Goal: Information Seeking & Learning: Find specific fact

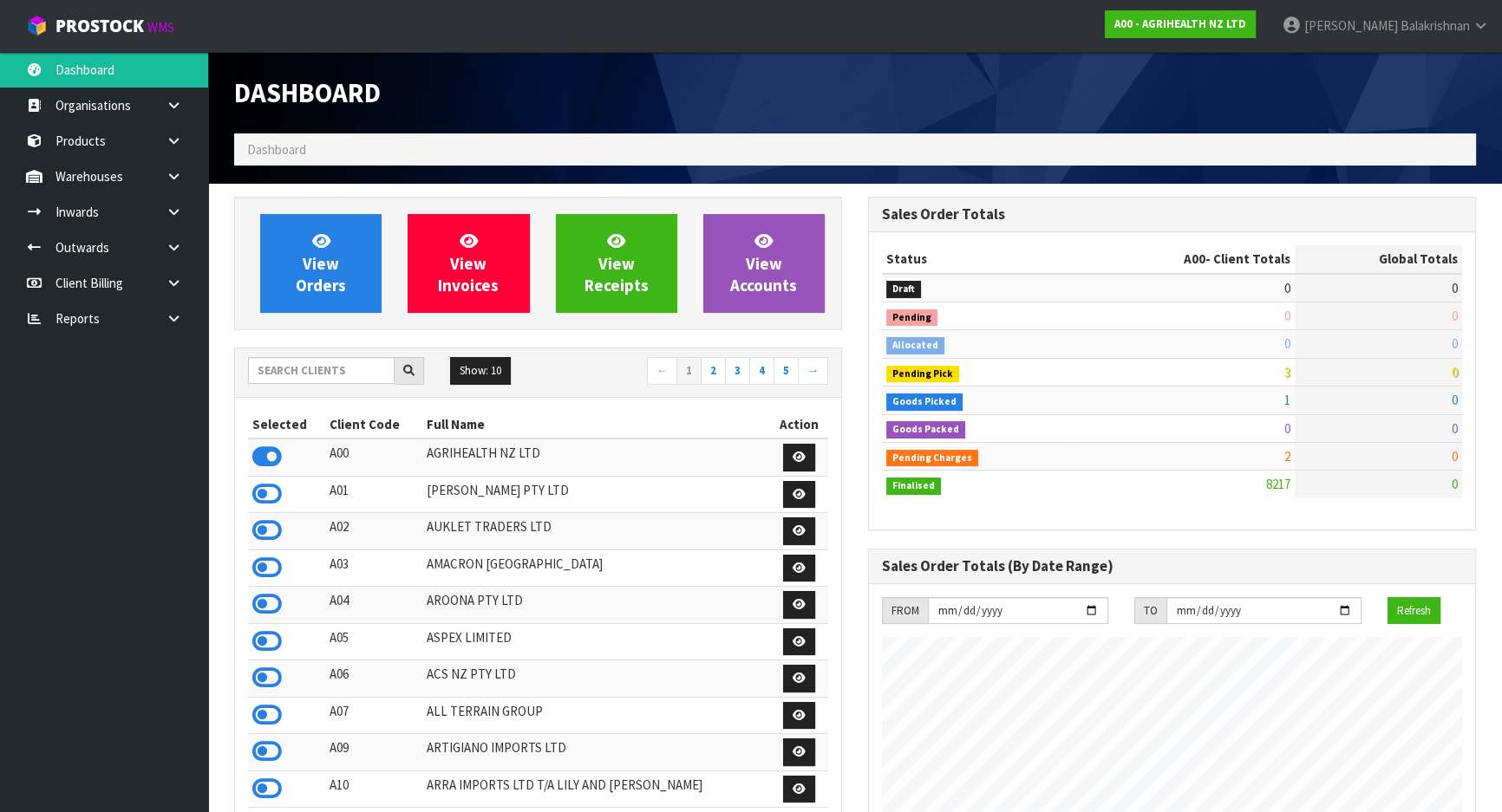
scroll to position [1311, 634]
click at [307, 375] on input "text" at bounding box center [322, 371] width 147 height 27
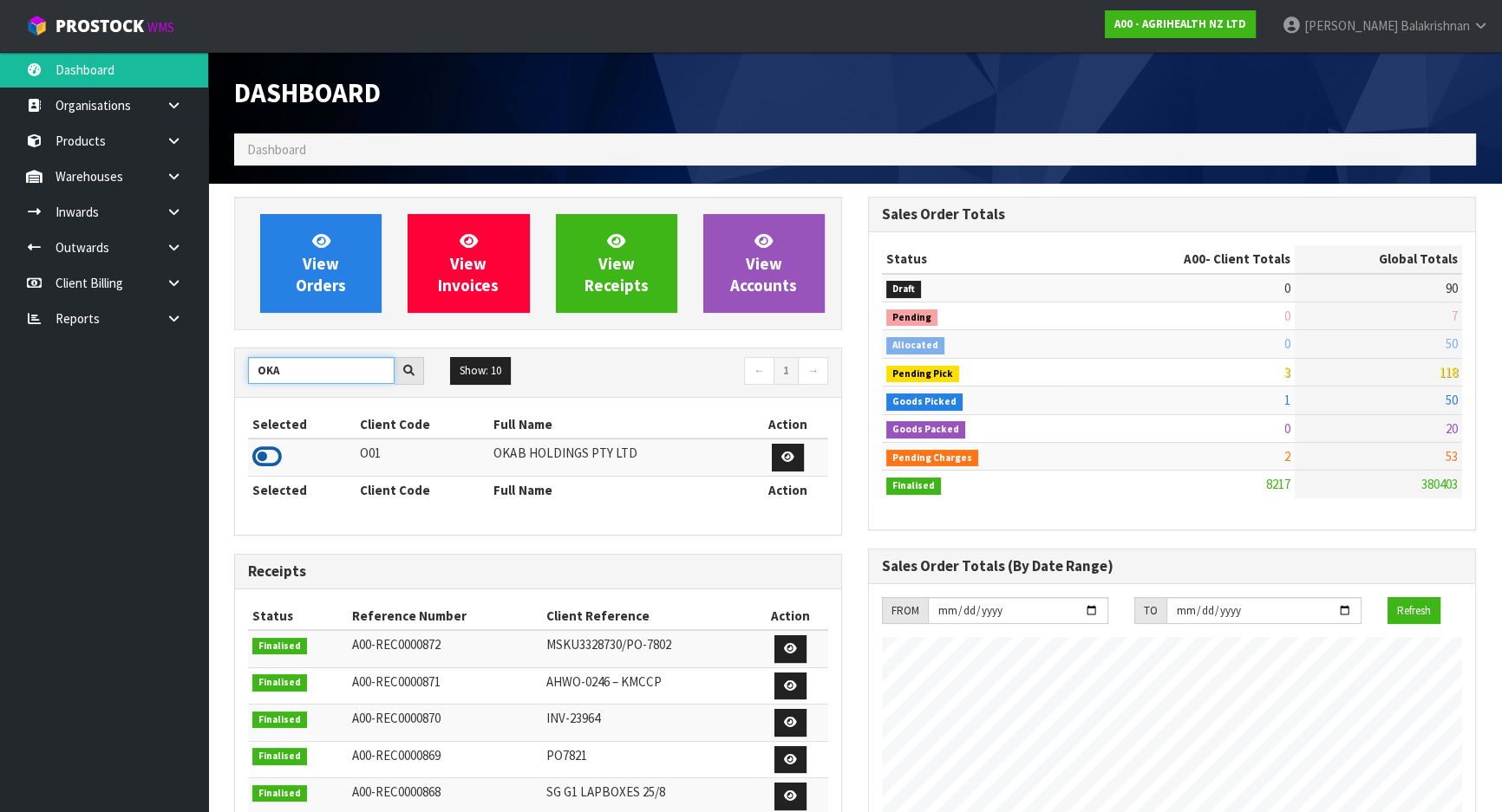
type input "OKA"
click at [268, 451] on icon at bounding box center [267, 457] width 30 height 26
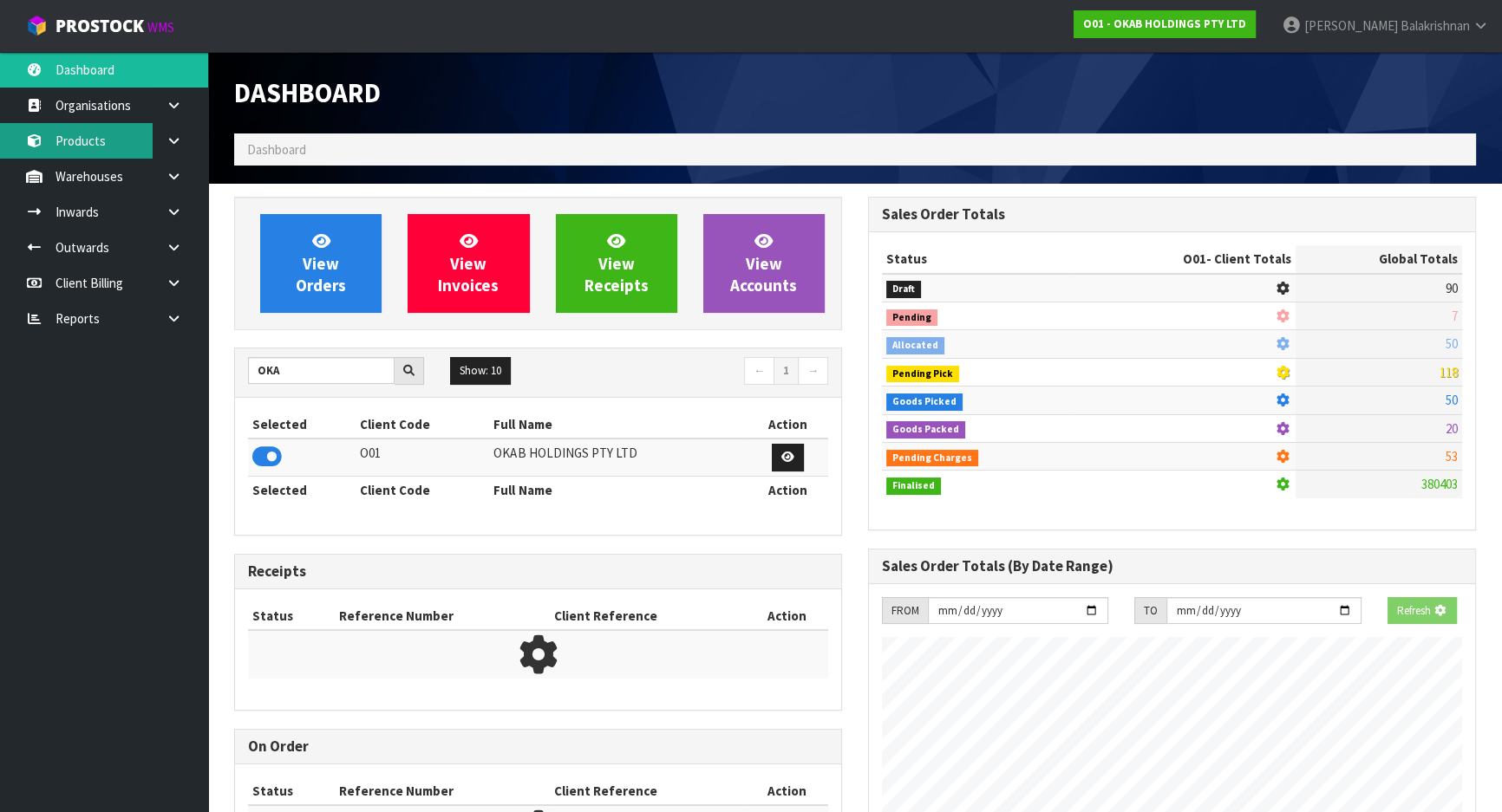
scroll to position [866000, 866804]
click at [111, 144] on link "Products" at bounding box center [104, 141] width 209 height 36
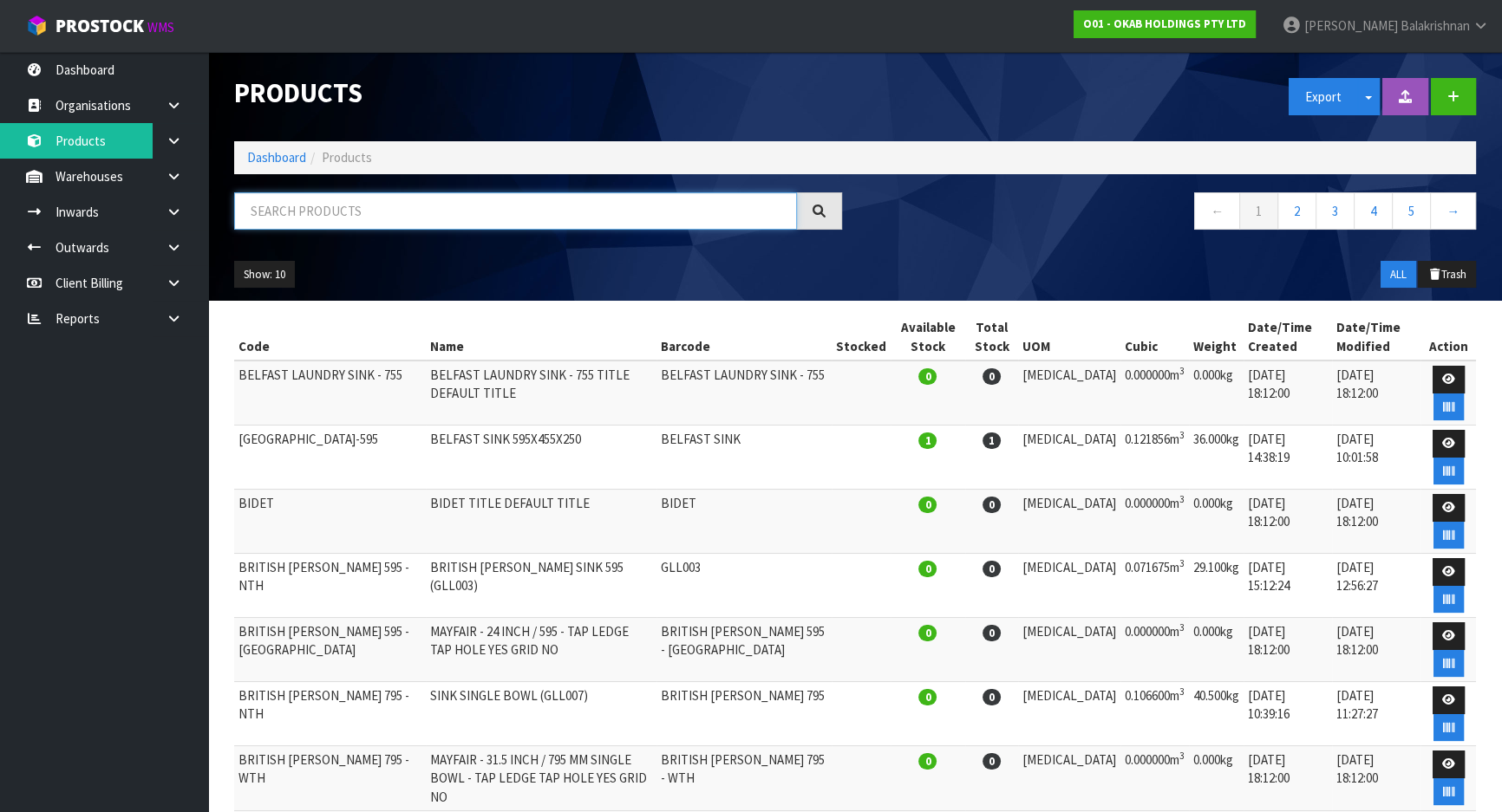
click at [327, 217] on input "text" at bounding box center [515, 210] width 563 height 38
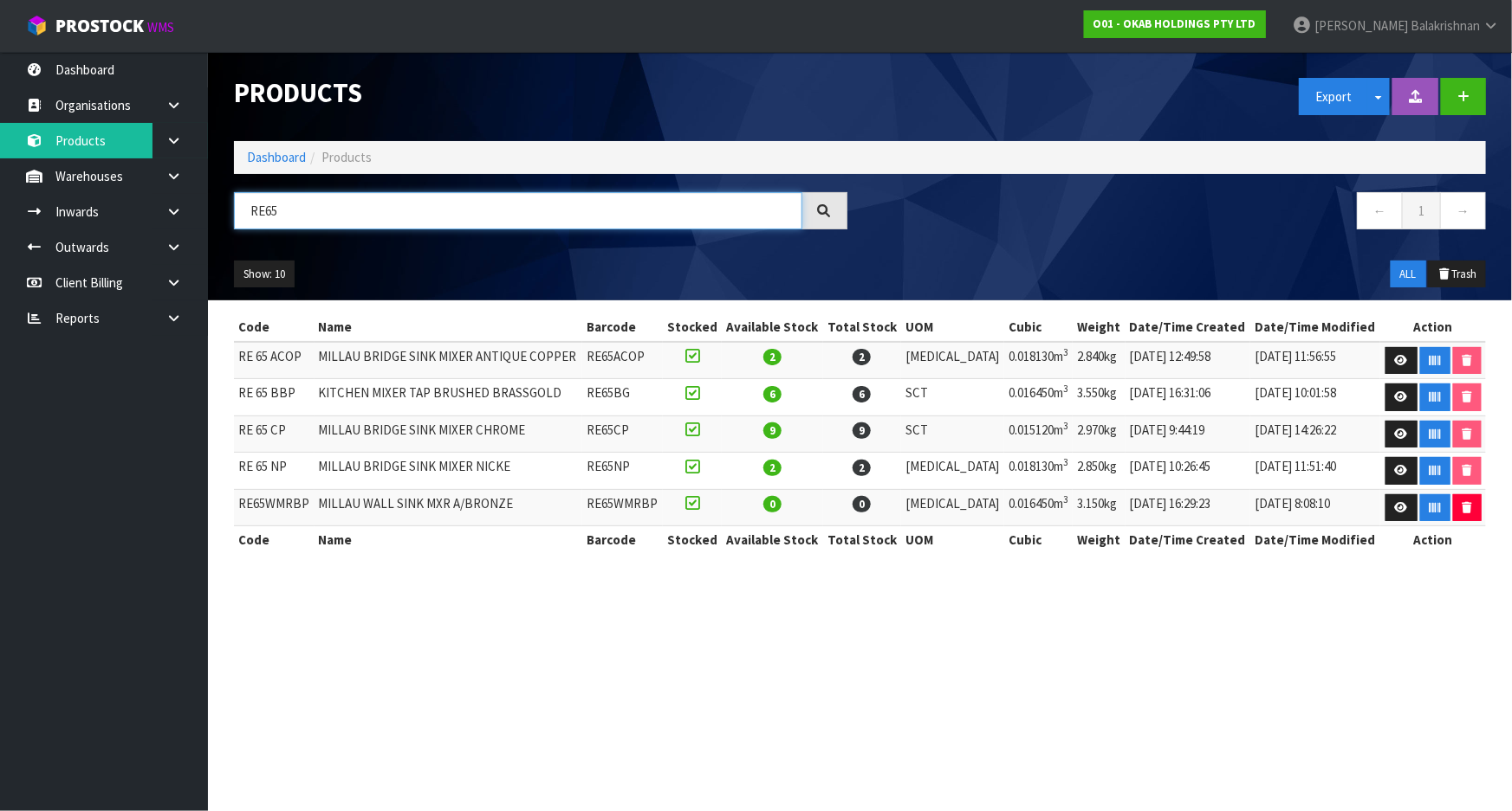
type input "RE65"
click at [296, 355] on td "RE 65 ACOP" at bounding box center [274, 361] width 81 height 38
drag, startPoint x: 291, startPoint y: 356, endPoint x: 239, endPoint y: 359, distance: 52.1
click at [239, 359] on td "RE 65 ACOP" at bounding box center [274, 361] width 81 height 38
click at [302, 352] on td "RE 65 ACOP" at bounding box center [274, 361] width 81 height 38
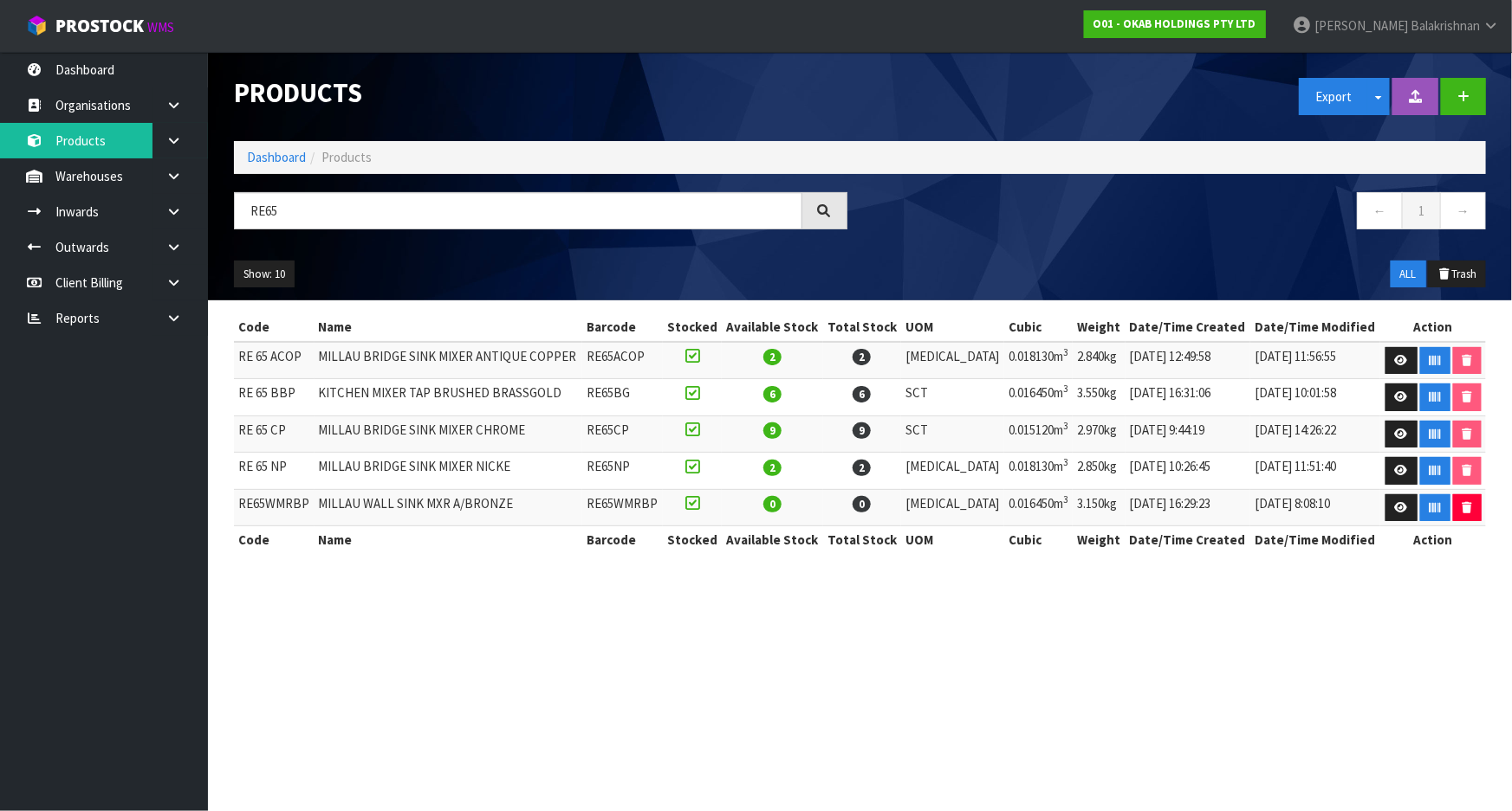
drag, startPoint x: 302, startPoint y: 352, endPoint x: 206, endPoint y: 368, distance: 97.3
click at [206, 368] on body "Toggle navigation ProStock WMS O01 - OKAB HOLDINGS PTY LTD [PERSON_NAME] Logout…" at bounding box center [756, 405] width 1512 height 811
click at [315, 353] on td "RE 65 ACOP" at bounding box center [274, 361] width 81 height 38
drag, startPoint x: 309, startPoint y: 355, endPoint x: 234, endPoint y: 355, distance: 75.0
click at [234, 355] on td "RE 65 ACOP" at bounding box center [274, 361] width 81 height 38
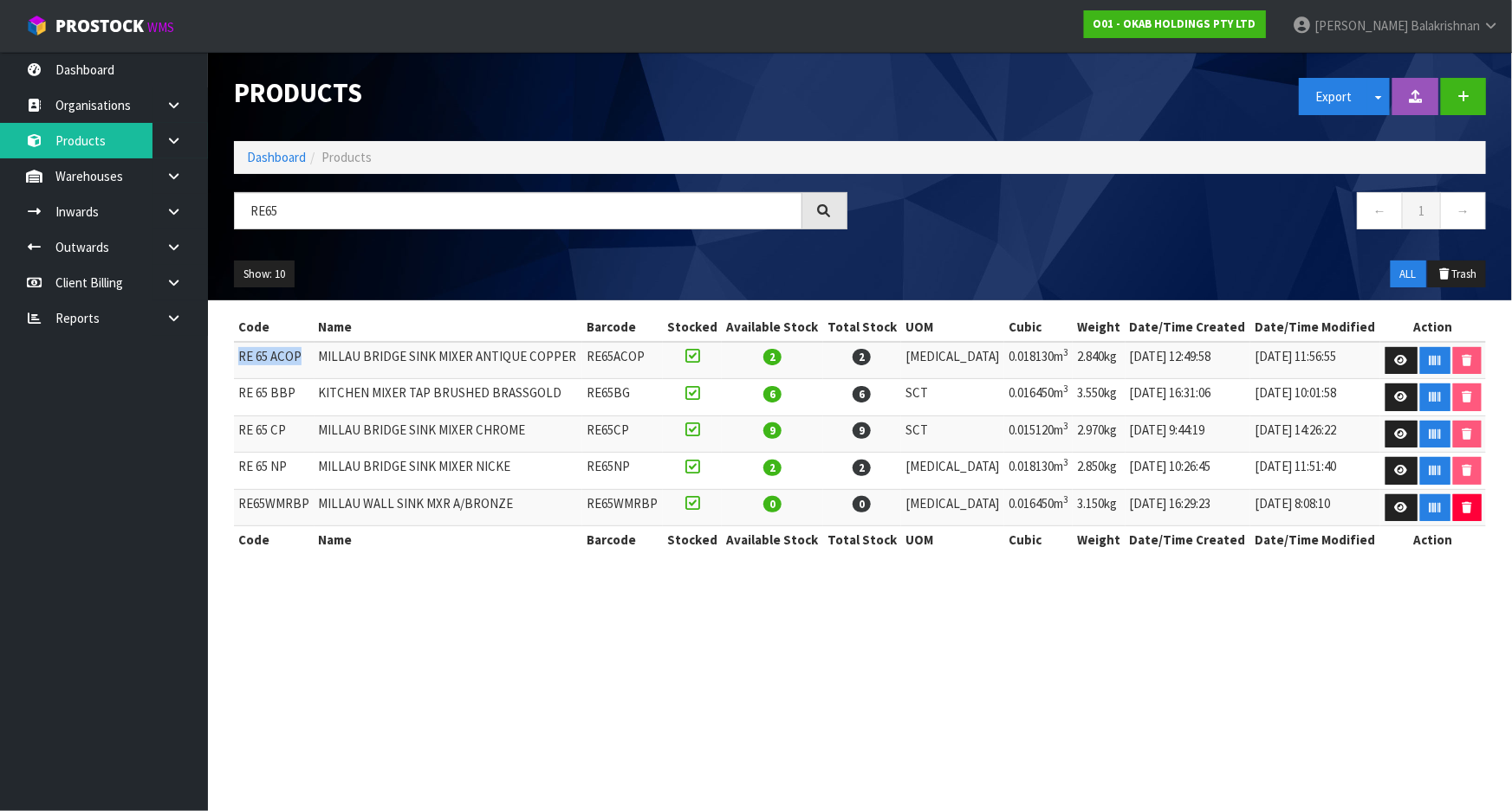
copy td "RE 65 ACOP"
drag, startPoint x: 293, startPoint y: 206, endPoint x: 199, endPoint y: 193, distance: 94.9
click at [199, 193] on body "Toggle navigation ProStock WMS O01 - OKAB HOLDINGS PTY LTD [PERSON_NAME] Logout…" at bounding box center [756, 405] width 1512 height 811
paste input "RE 65 ACOP"
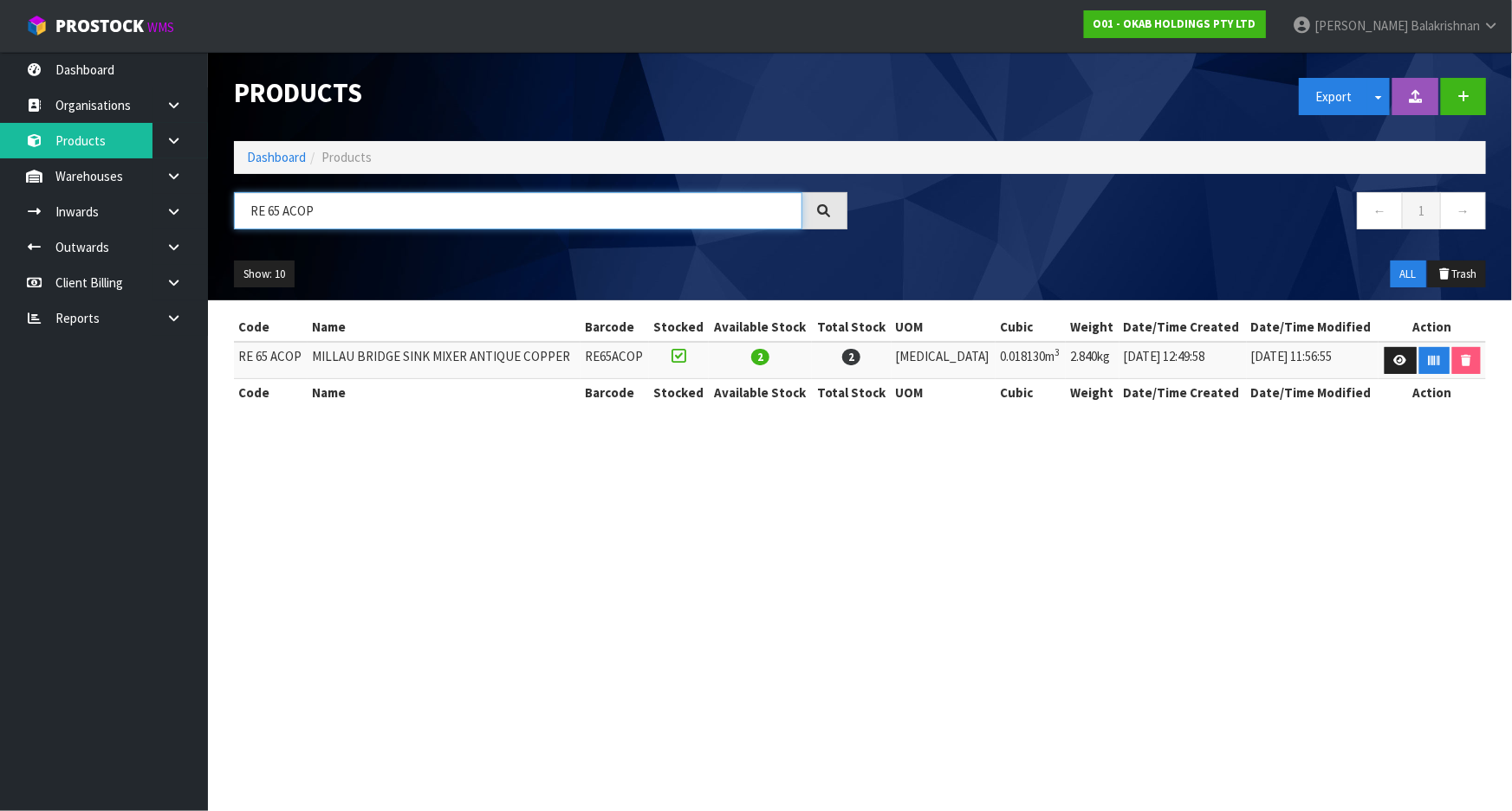
type input "RE 65 ACOP"
drag, startPoint x: 344, startPoint y: 212, endPoint x: 213, endPoint y: 212, distance: 131.0
click at [213, 212] on header "Products Export Split button! SOH Summary Measurements Dangerous Goods Import P…" at bounding box center [861, 176] width 1305 height 249
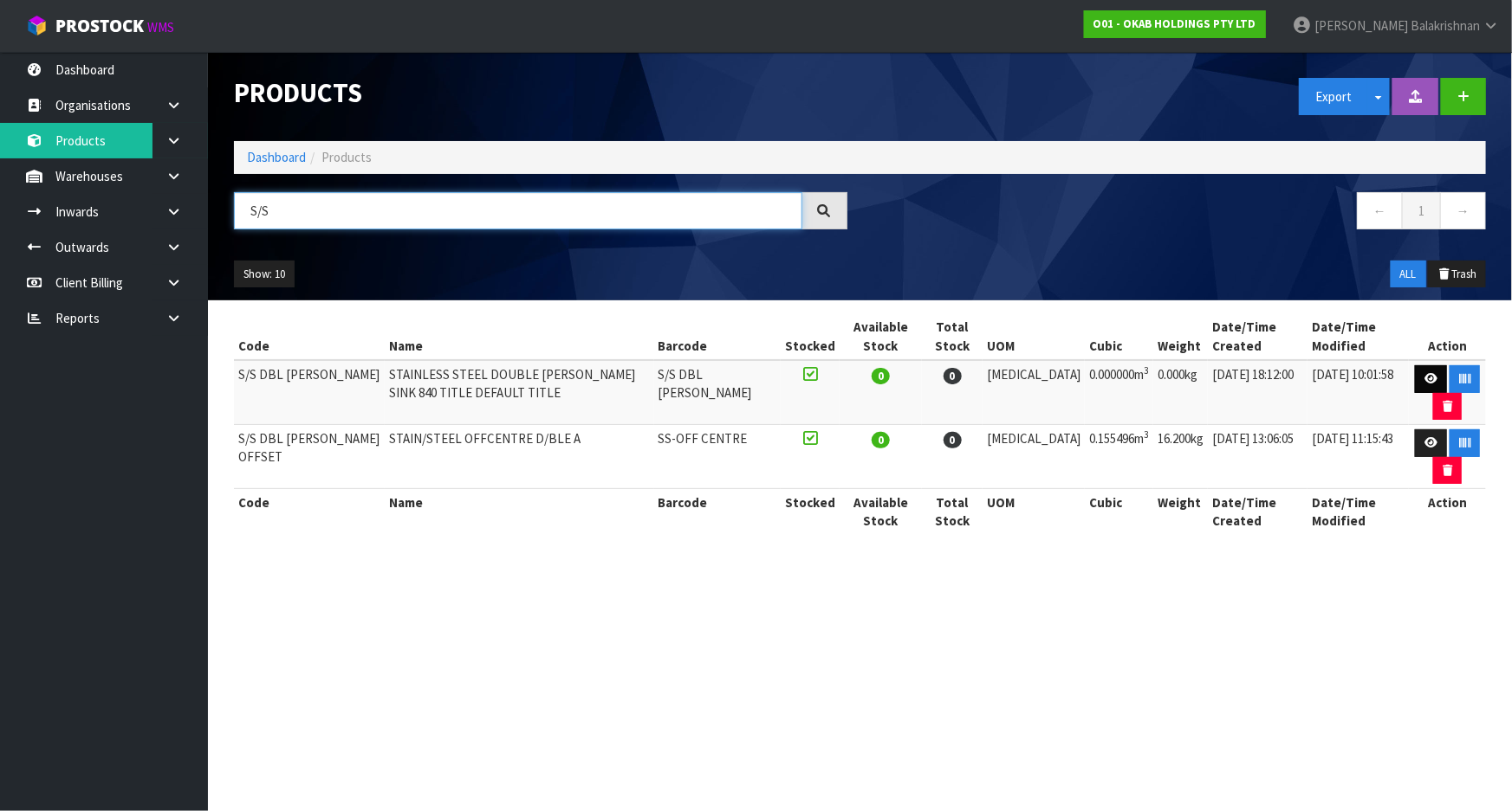
type input "S/S"
click at [1416, 372] on link at bounding box center [1431, 379] width 32 height 28
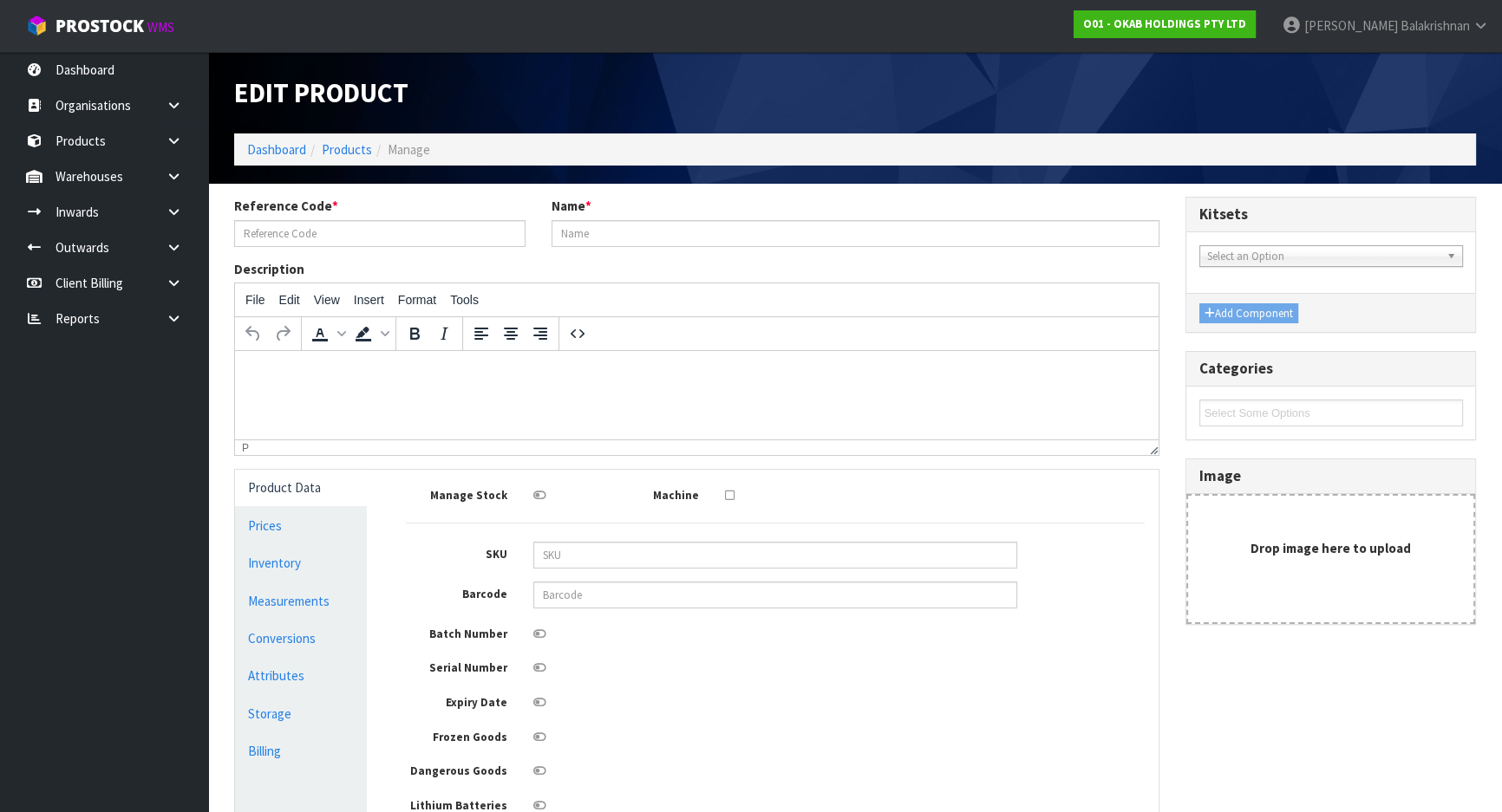
type input "S/S DBL [PERSON_NAME]"
type input "STAINLESS STEEL DOUBLE [PERSON_NAME] SINK 840 TITLE DEFAULT TITLE"
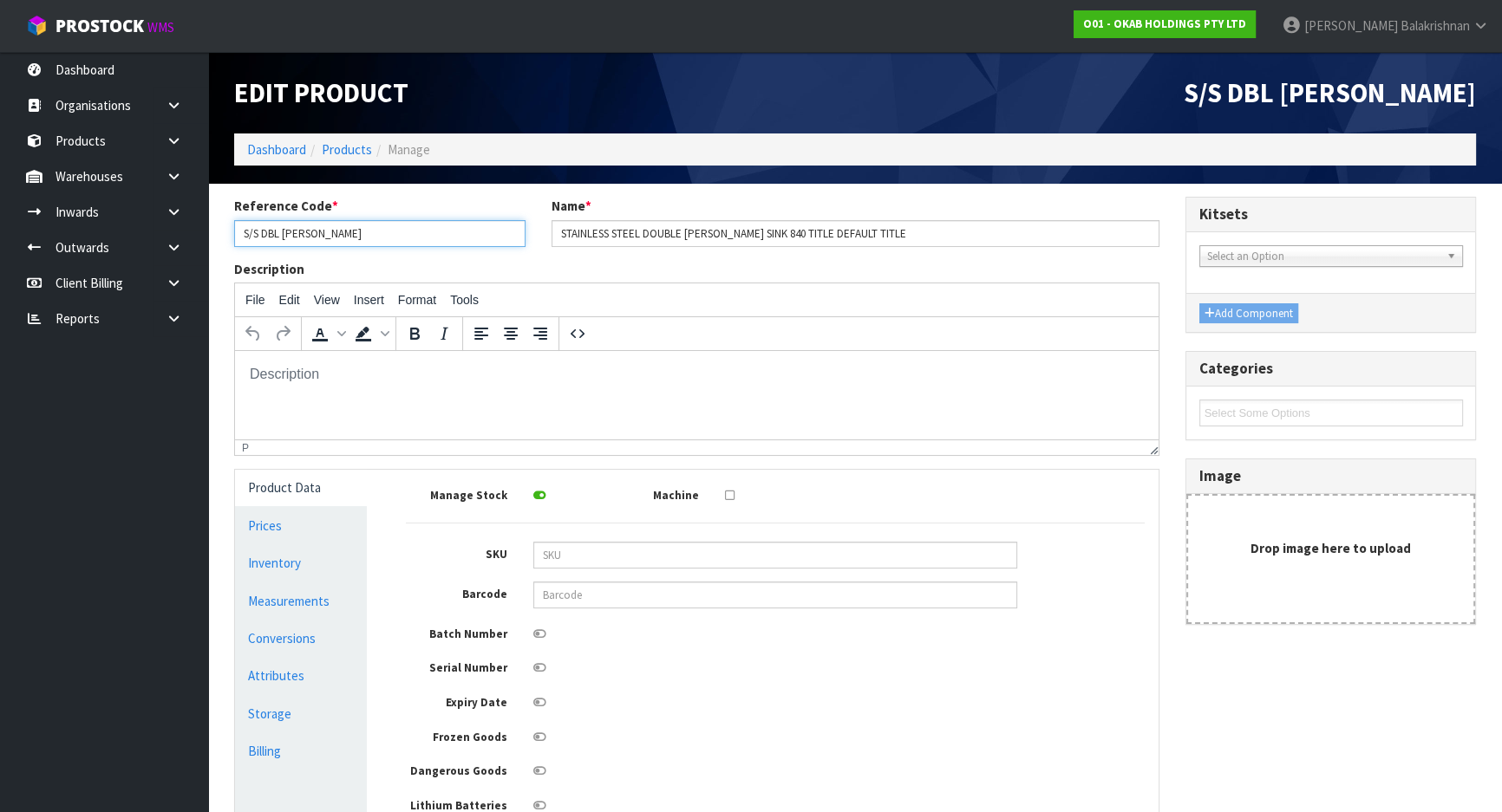
drag, startPoint x: 340, startPoint y: 234, endPoint x: 237, endPoint y: 231, distance: 103.0
click at [237, 231] on input "S/S DBL [PERSON_NAME]" at bounding box center [380, 234] width 292 height 27
drag, startPoint x: 899, startPoint y: 237, endPoint x: 559, endPoint y: 230, distance: 340.1
click at [559, 230] on input "STAINLESS STEEL DOUBLE [PERSON_NAME] SINK 840 TITLE DEFAULT TITLE" at bounding box center [856, 234] width 609 height 27
click at [269, 152] on link "Dashboard" at bounding box center [276, 149] width 59 height 16
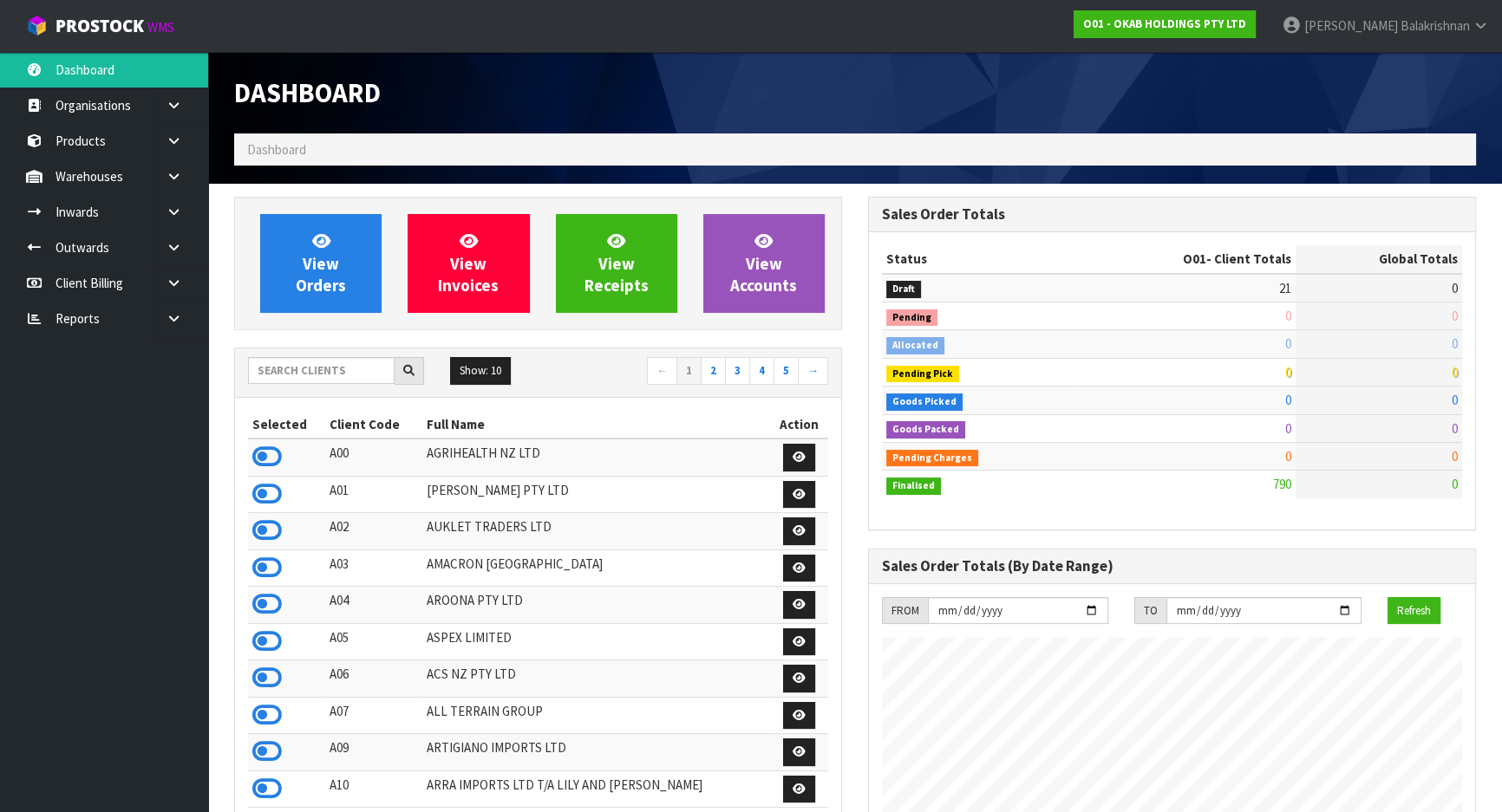
scroll to position [1124, 634]
click at [312, 374] on input "text" at bounding box center [322, 371] width 147 height 27
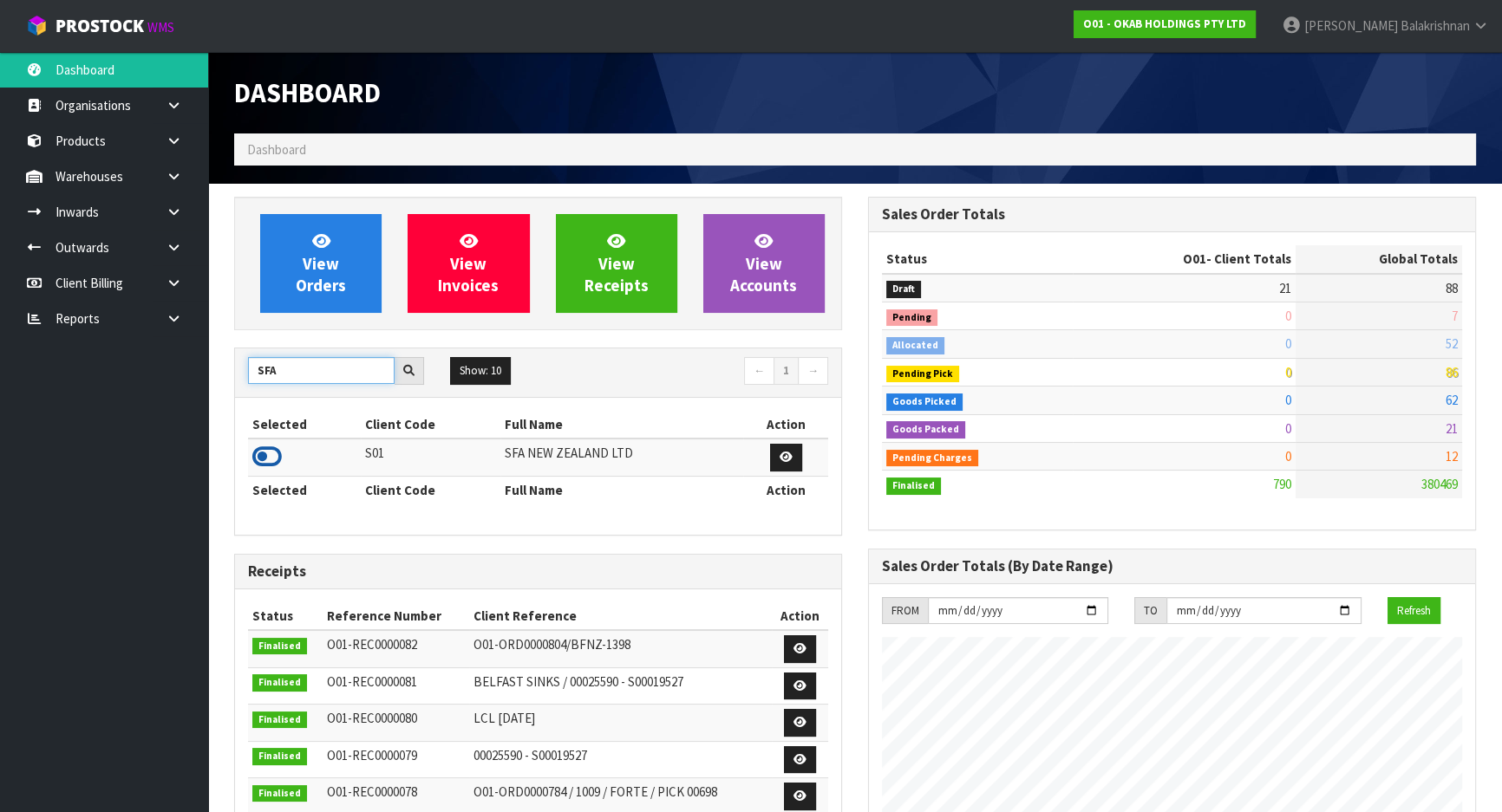
type input "SFA"
click at [264, 457] on icon at bounding box center [267, 457] width 30 height 26
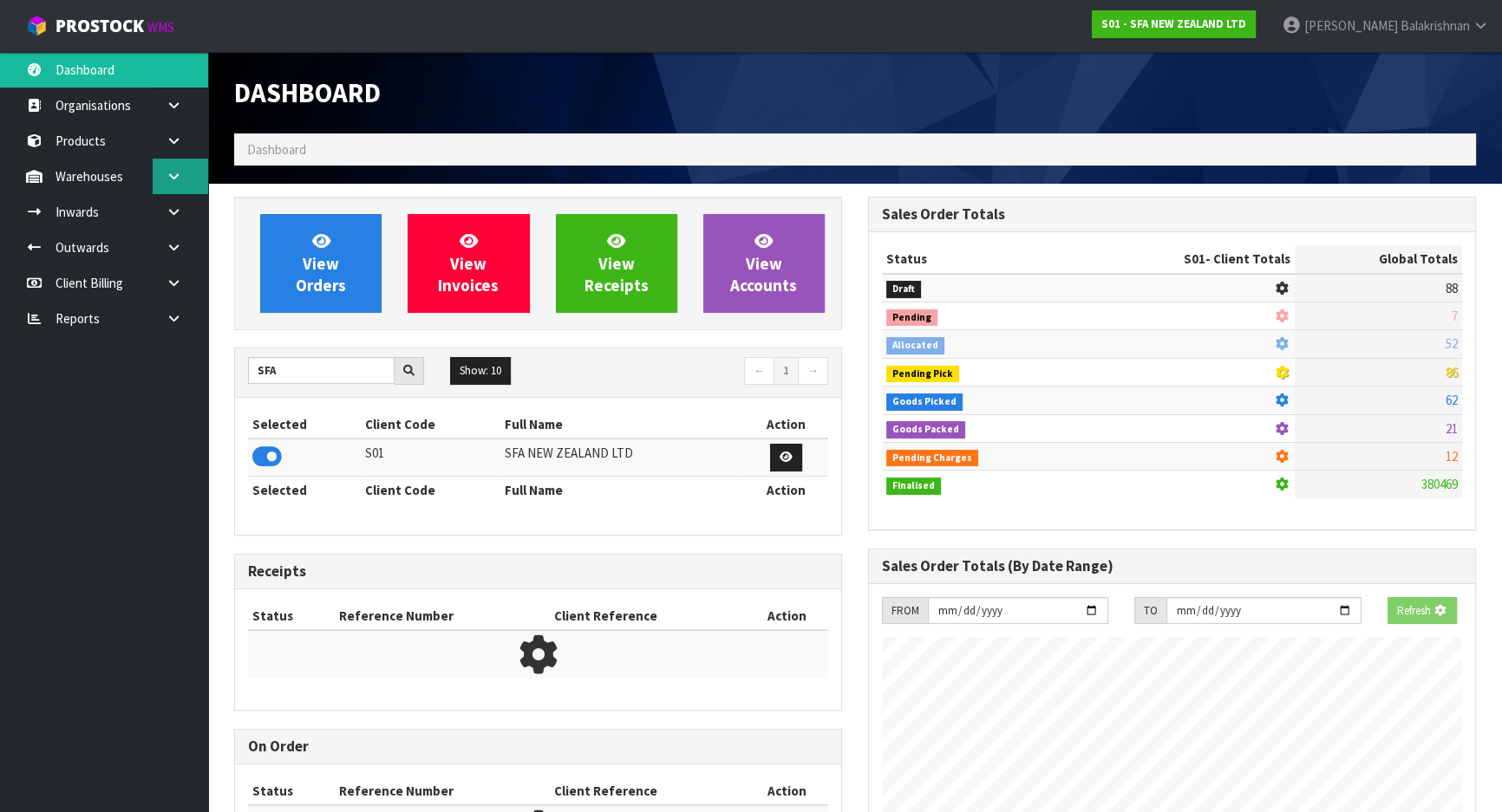
scroll to position [1311, 634]
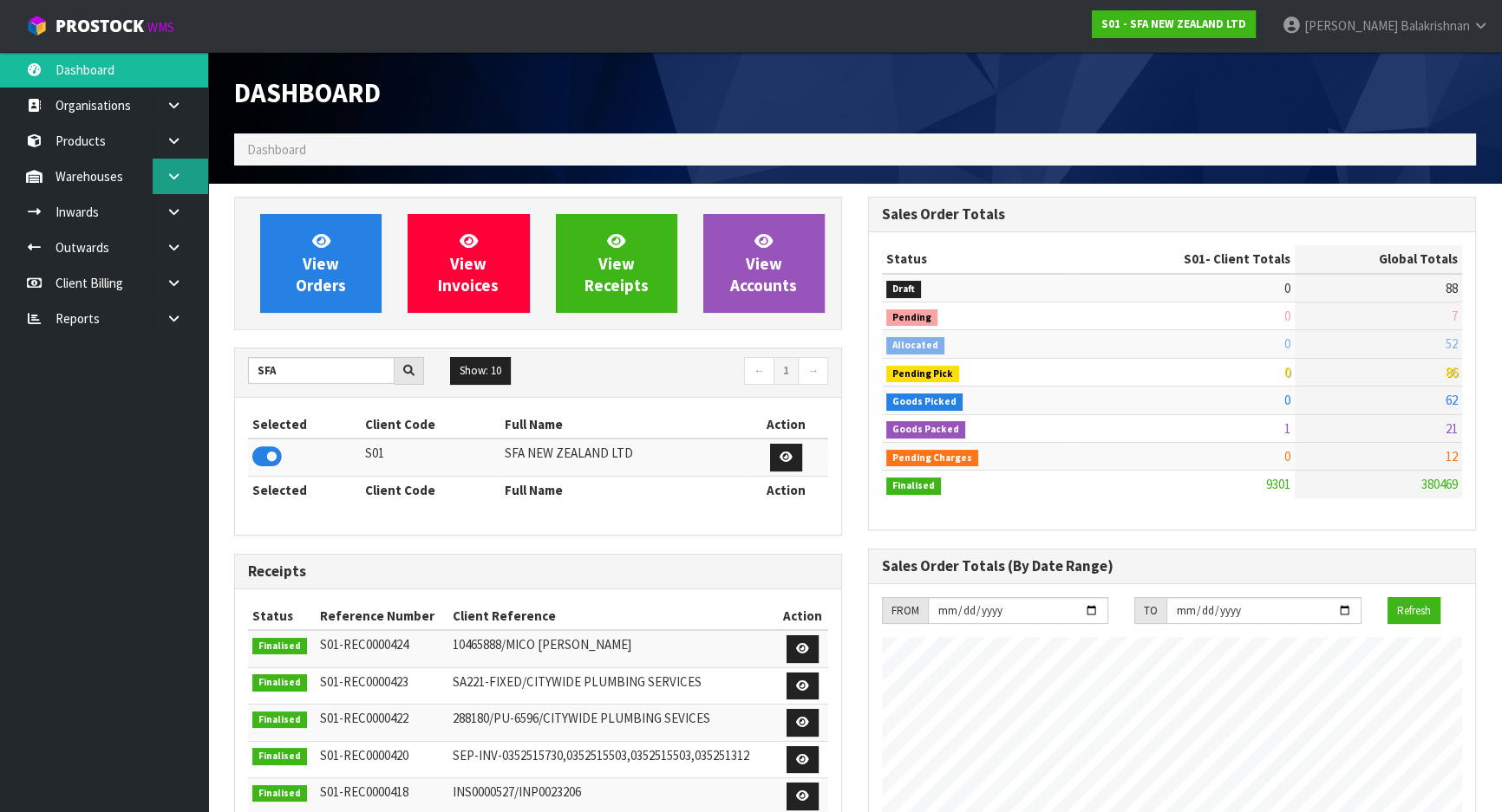
click at [182, 175] on icon at bounding box center [174, 176] width 16 height 13
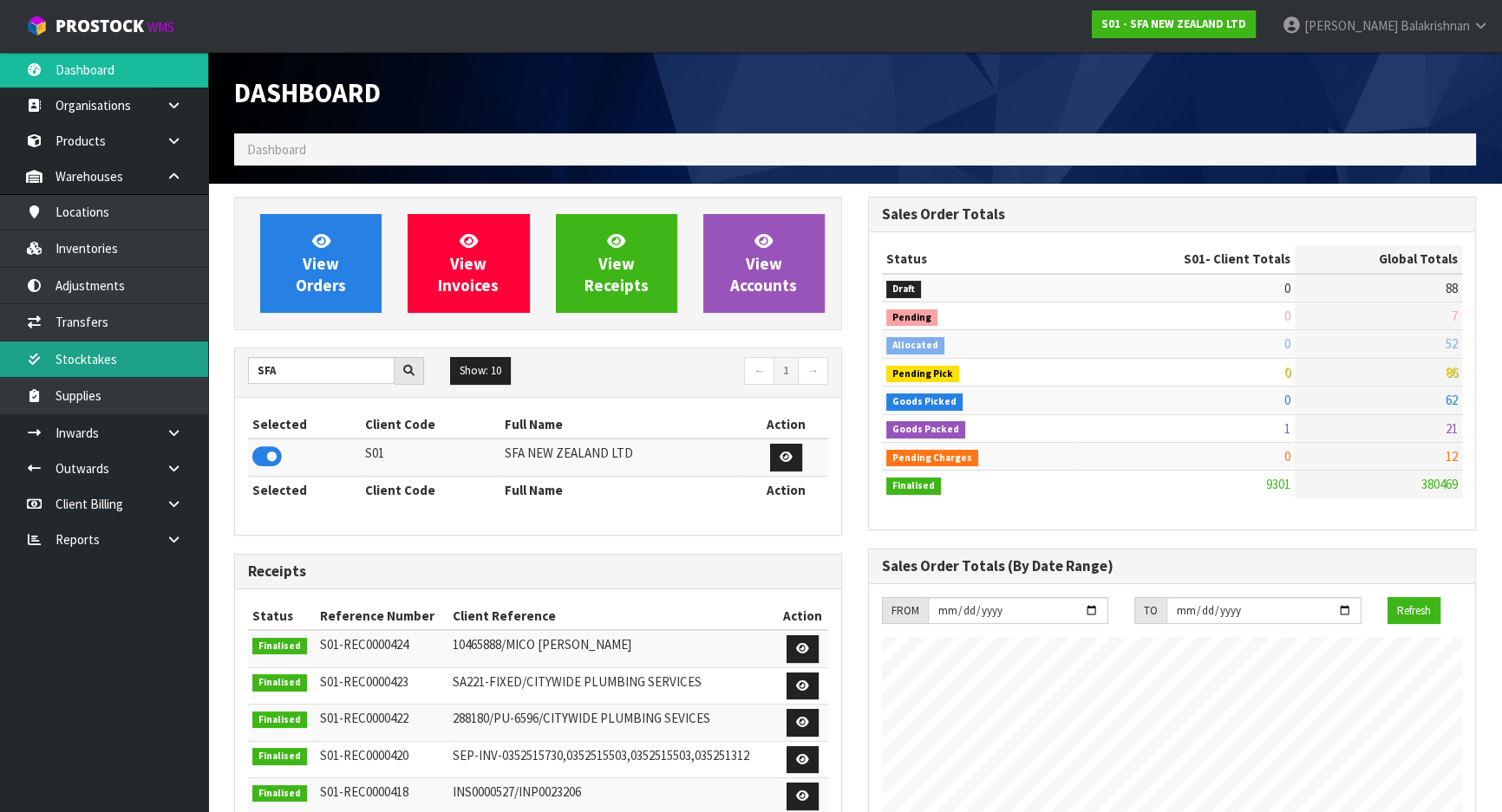
click at [155, 366] on link "Stocktakes" at bounding box center [104, 359] width 209 height 36
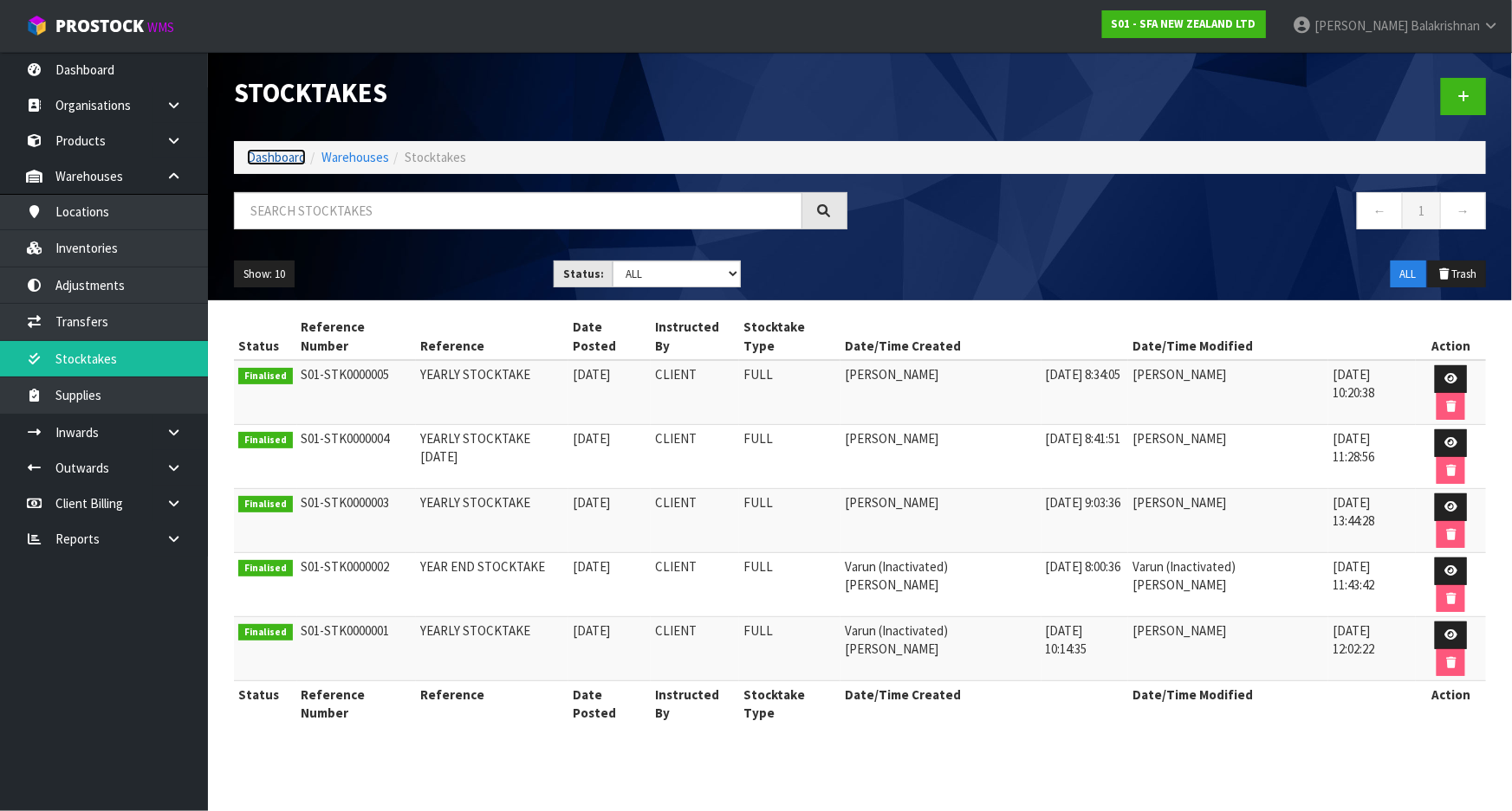
click at [275, 160] on link "Dashboard" at bounding box center [276, 156] width 59 height 16
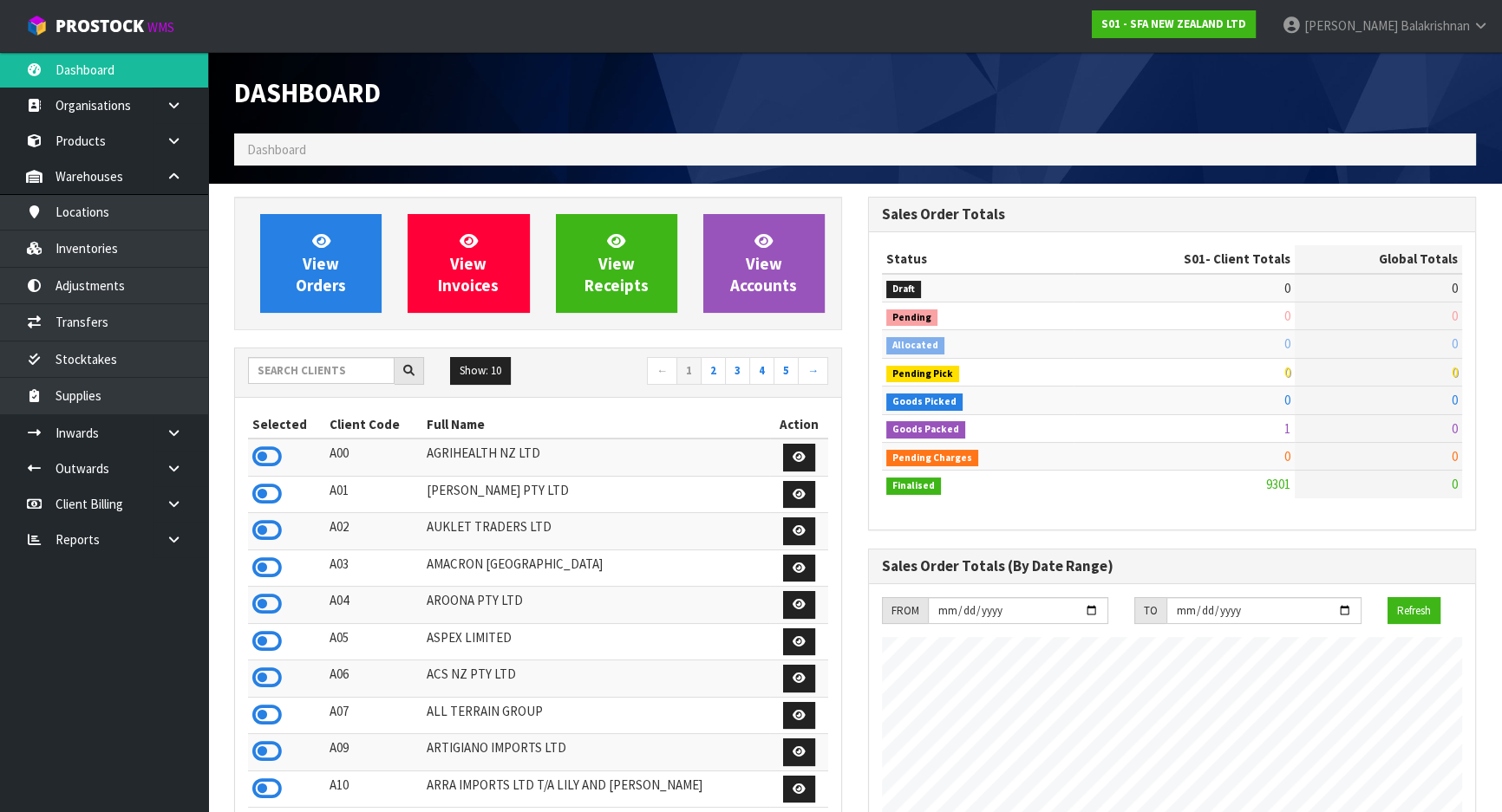
scroll to position [1311, 634]
click at [323, 381] on input "text" at bounding box center [322, 371] width 147 height 27
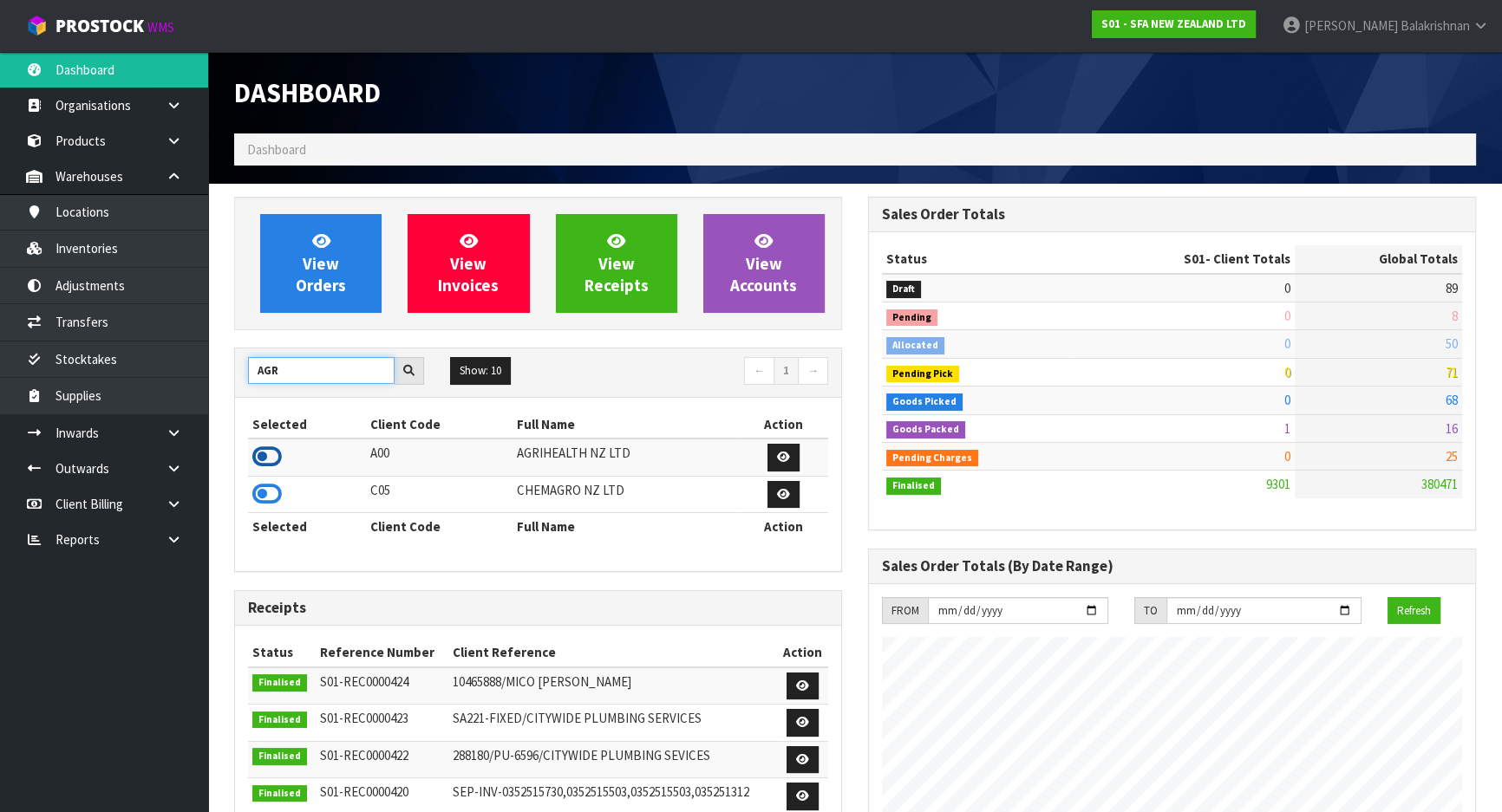
type input "AGR"
click at [273, 456] on icon at bounding box center [267, 457] width 30 height 26
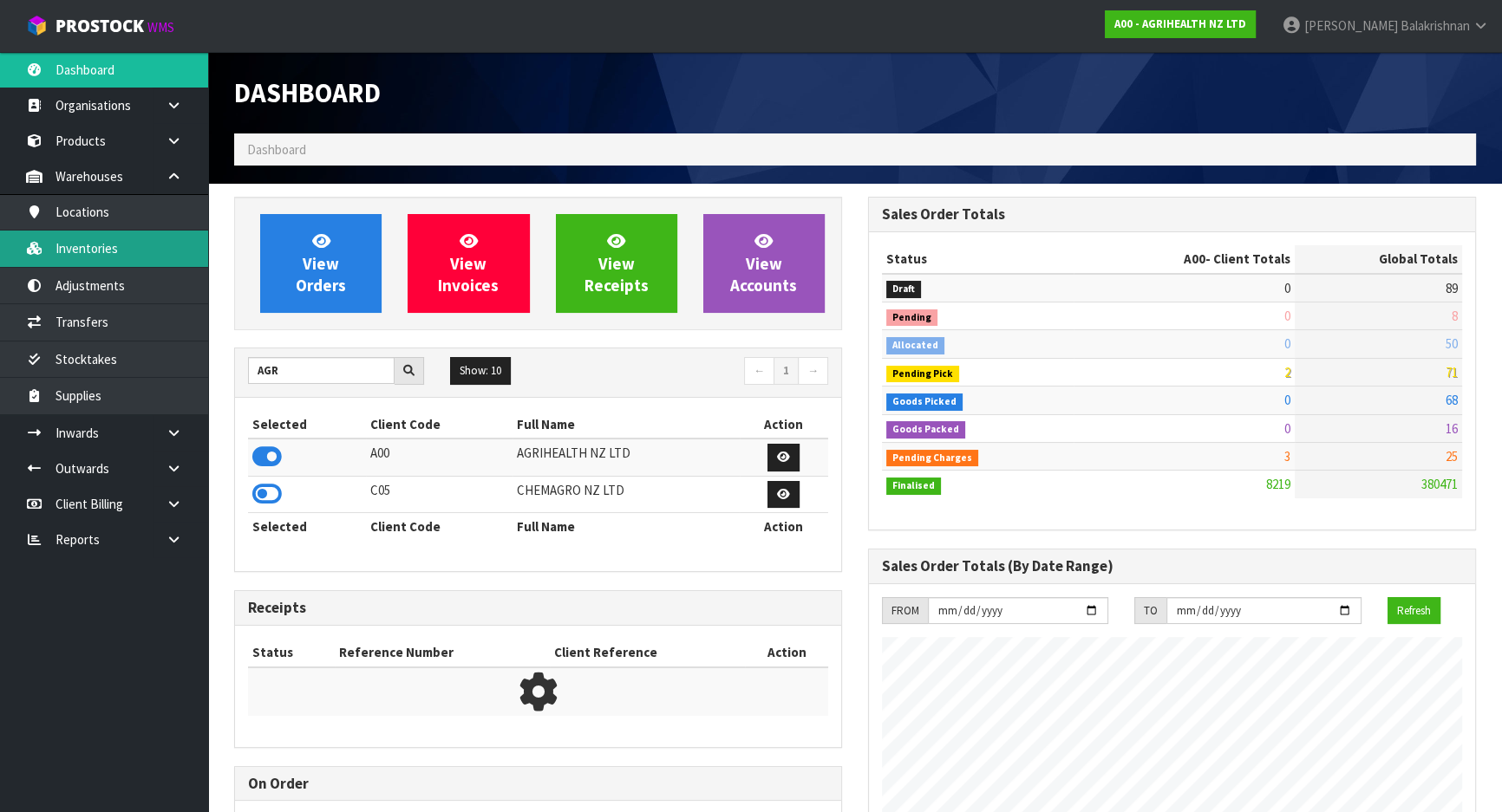
click at [138, 240] on link "Inventories" at bounding box center [104, 248] width 209 height 36
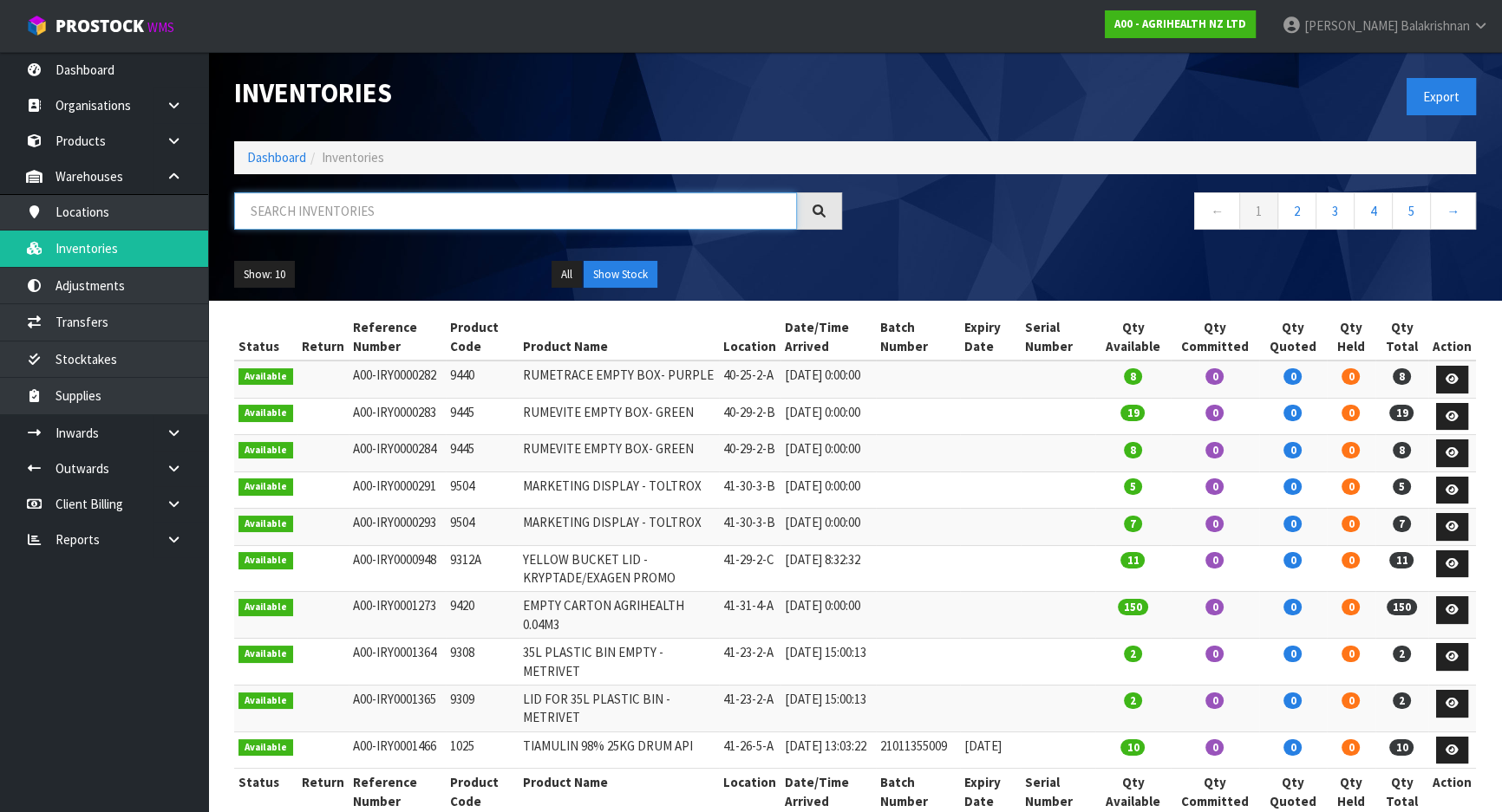
click at [380, 216] on input "text" at bounding box center [515, 210] width 563 height 38
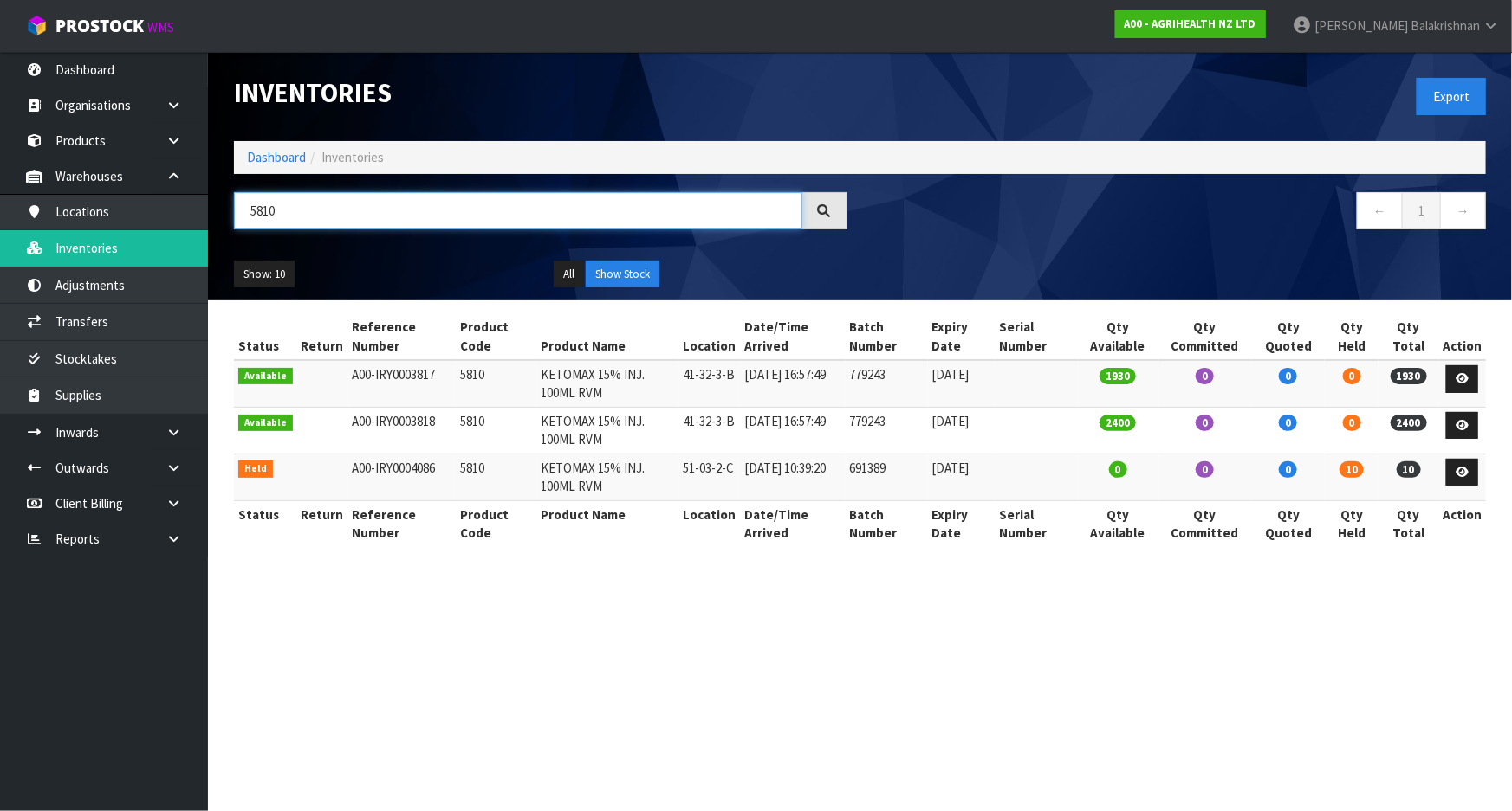
type input "5810"
click at [277, 152] on link "Dashboard" at bounding box center [276, 156] width 59 height 16
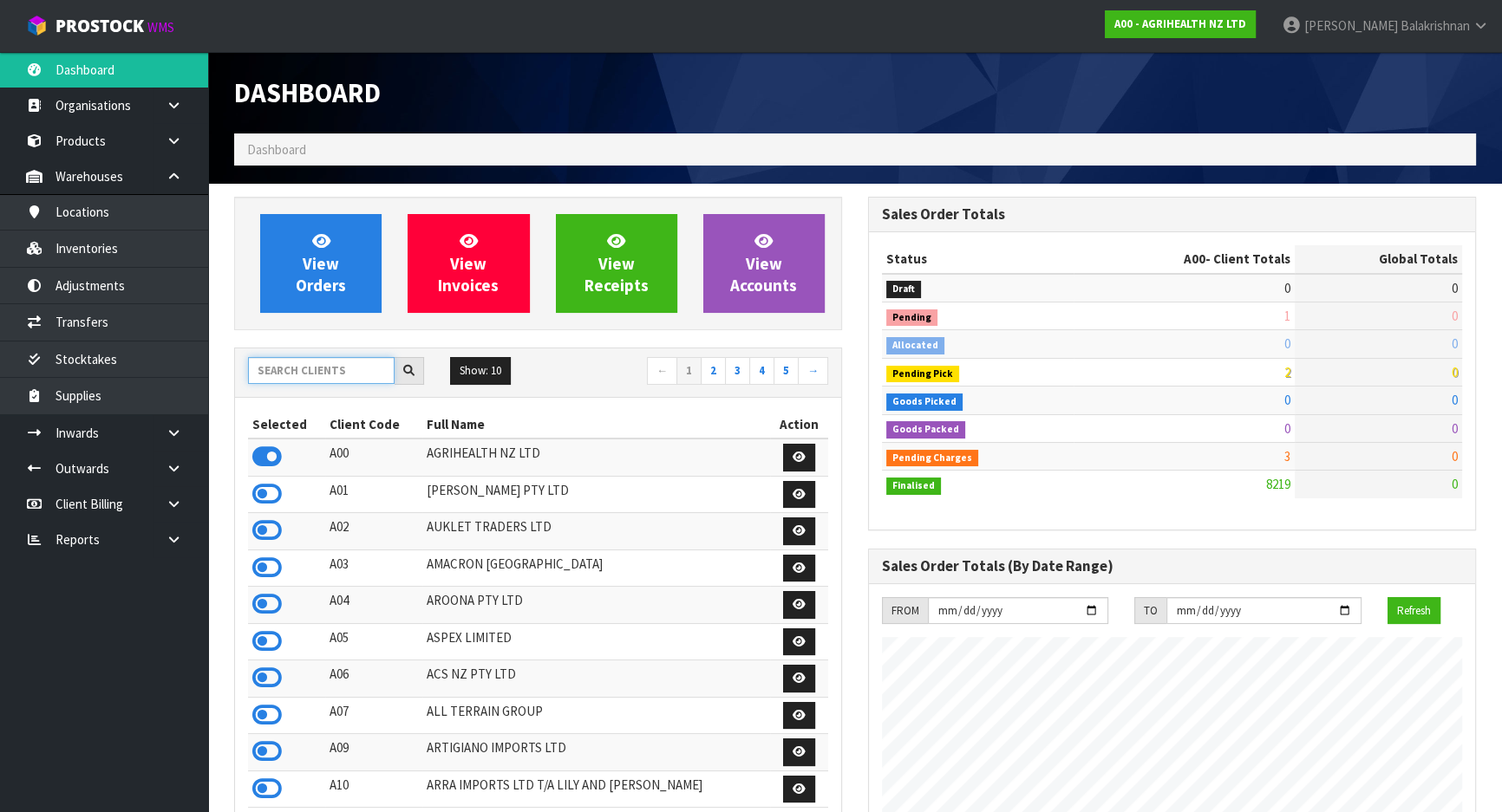
scroll to position [1311, 634]
click at [338, 360] on input "text" at bounding box center [322, 371] width 147 height 27
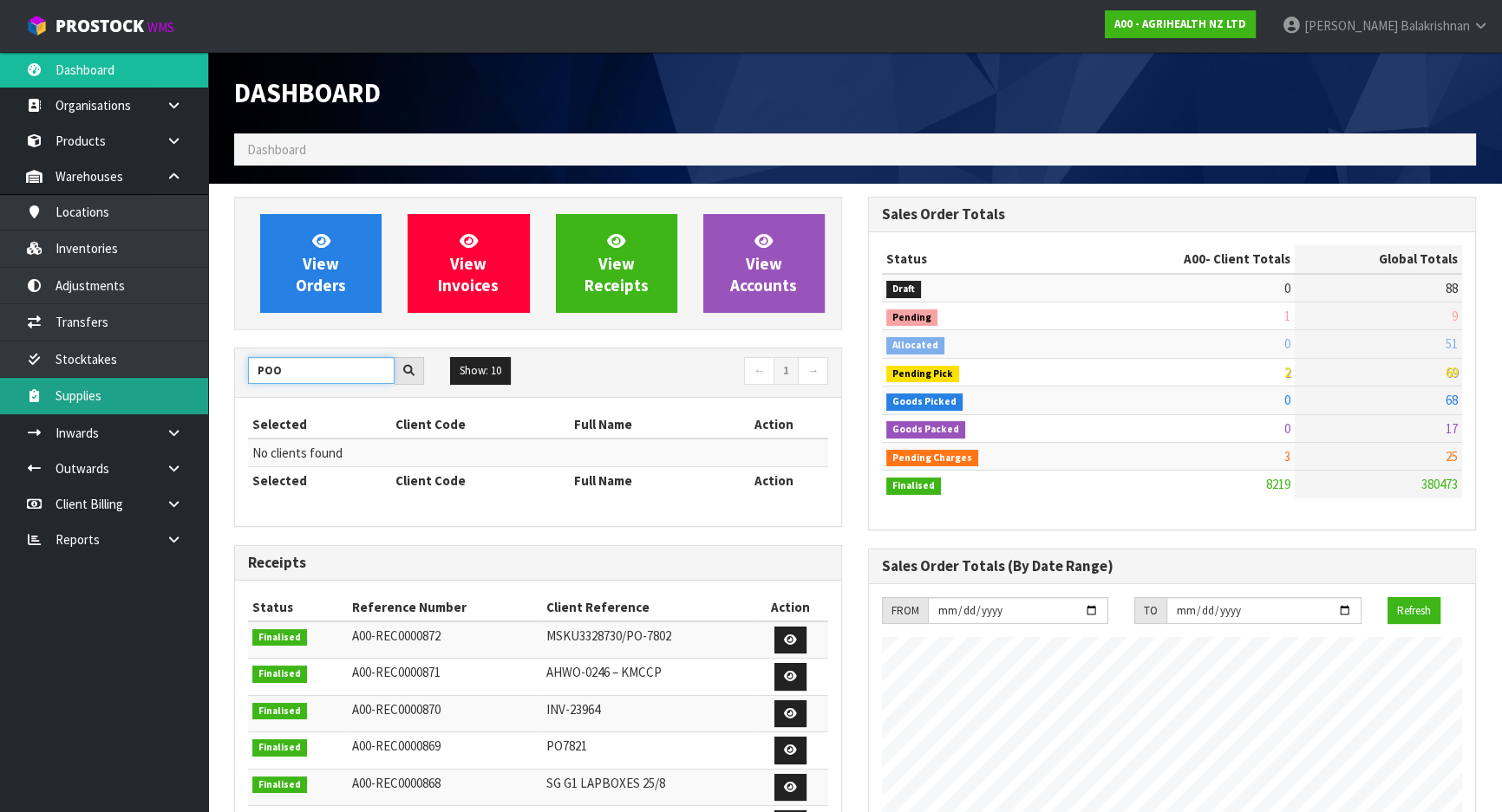
drag, startPoint x: 344, startPoint y: 370, endPoint x: 80, endPoint y: 408, distance: 266.7
click at [80, 408] on body "Toggle navigation ProStock WMS A00 - AGRIHEALTH NZ LTD [PERSON_NAME] Logout Das…" at bounding box center [751, 406] width 1502 height 812
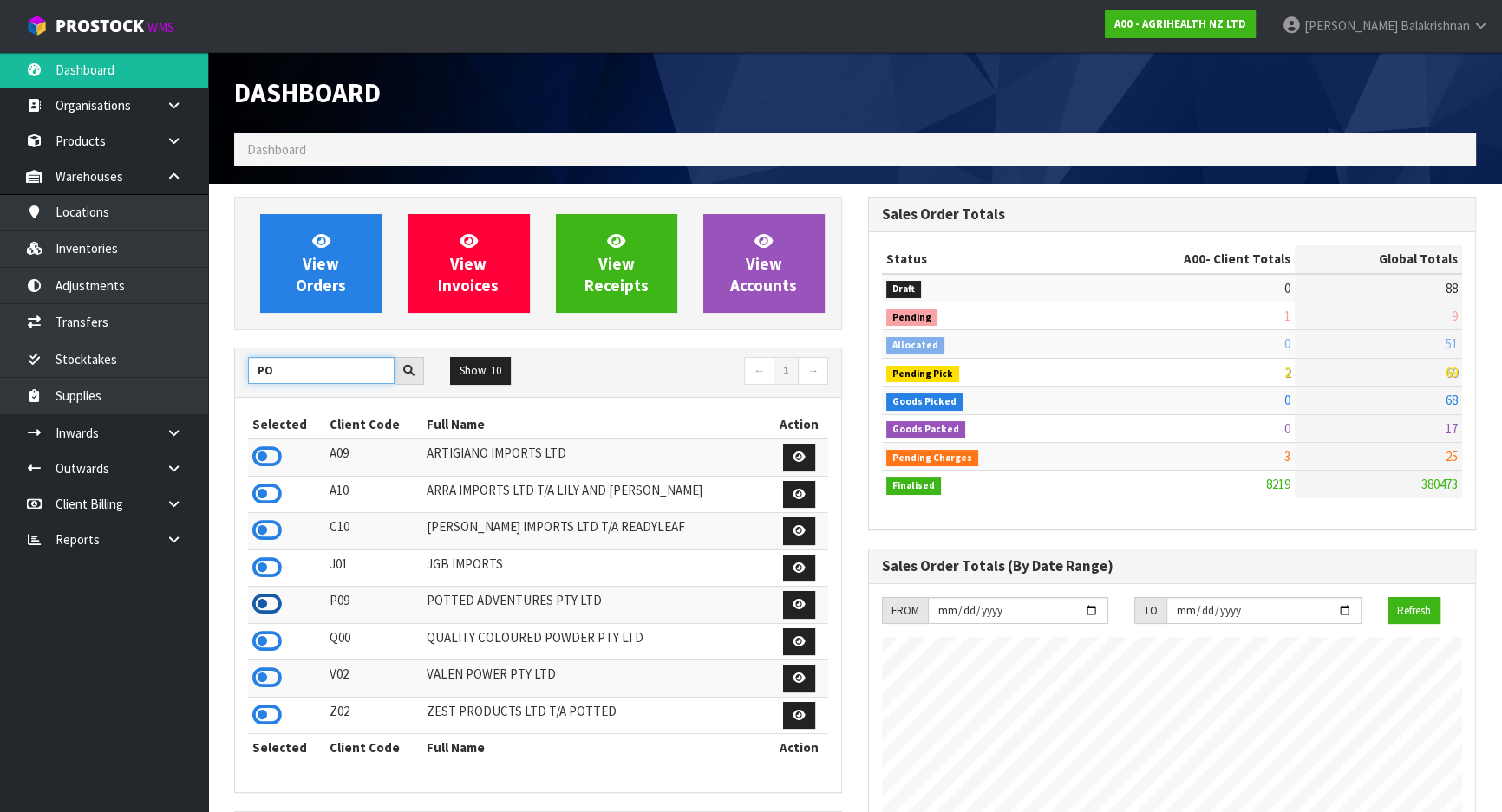
type input "PO"
click at [269, 605] on icon at bounding box center [267, 603] width 30 height 26
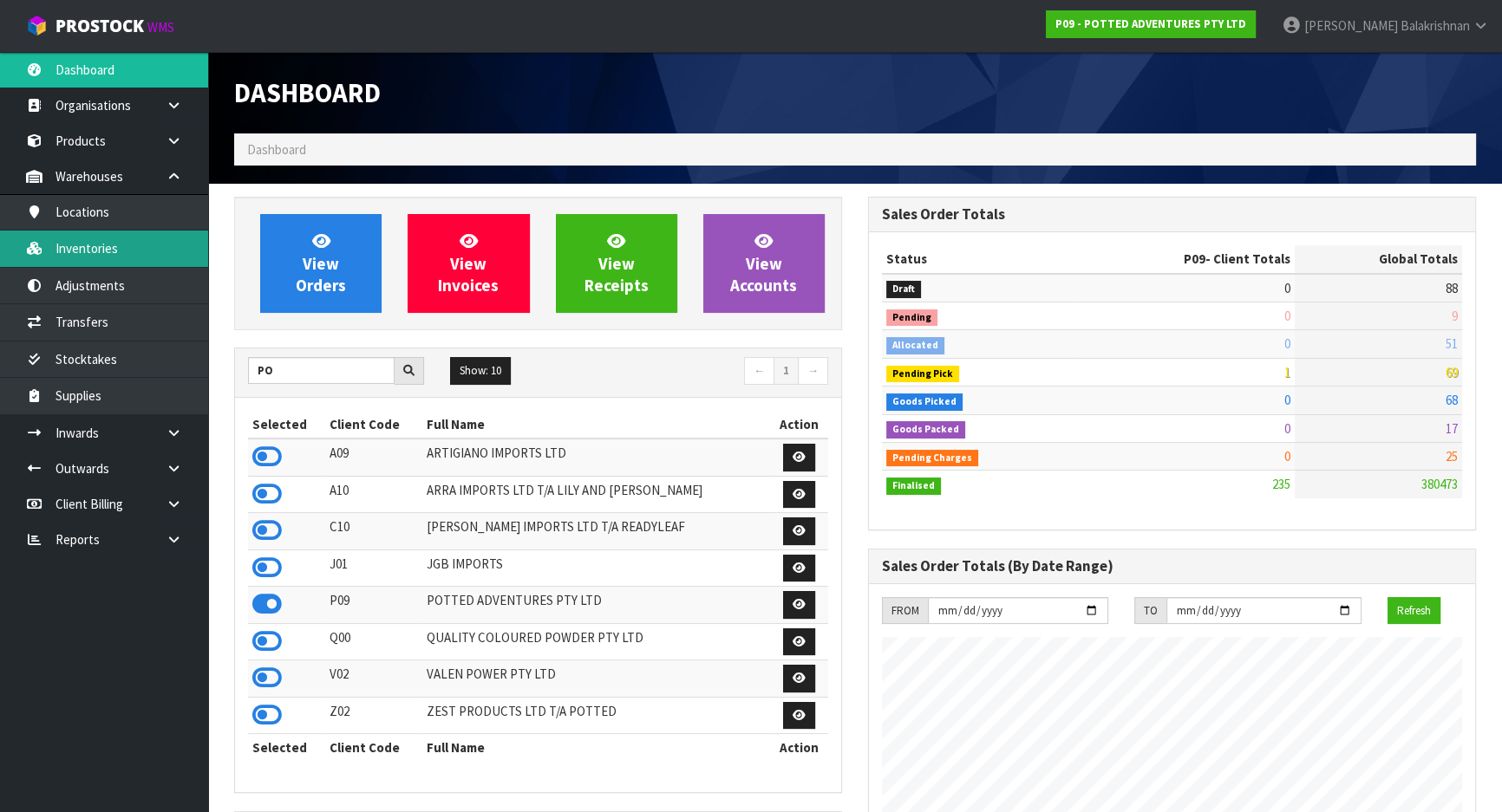
click at [87, 259] on link "Inventories" at bounding box center [104, 248] width 209 height 36
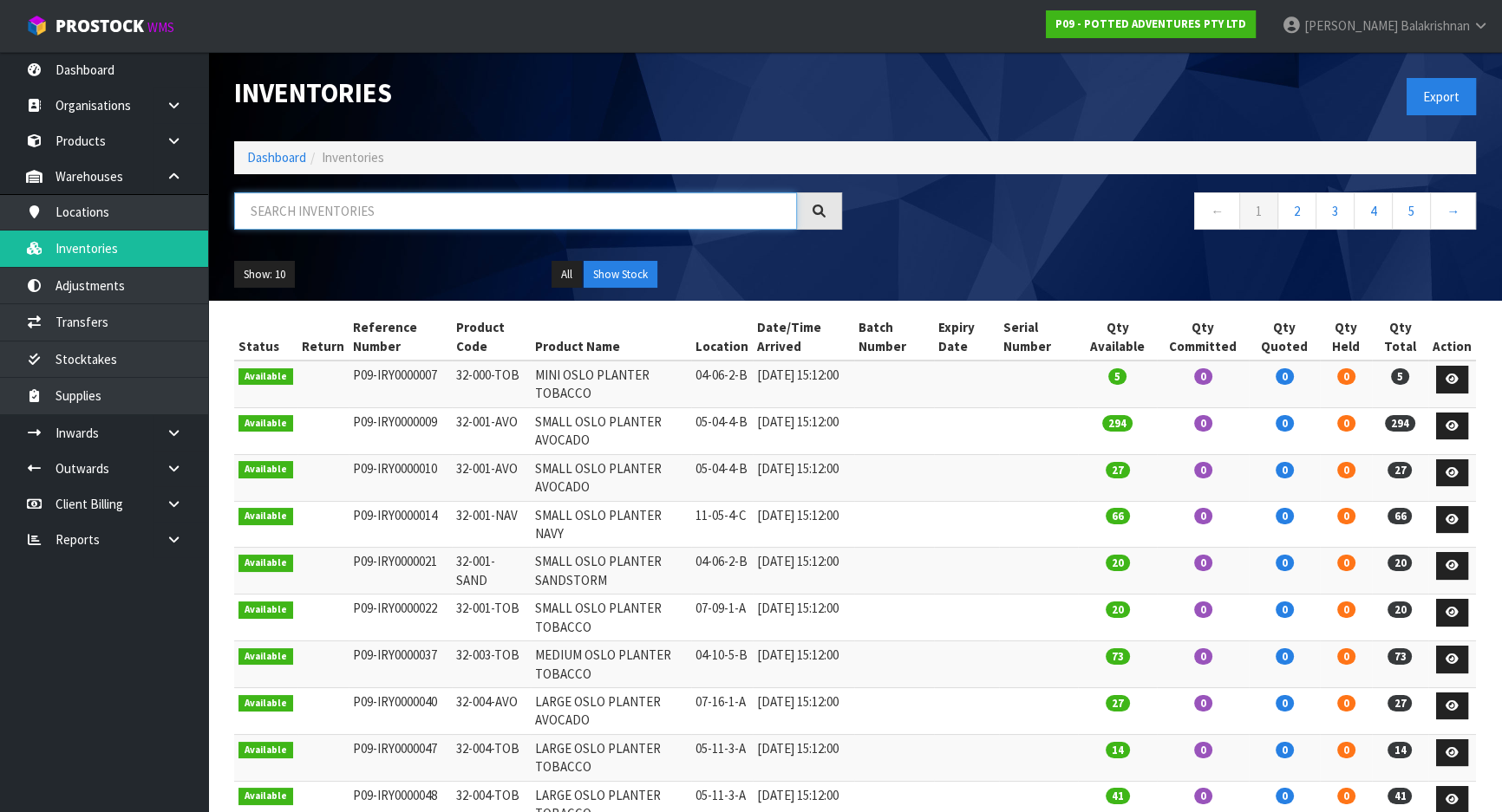
click at [306, 212] on input "text" at bounding box center [515, 210] width 563 height 38
paste input "32-004-CIN"
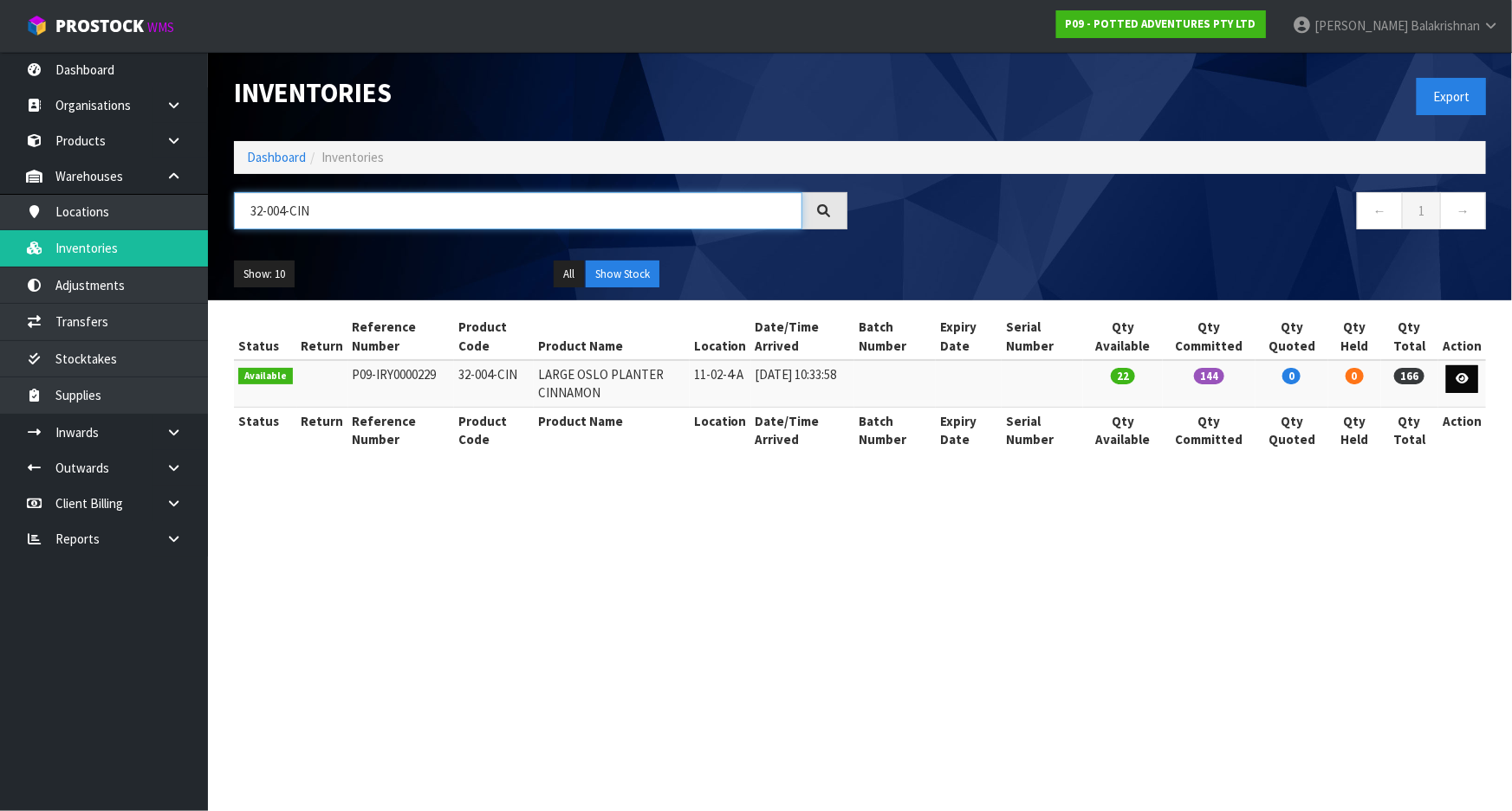
type input "32-004-CIN"
click at [1456, 381] on link at bounding box center [1462, 379] width 32 height 28
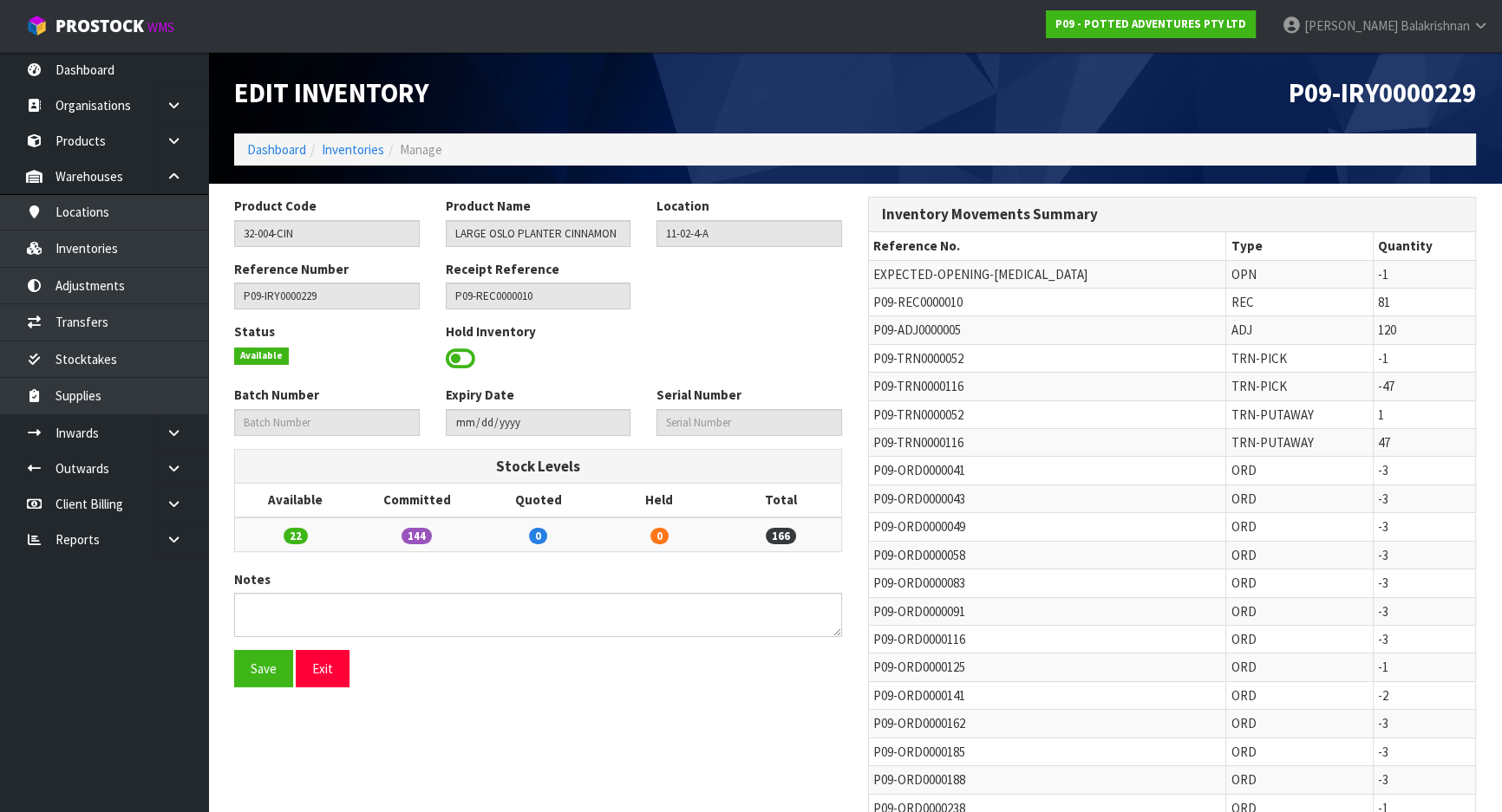
click at [876, 336] on span "P09-ADJ0000005" at bounding box center [917, 329] width 88 height 16
copy tr "P09-ADJ0000005"
click at [76, 293] on link "Adjustments" at bounding box center [104, 285] width 209 height 36
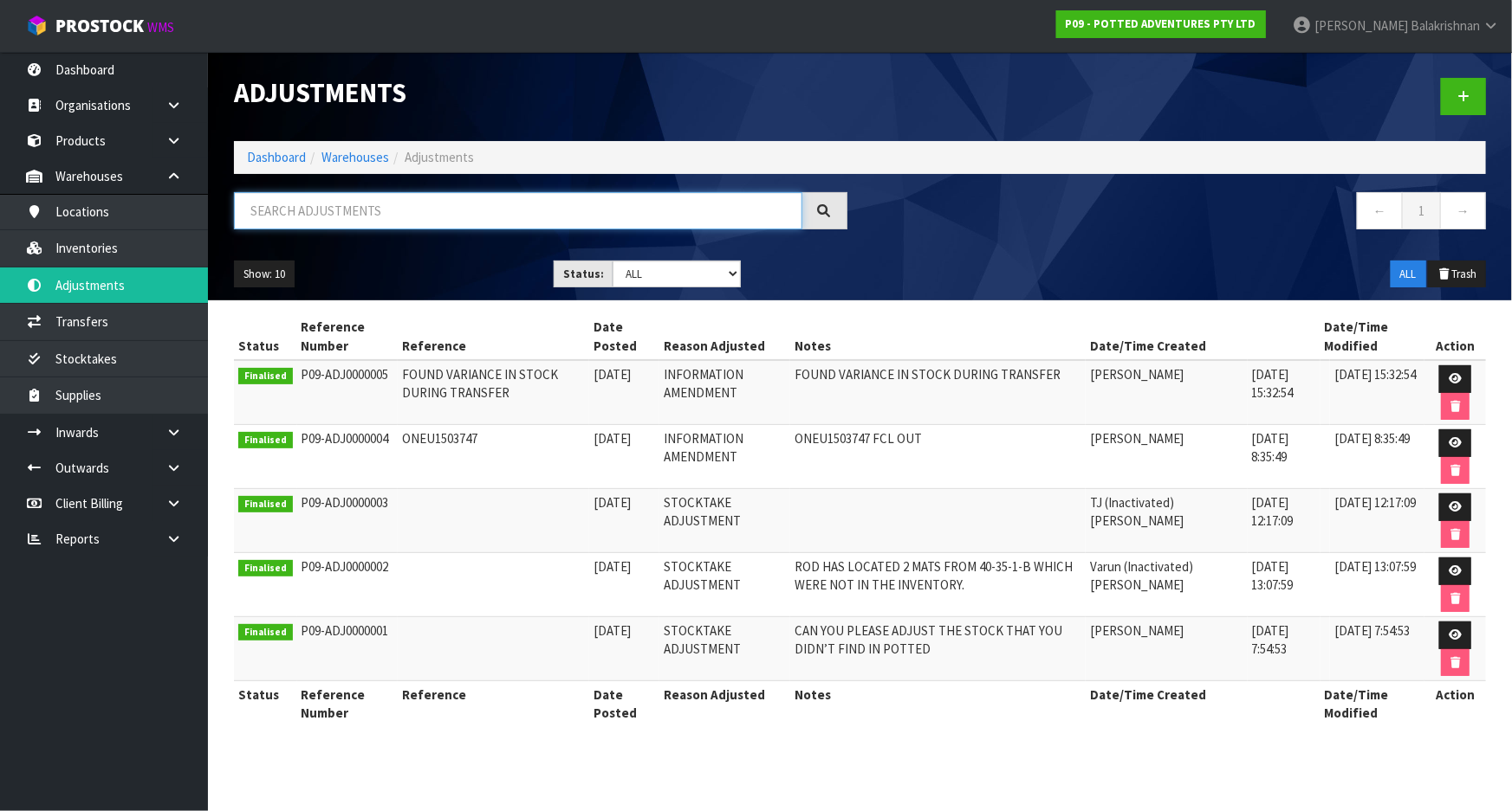
click at [288, 205] on input "text" at bounding box center [517, 210] width 568 height 38
paste input "P09-ADJ0000005"
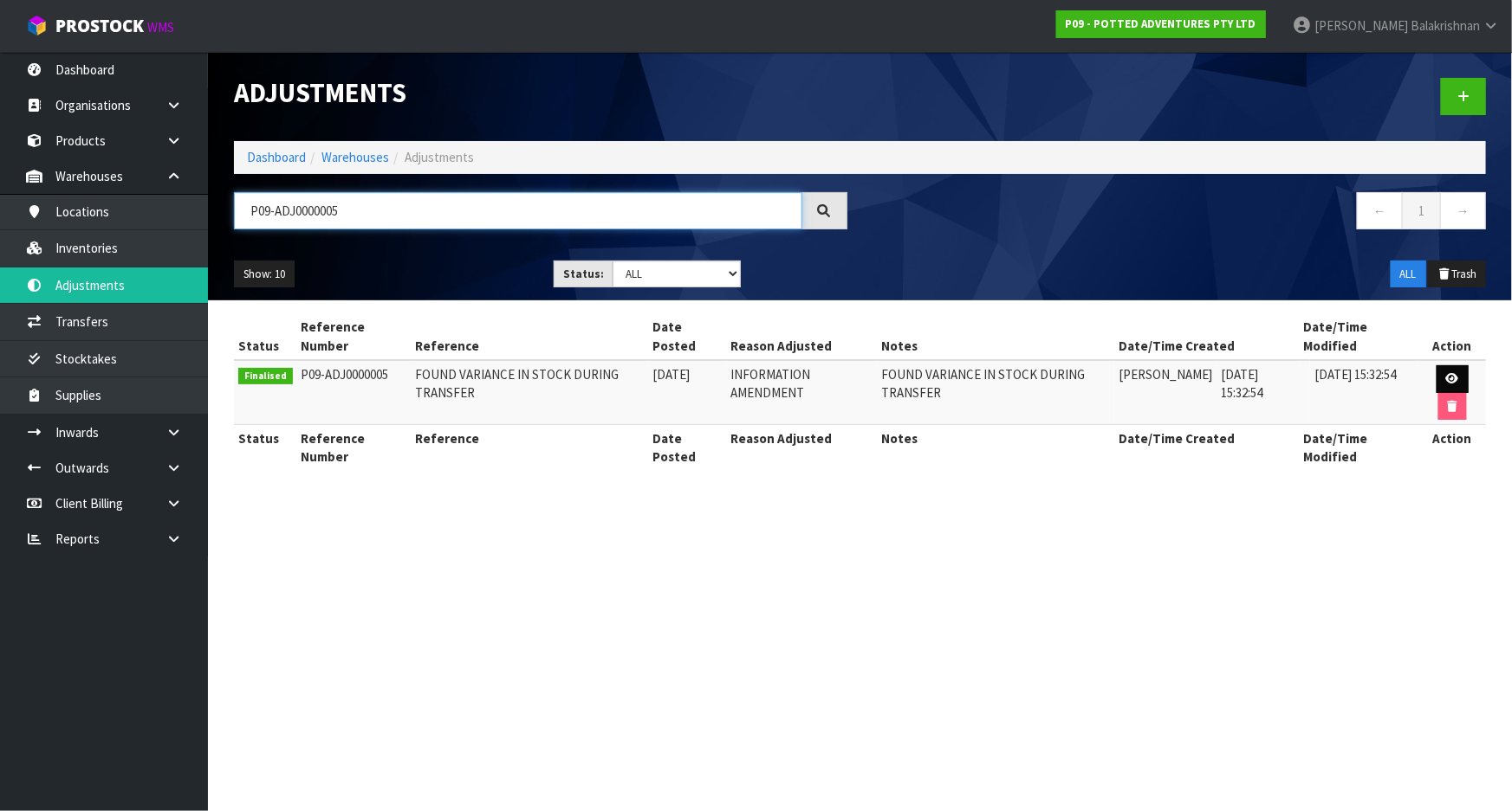
type input "P09-ADJ0000005"
click at [1455, 373] on icon at bounding box center [1452, 379] width 13 height 12
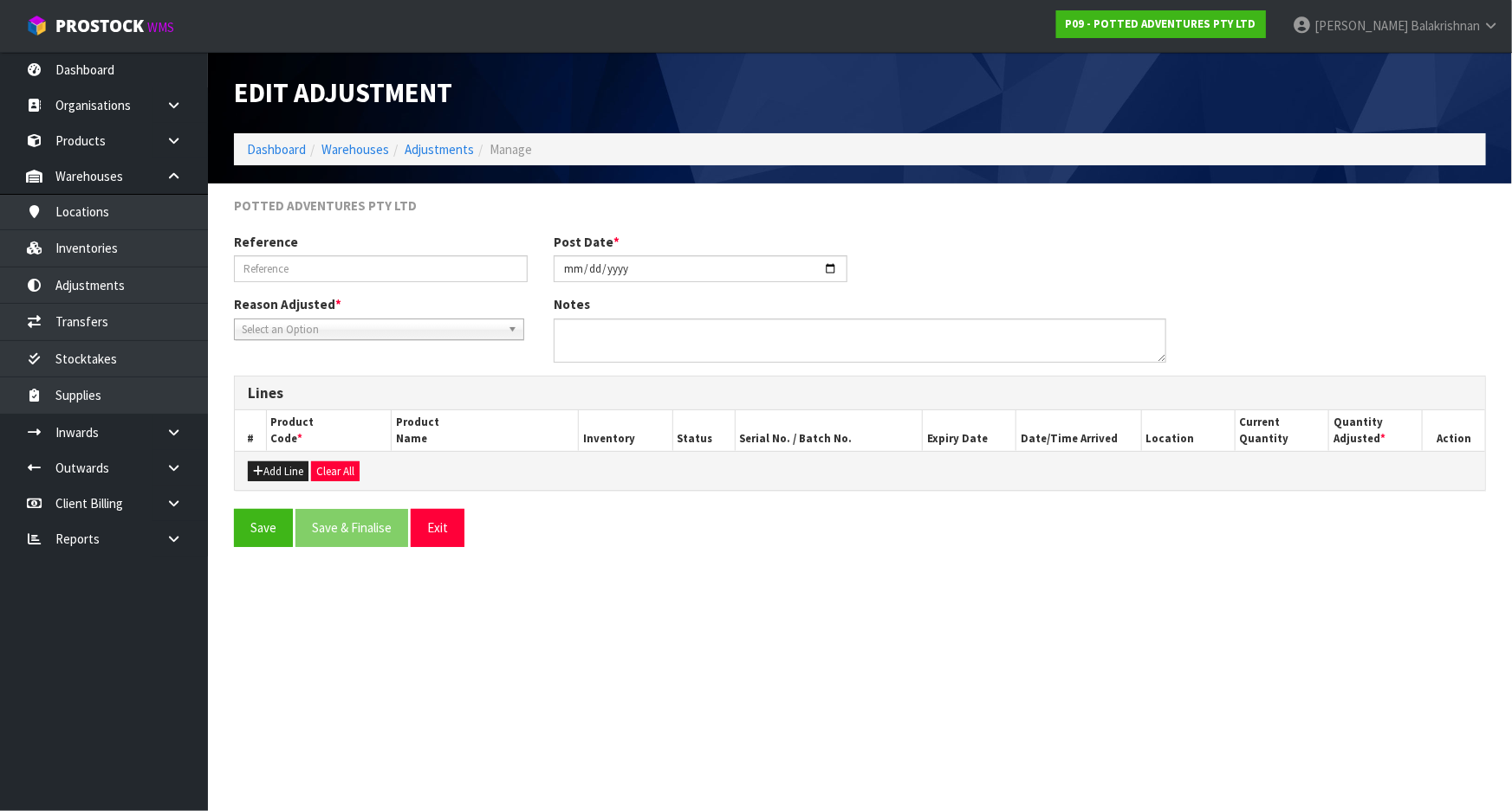
type input "FOUND VARIANCE IN STOCK DURING TRANSFER"
type input "[DATE]"
type textarea "FOUND VARIANCE IN STOCK DURING TRANSFER"
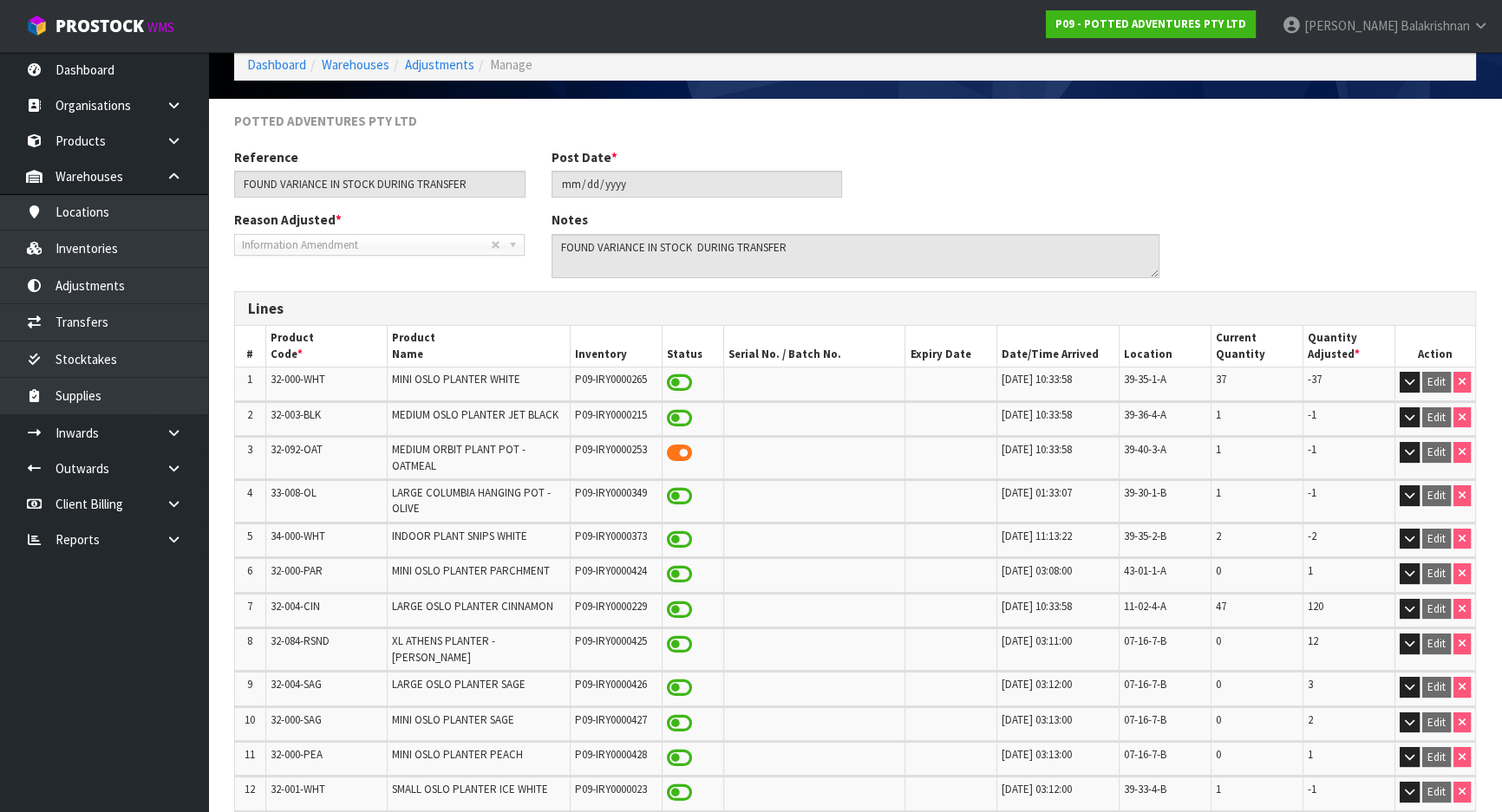
scroll to position [216, 0]
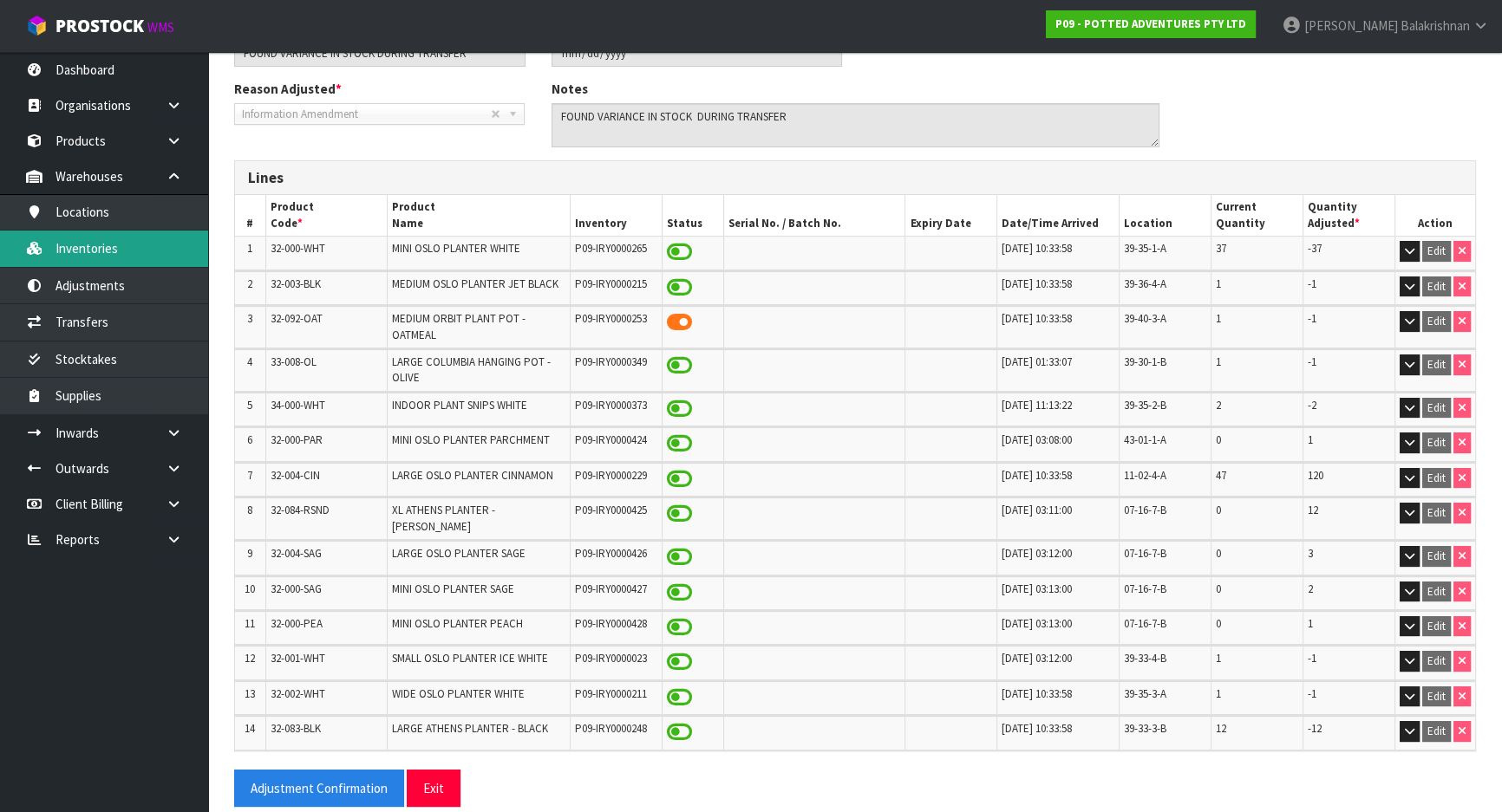
click at [147, 253] on link "Inventories" at bounding box center [104, 248] width 209 height 36
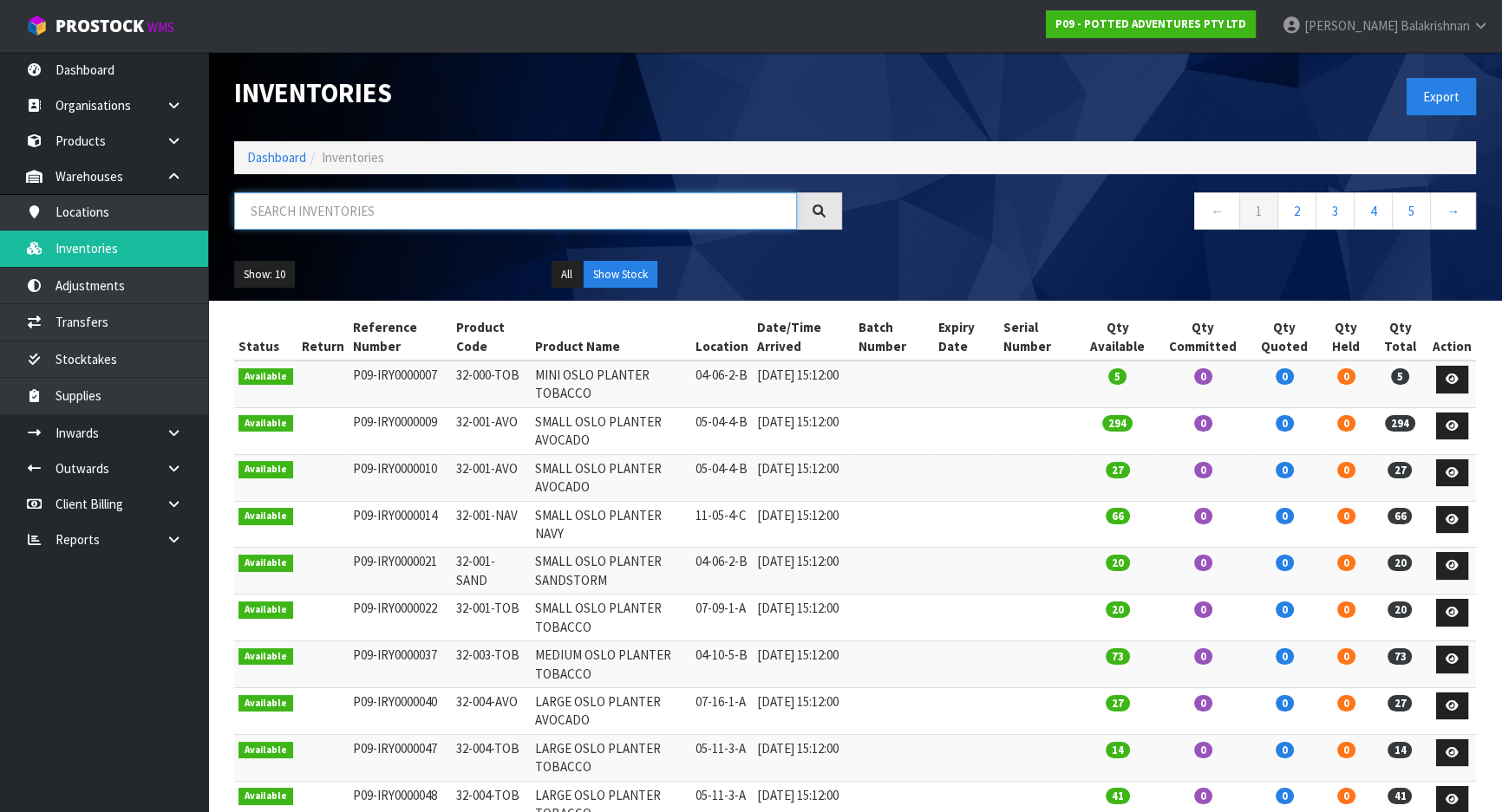
click at [374, 211] on input "text" at bounding box center [515, 210] width 563 height 38
paste input "32-004-CIN"
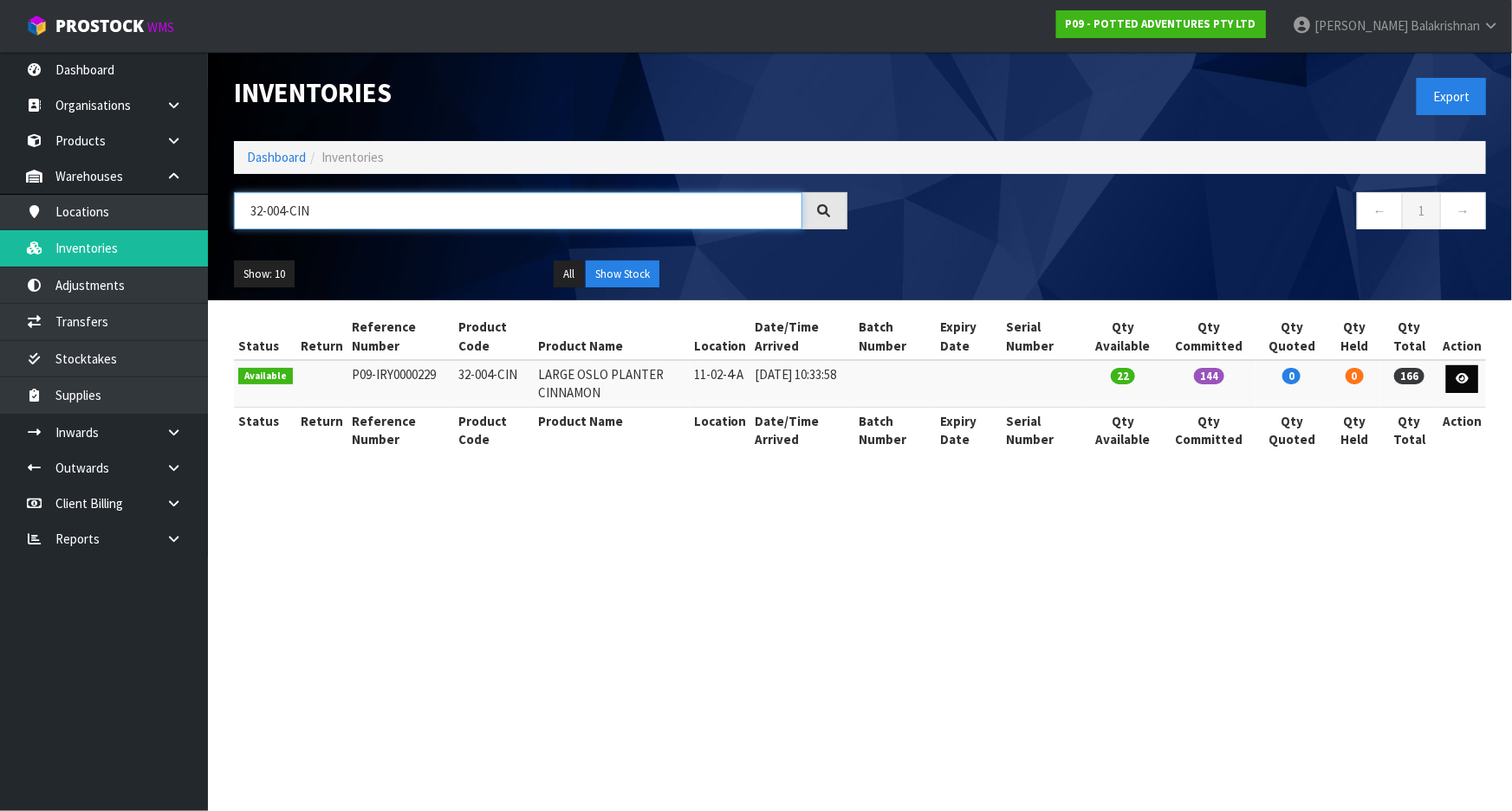
type input "32-004-CIN"
click at [1465, 380] on icon at bounding box center [1462, 379] width 13 height 12
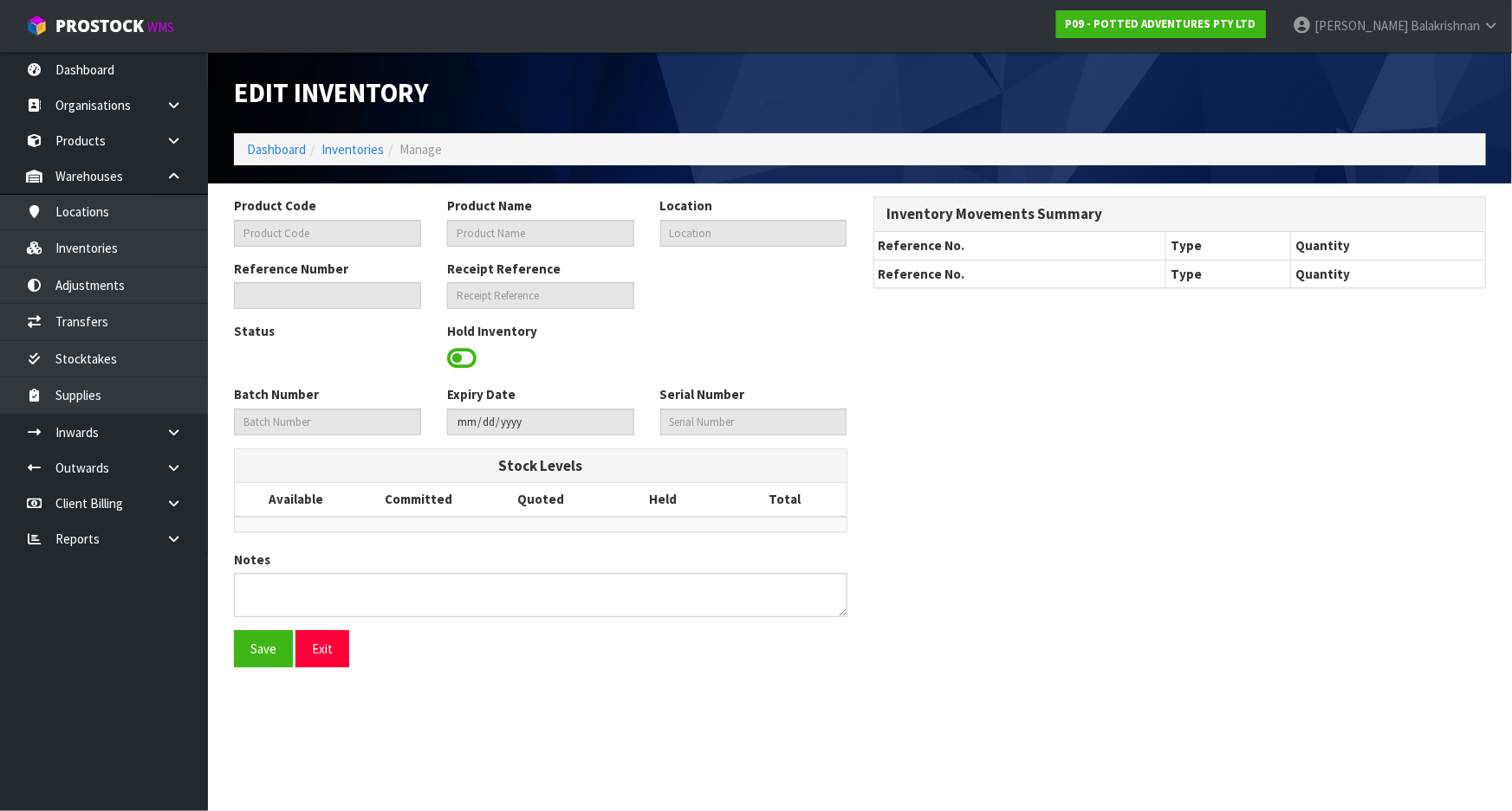
type input "32-004-CIN"
type input "LARGE OSLO PLANTER CINNAMON"
type input "11-02-4-A"
type input "P09-IRY0000229"
type input "P09-REC0000010"
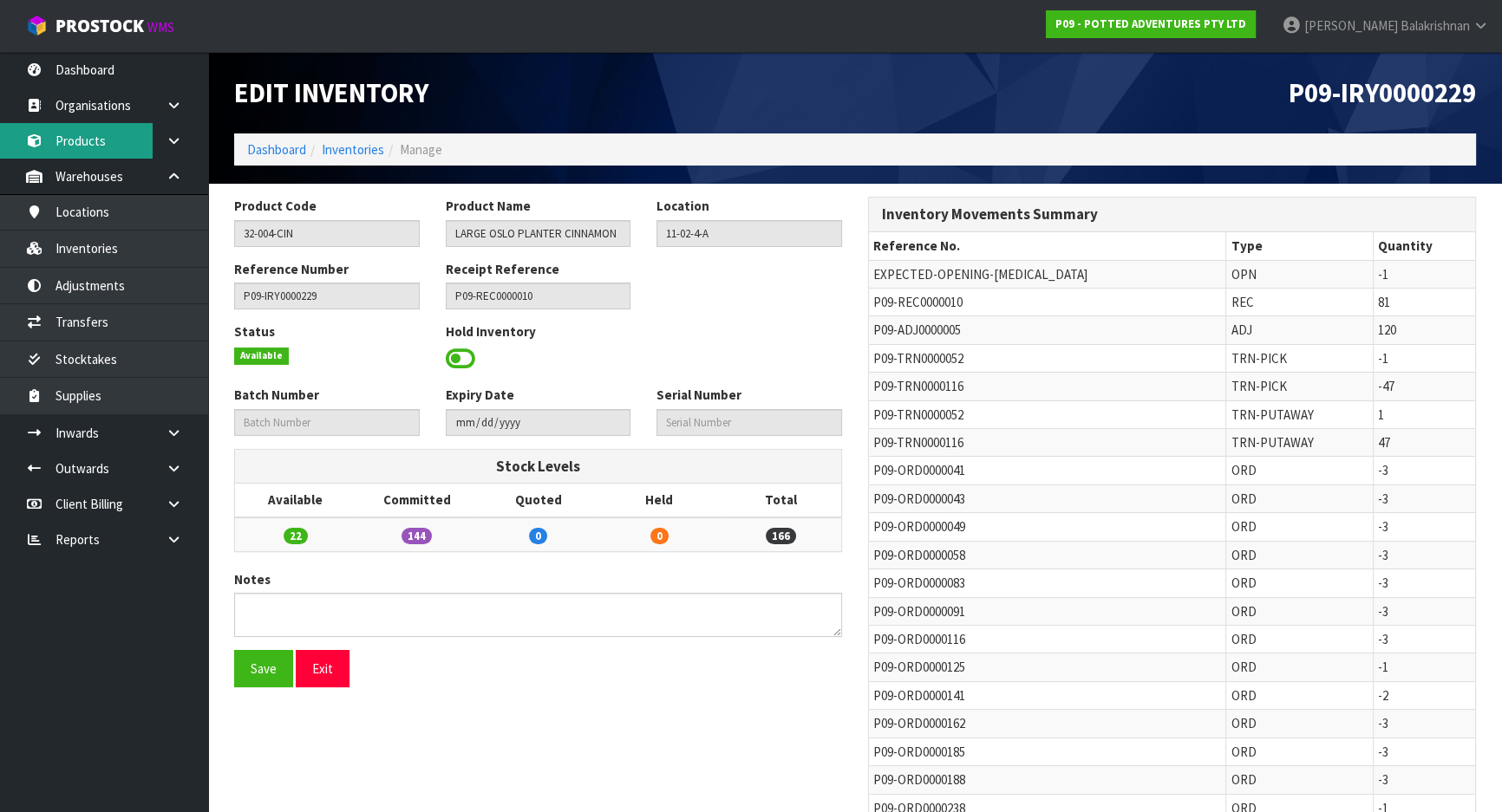
click at [75, 154] on link "Products" at bounding box center [104, 141] width 209 height 36
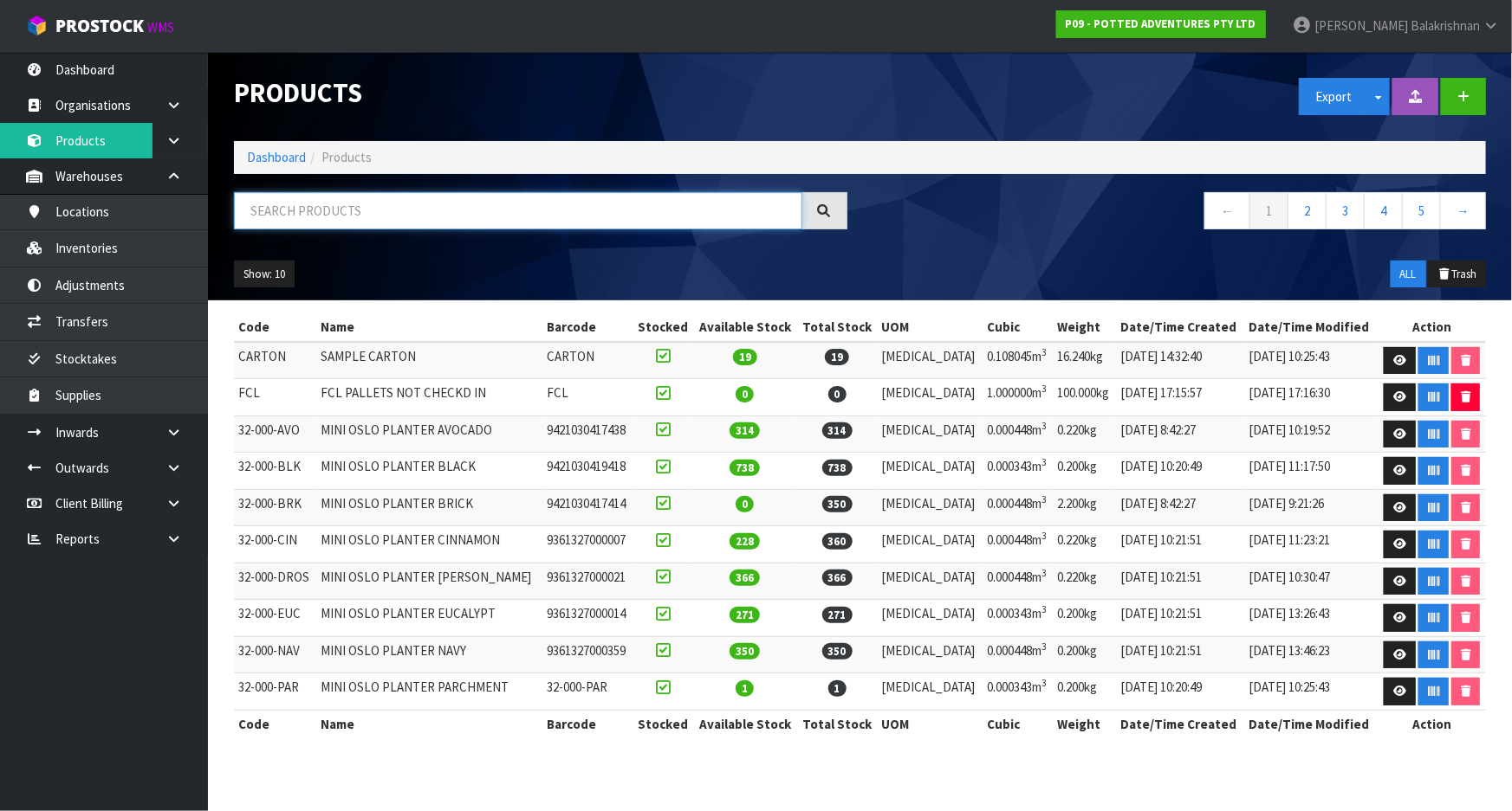
click at [344, 207] on input "text" at bounding box center [517, 210] width 568 height 38
paste input "32-004-CIN"
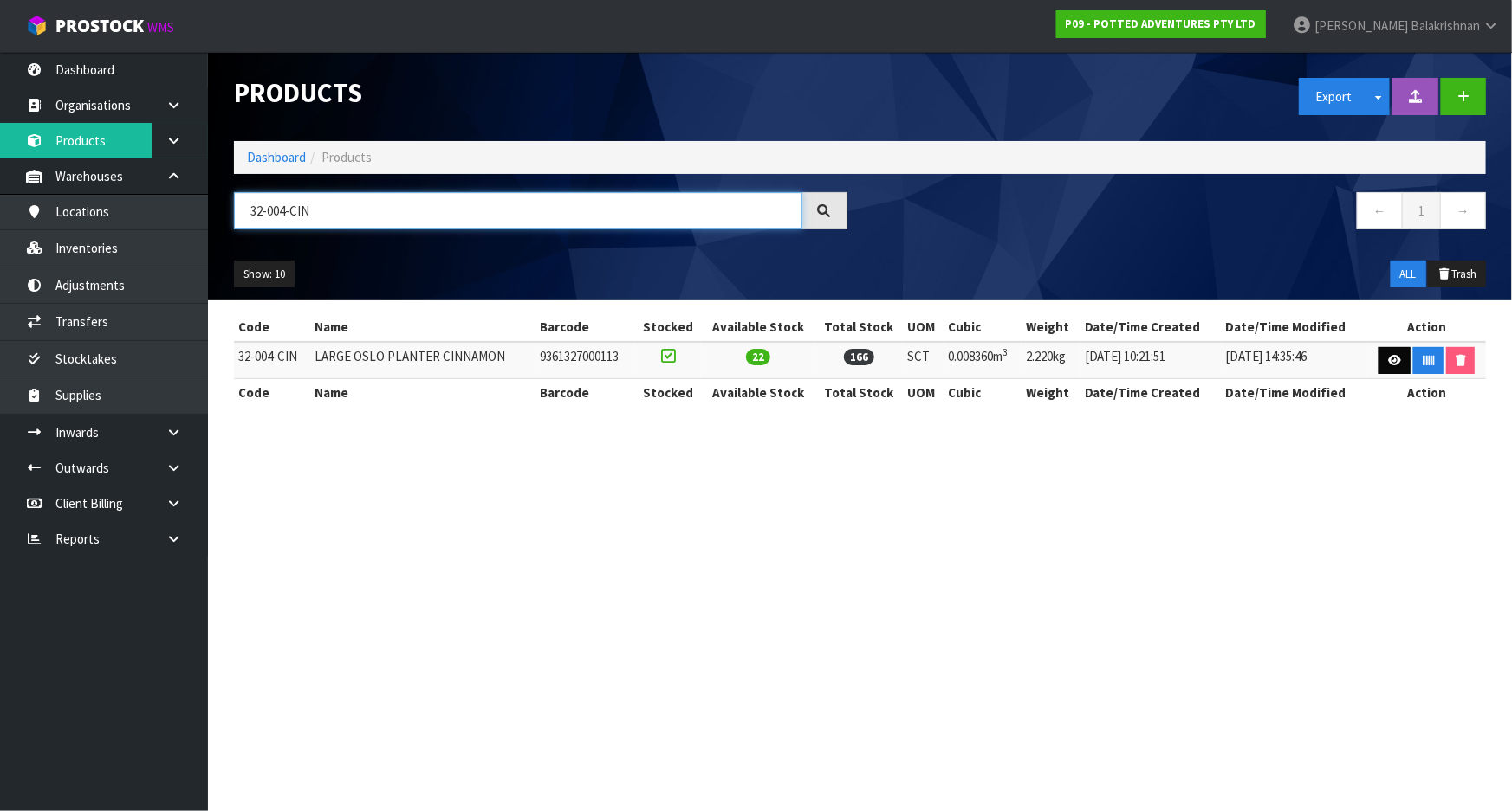
type input "32-004-CIN"
click at [1389, 355] on icon at bounding box center [1394, 361] width 13 height 12
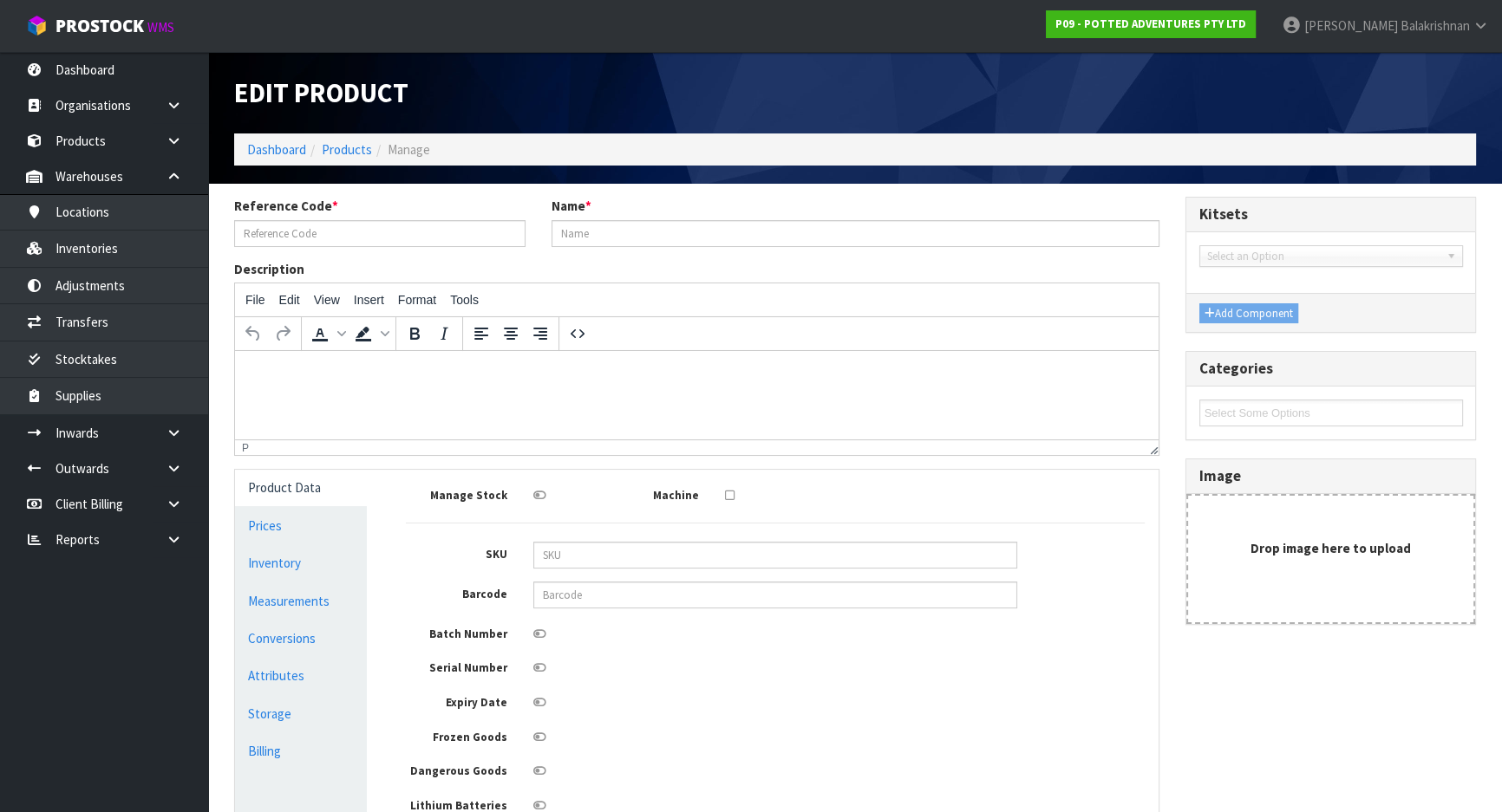
type input "32-004-CIN"
type input "LARGE OSLO PLANTER CINNAMON"
type input "9361327000113"
click at [354, 590] on link "Measurements" at bounding box center [300, 601] width 132 height 36
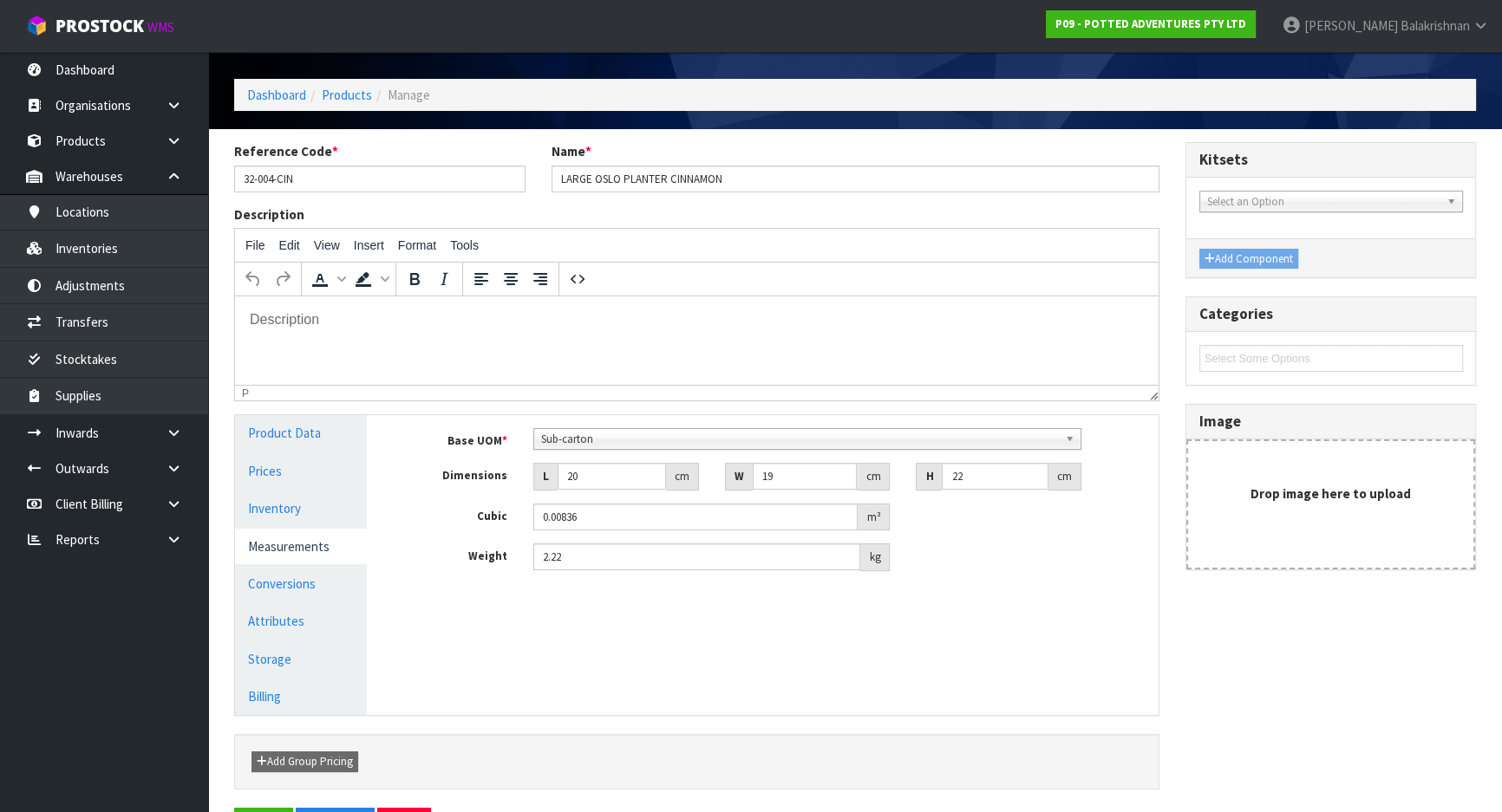
scroll to position [113, 0]
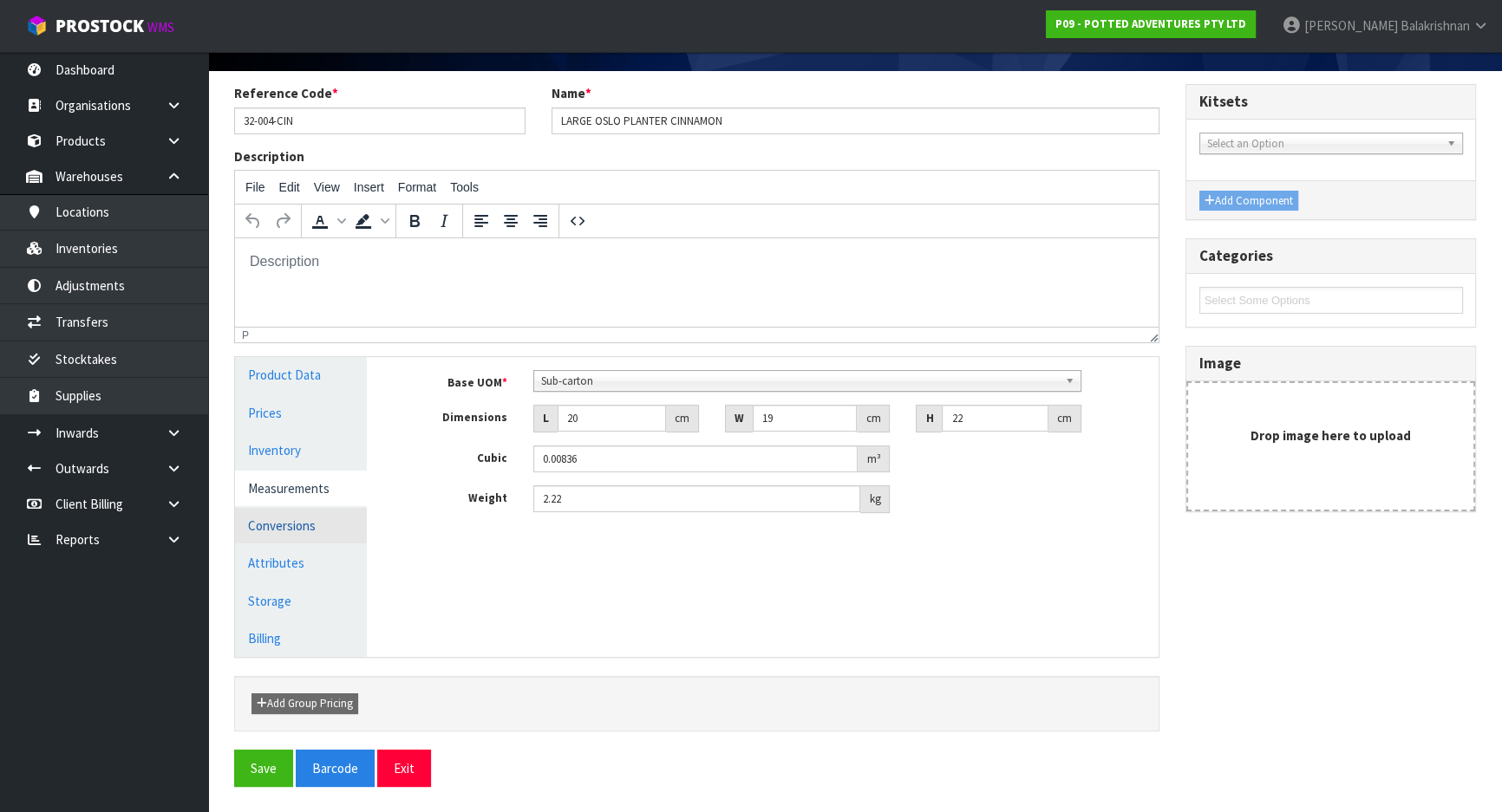
click at [260, 521] on link "Conversions" at bounding box center [300, 525] width 132 height 36
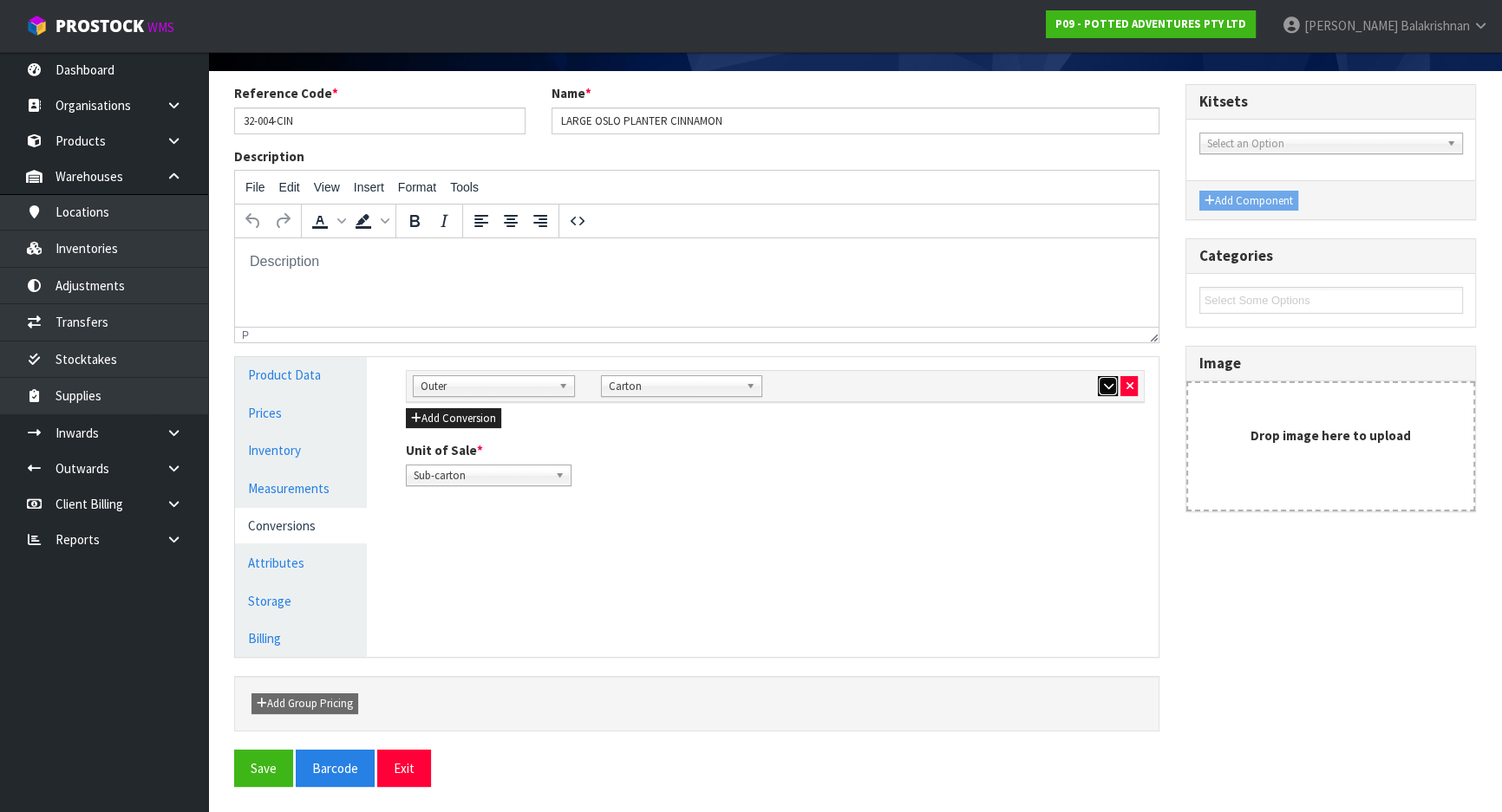
click at [1107, 387] on icon "button" at bounding box center [1108, 386] width 10 height 12
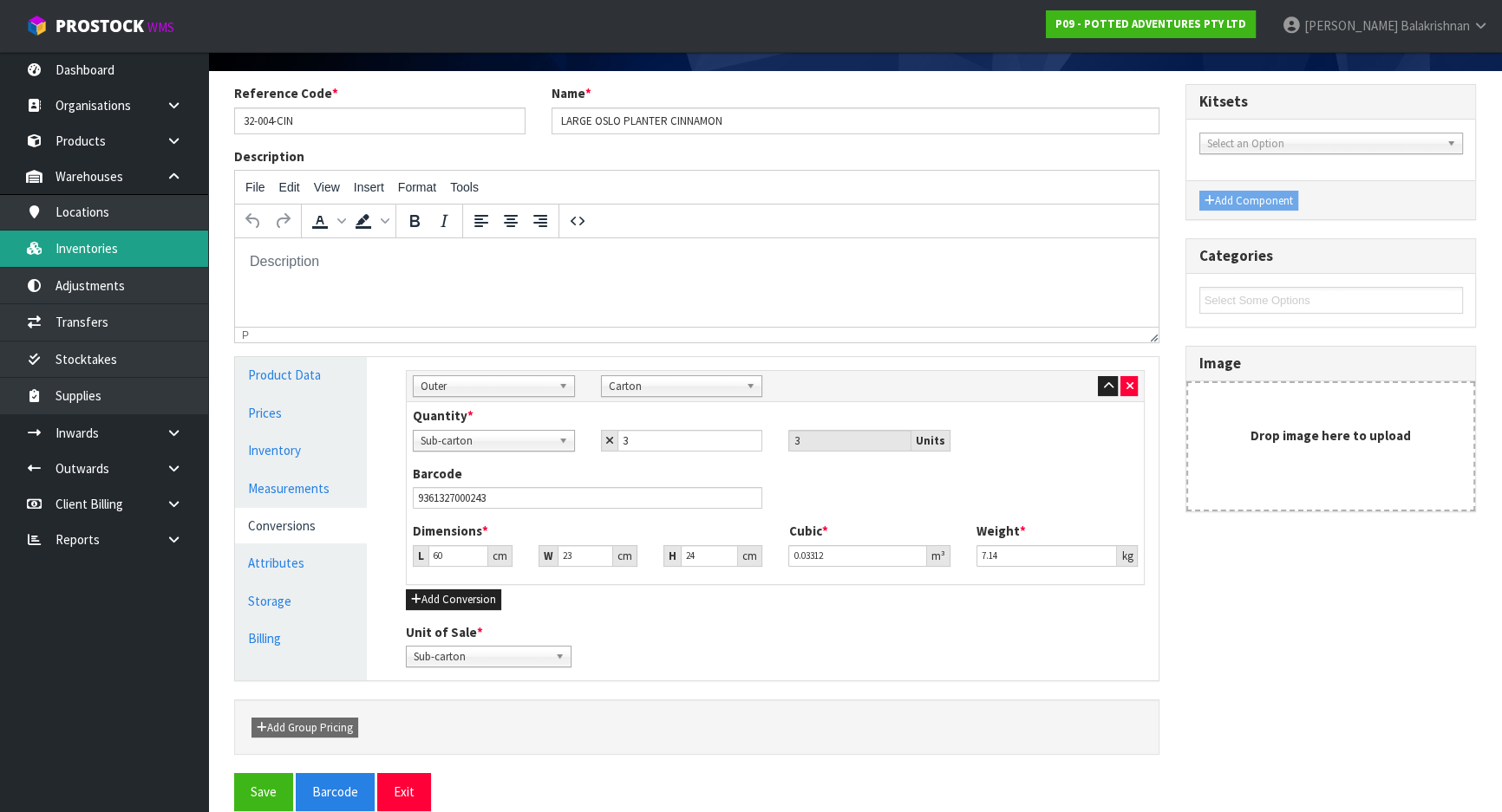
click at [121, 266] on link "Inventories" at bounding box center [104, 248] width 209 height 36
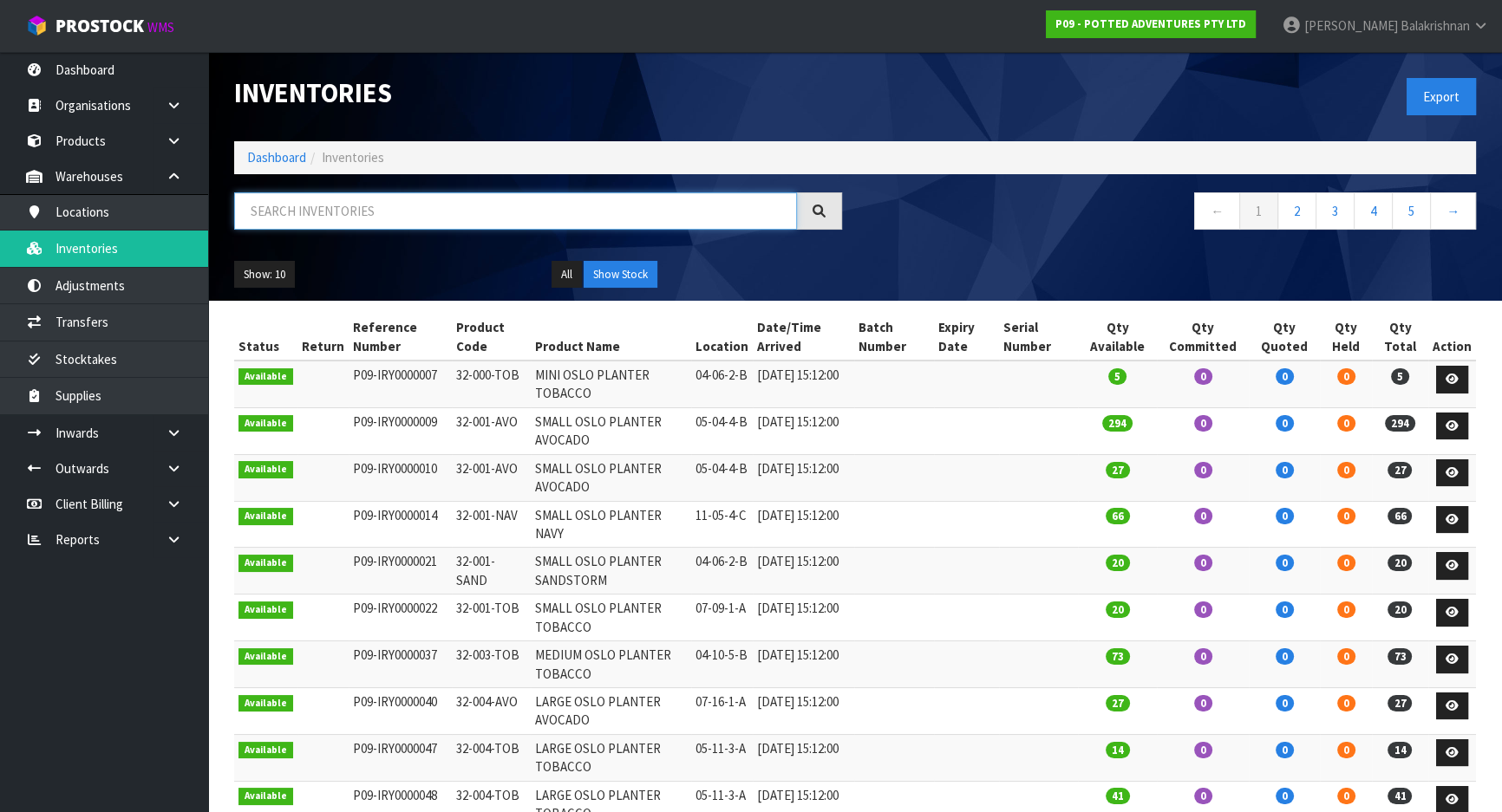
click at [382, 223] on input "text" at bounding box center [515, 210] width 563 height 38
paste input "32-004-CIN"
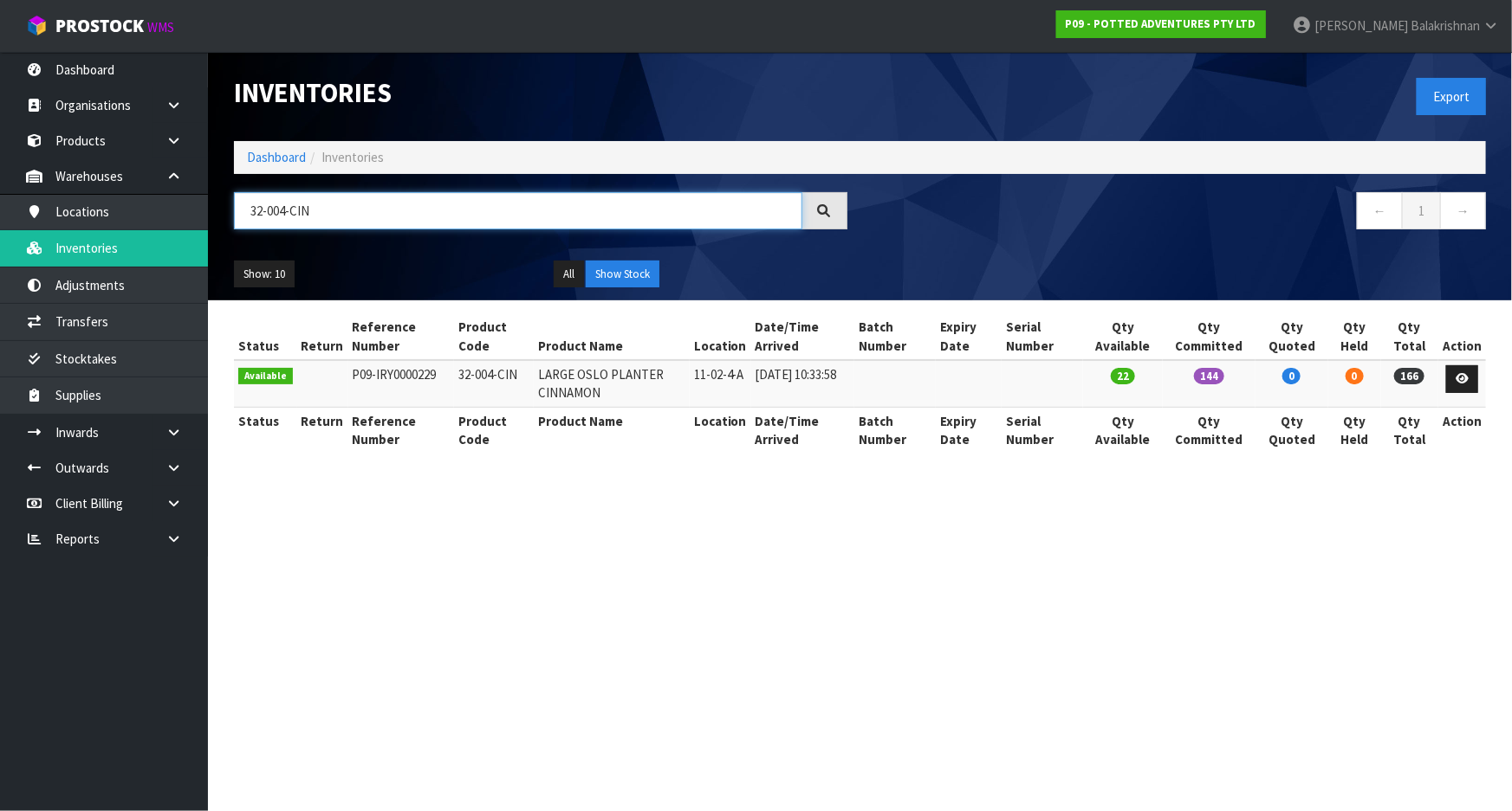
type input "32-004-CIN"
click at [479, 374] on td "32-004-CIN" at bounding box center [494, 384] width 80 height 46
copy tr "32-004-CIN"
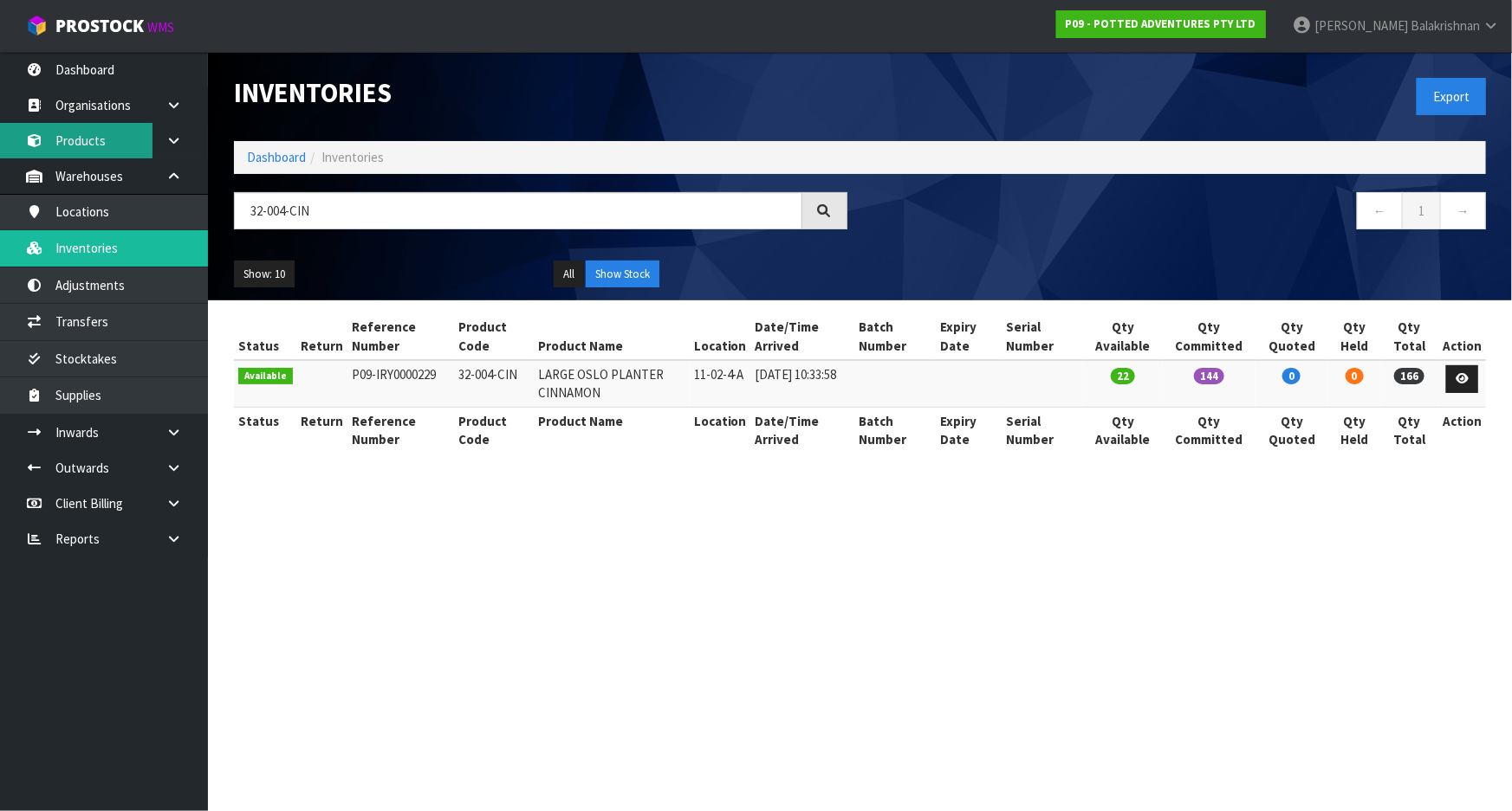
click at [120, 155] on link "Products" at bounding box center [104, 141] width 208 height 36
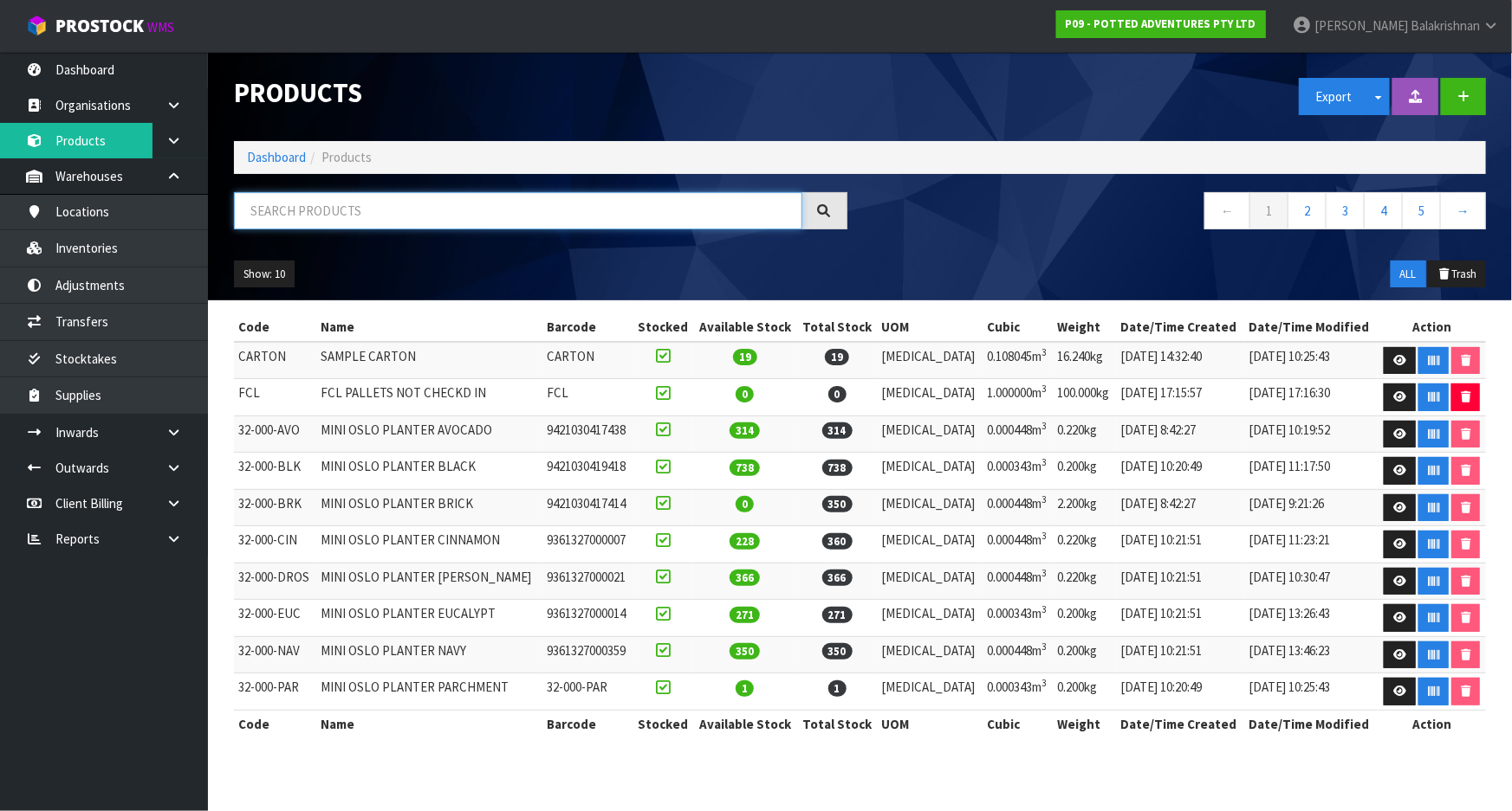
click at [344, 204] on input "text" at bounding box center [517, 210] width 568 height 38
paste input "32-004-CIN"
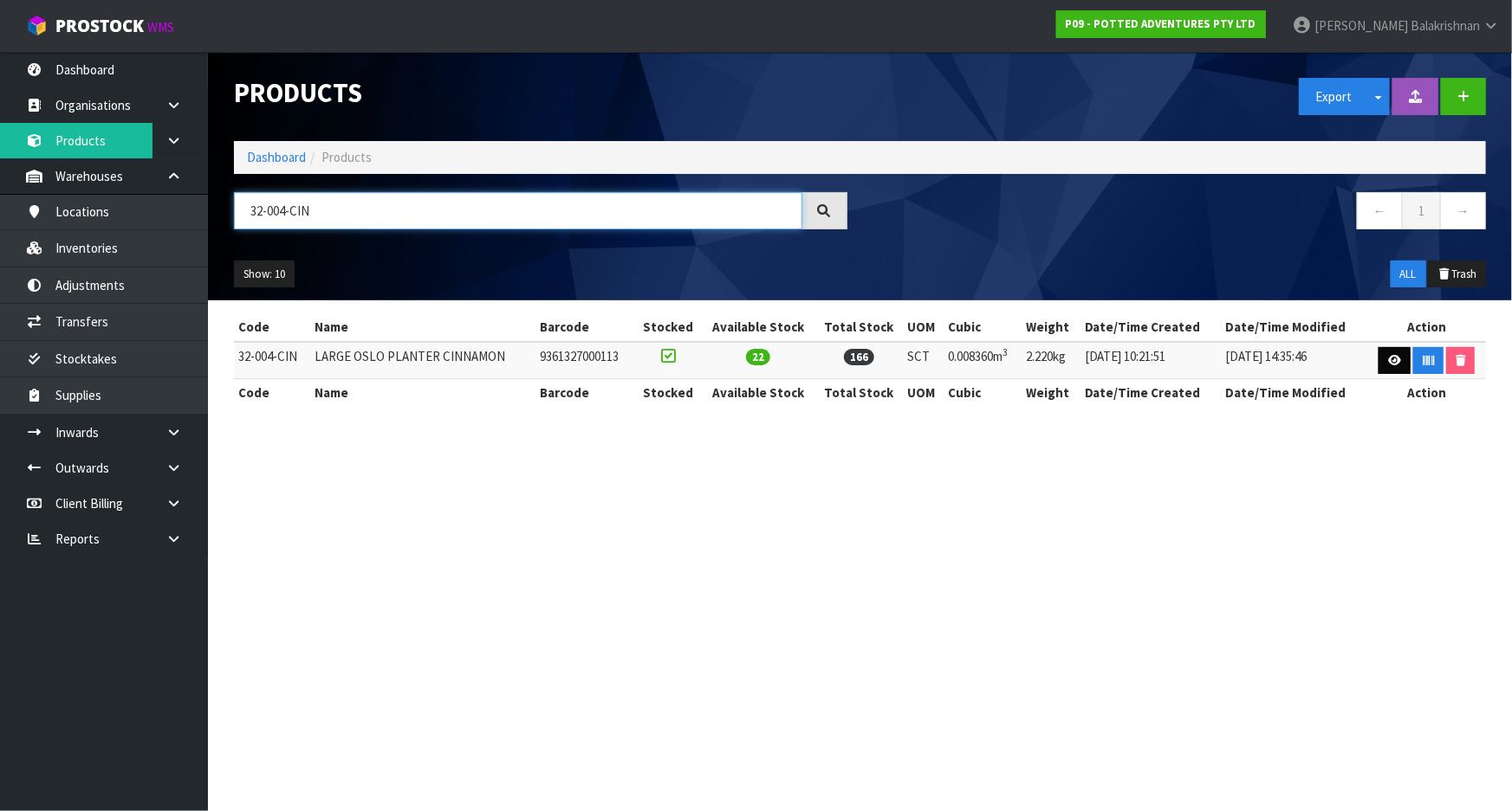
type input "32-004-CIN"
click at [1387, 355] on link at bounding box center [1394, 361] width 32 height 28
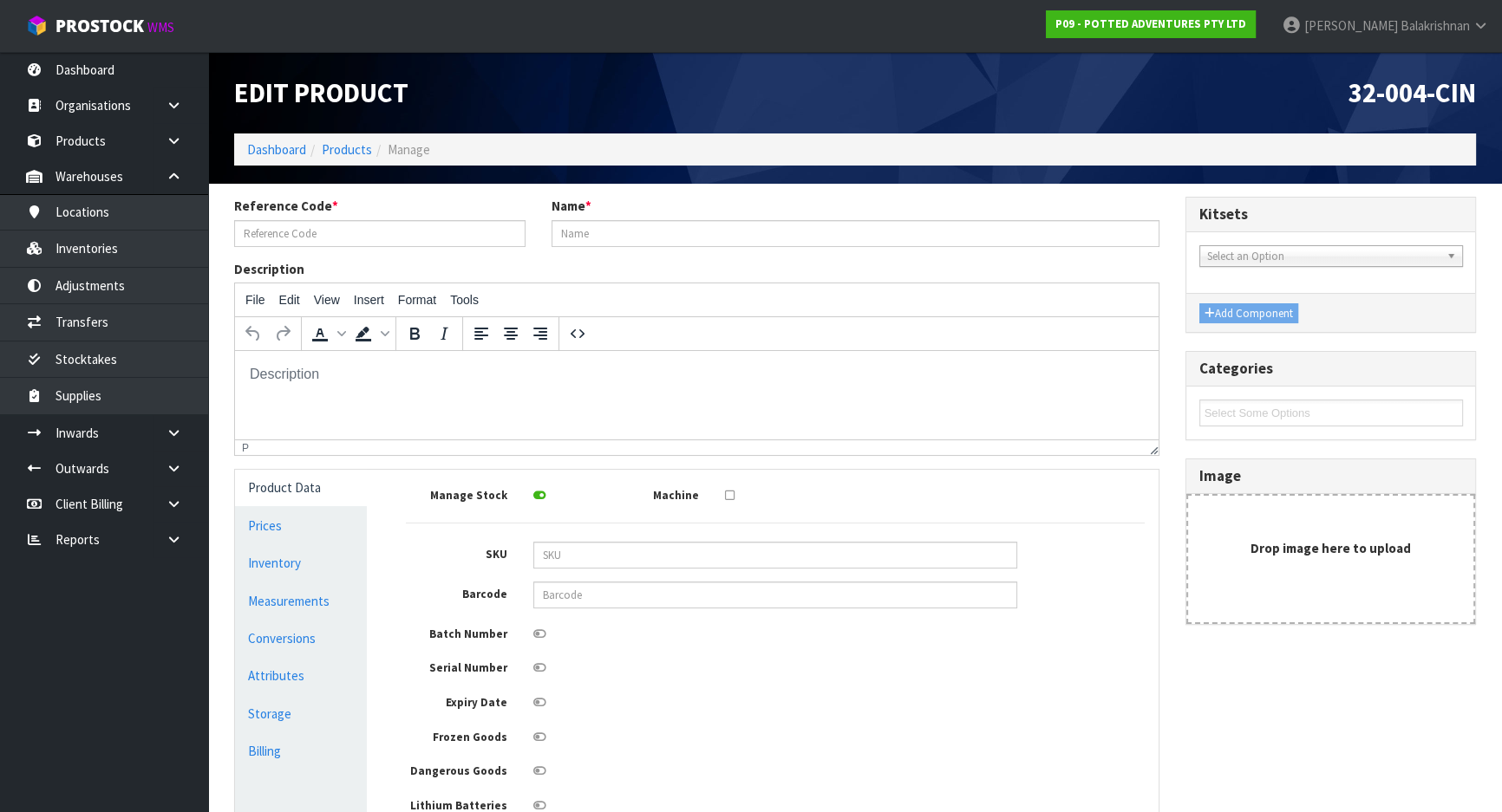
type input "32-004-CIN"
type input "LARGE OSLO PLANTER CINNAMON"
type input "9361327000113"
click at [276, 615] on link "Measurements" at bounding box center [300, 601] width 132 height 36
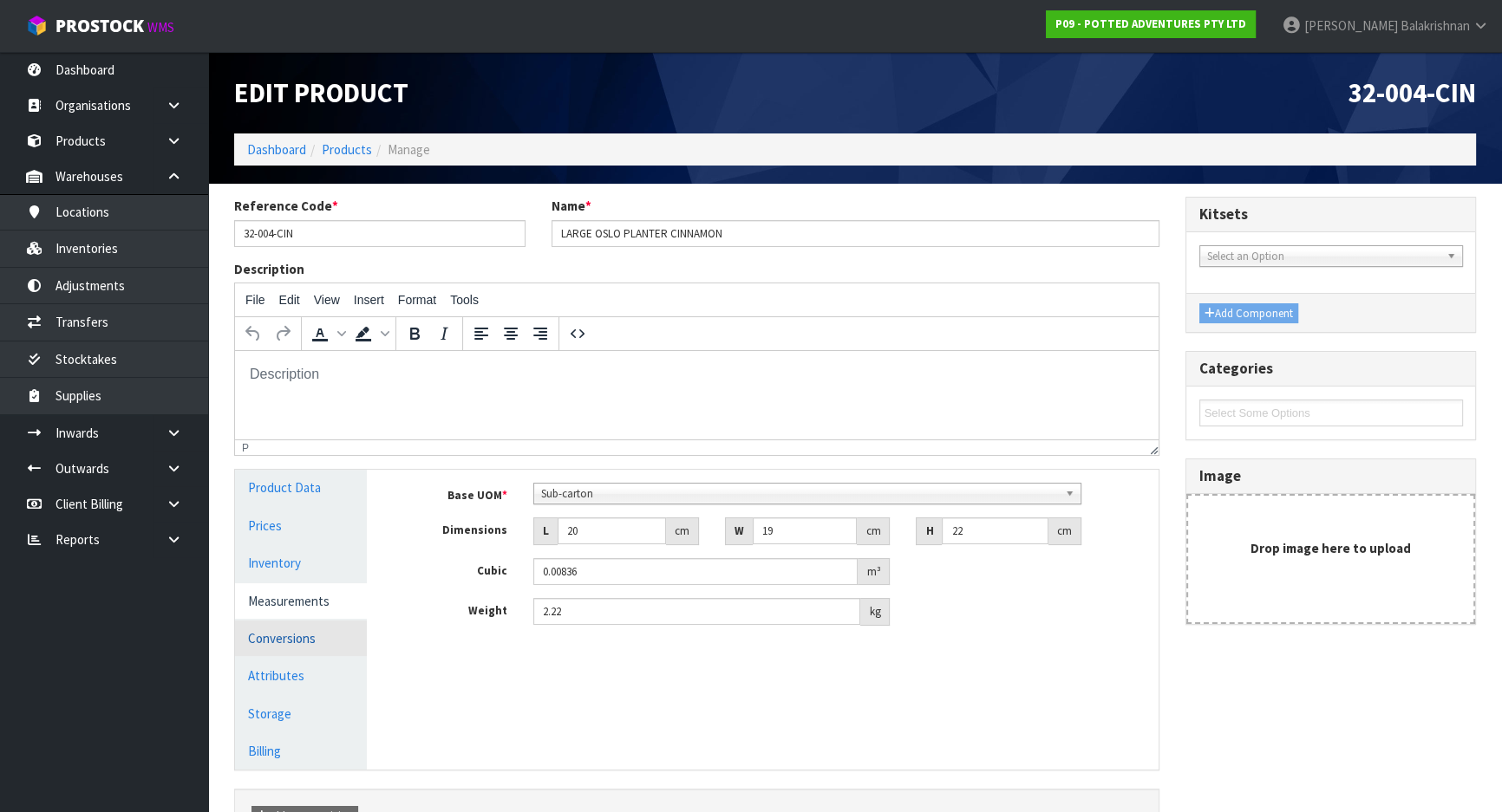
click at [279, 638] on link "Conversions" at bounding box center [300, 638] width 132 height 36
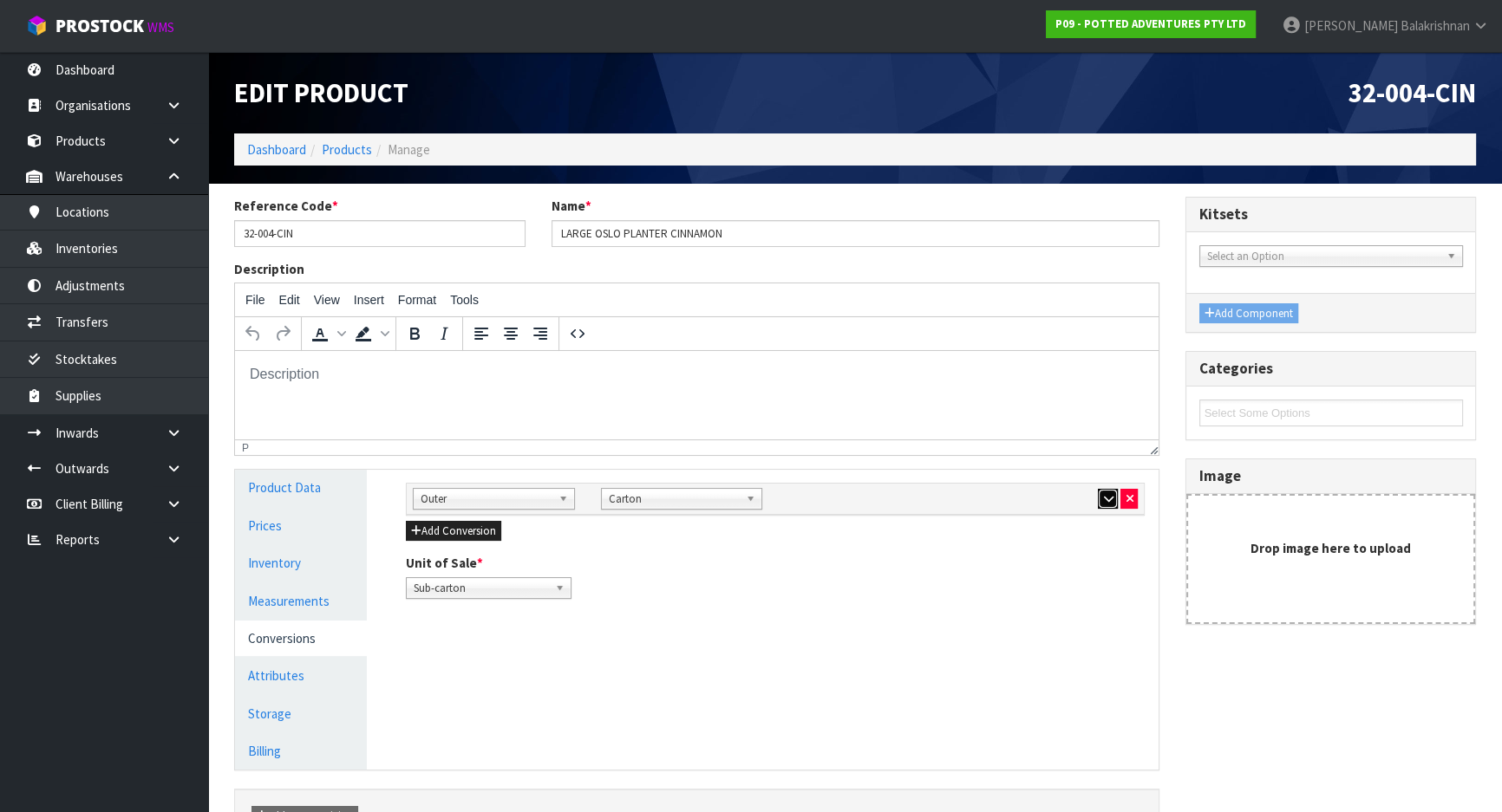
click at [1104, 499] on icon "button" at bounding box center [1108, 499] width 10 height 12
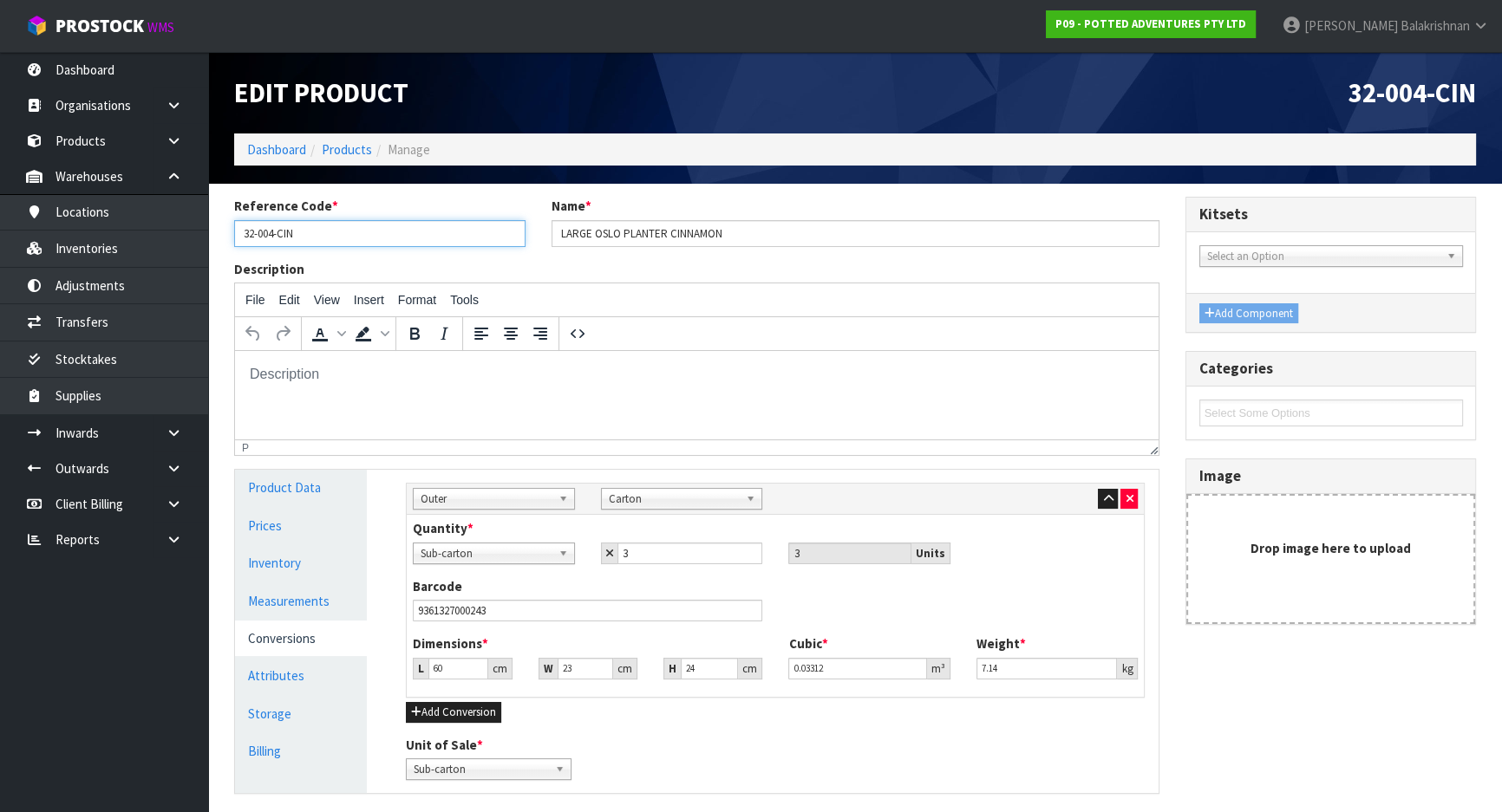
click at [341, 246] on input "32-004-CIN" at bounding box center [380, 234] width 292 height 27
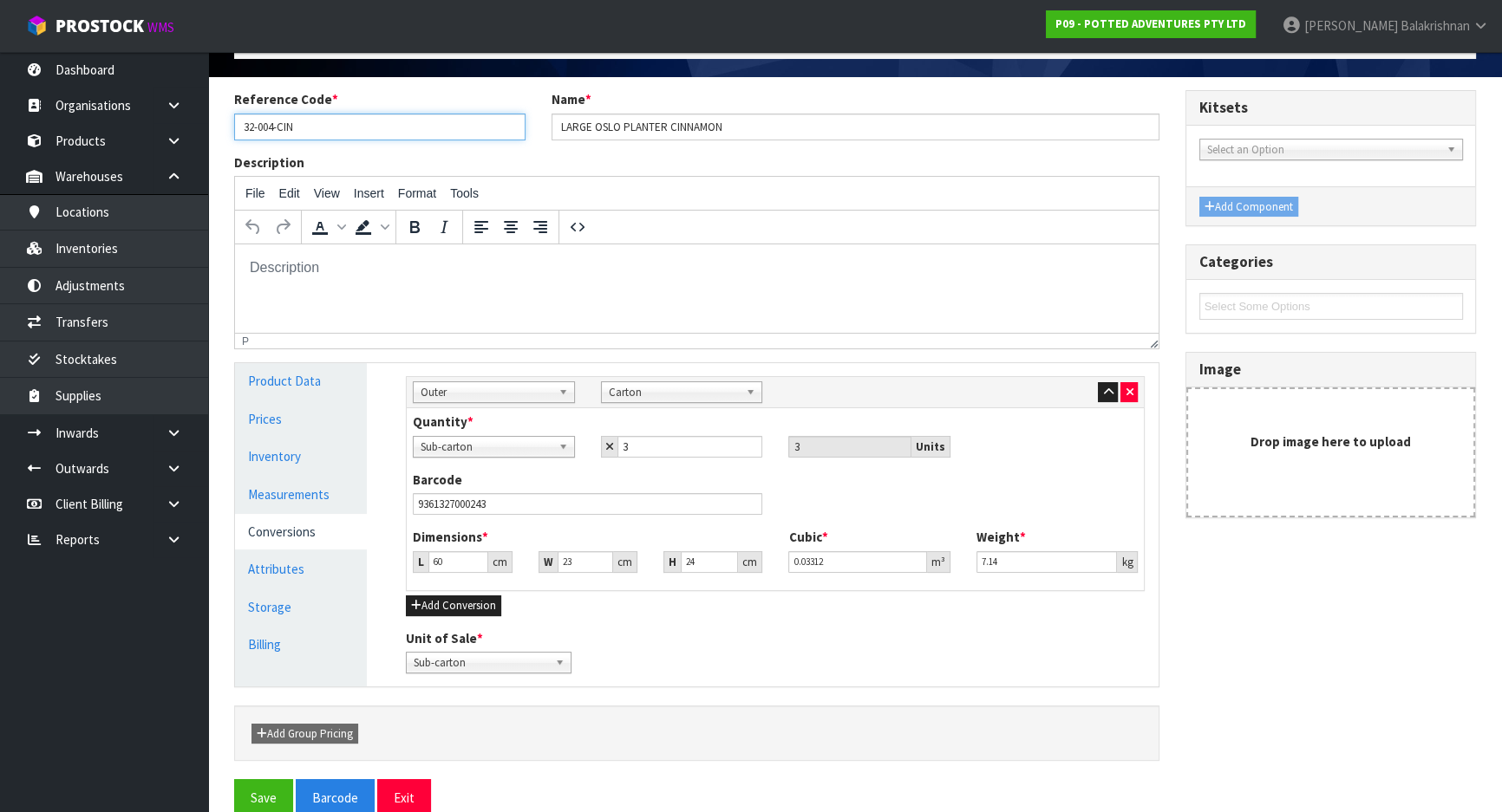
scroll to position [135, 0]
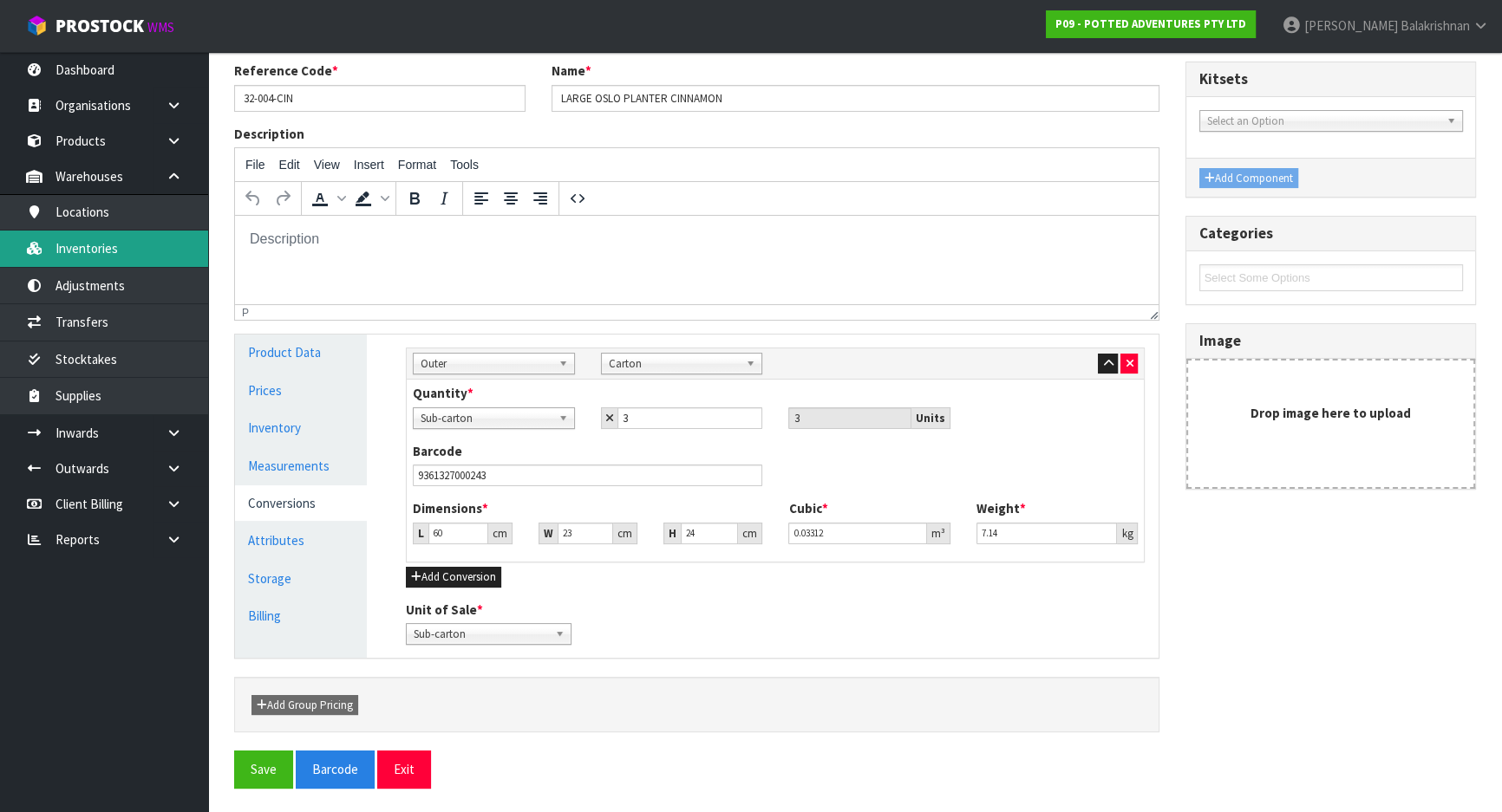
click at [131, 251] on link "Inventories" at bounding box center [104, 248] width 209 height 36
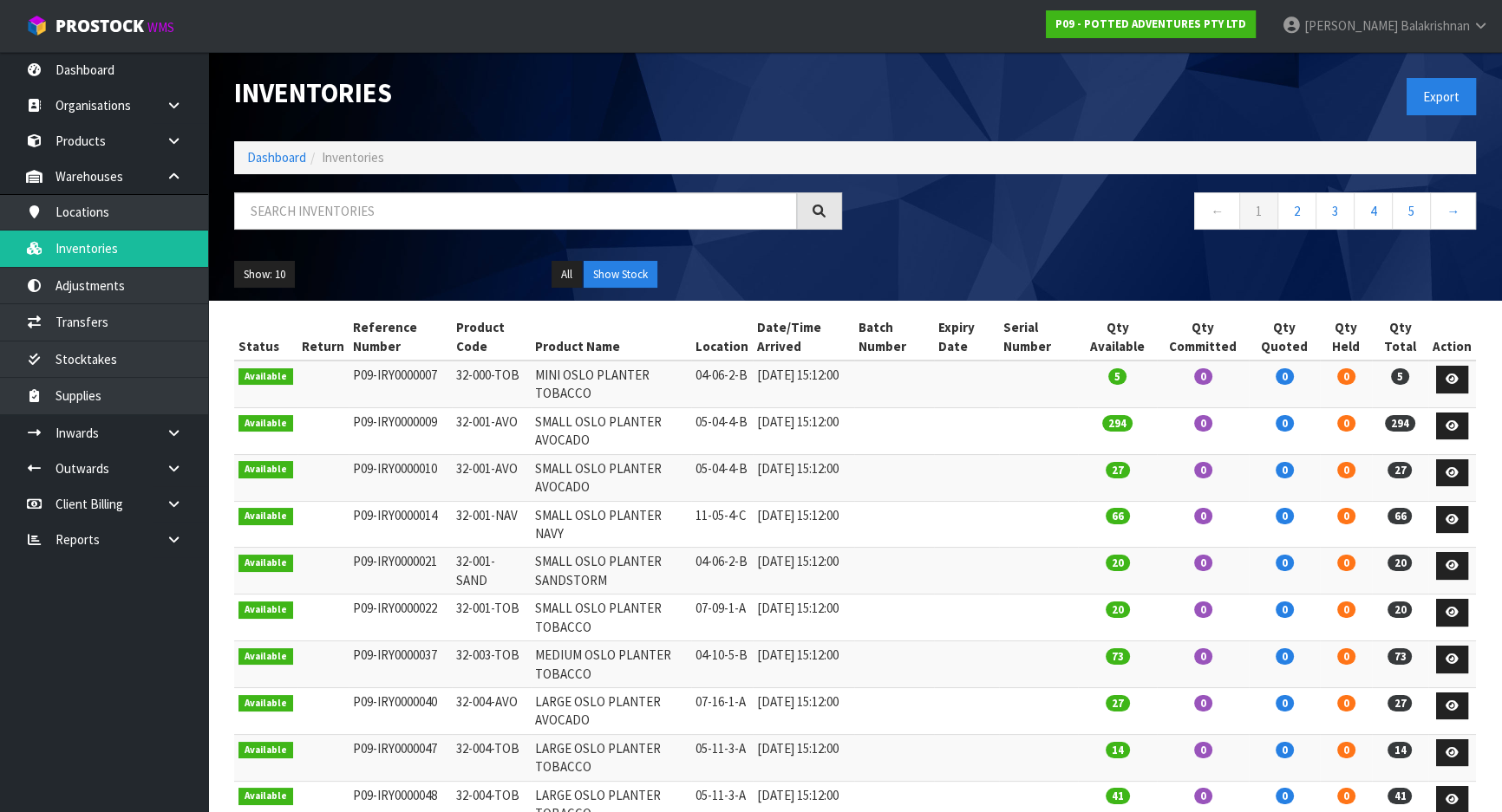
click at [446, 232] on div at bounding box center [538, 217] width 634 height 50
click at [440, 210] on input "text" at bounding box center [515, 210] width 563 height 38
paste input "32-004-CIN"
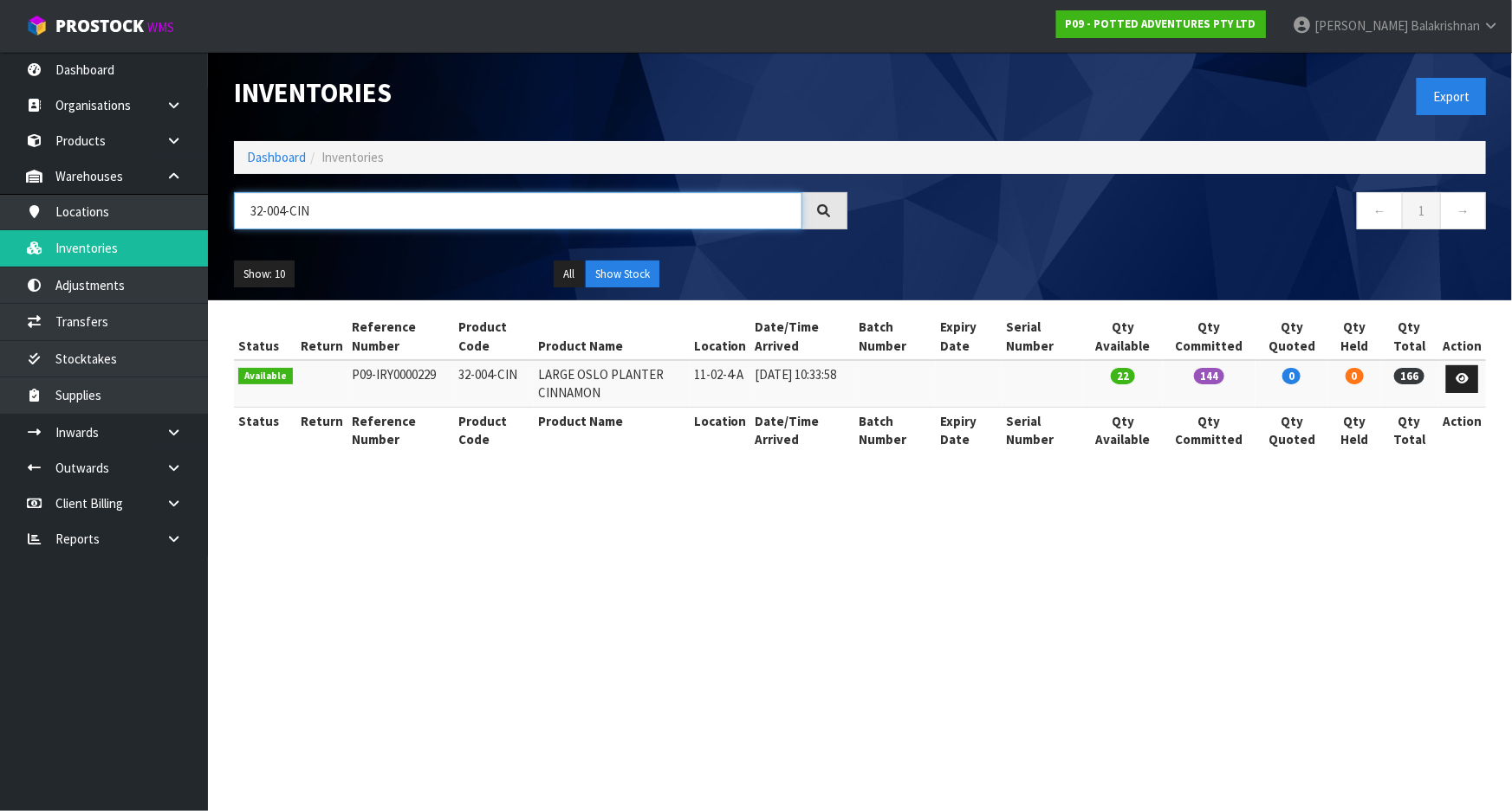
type input "32-004-CIN"
click at [932, 519] on section "Inventories Export Dashboard Inventories 32-004-CIN ← 1 → Show: 10 5 10 25 50 A…" at bounding box center [756, 405] width 1512 height 811
click at [291, 162] on link "Dashboard" at bounding box center [276, 156] width 59 height 16
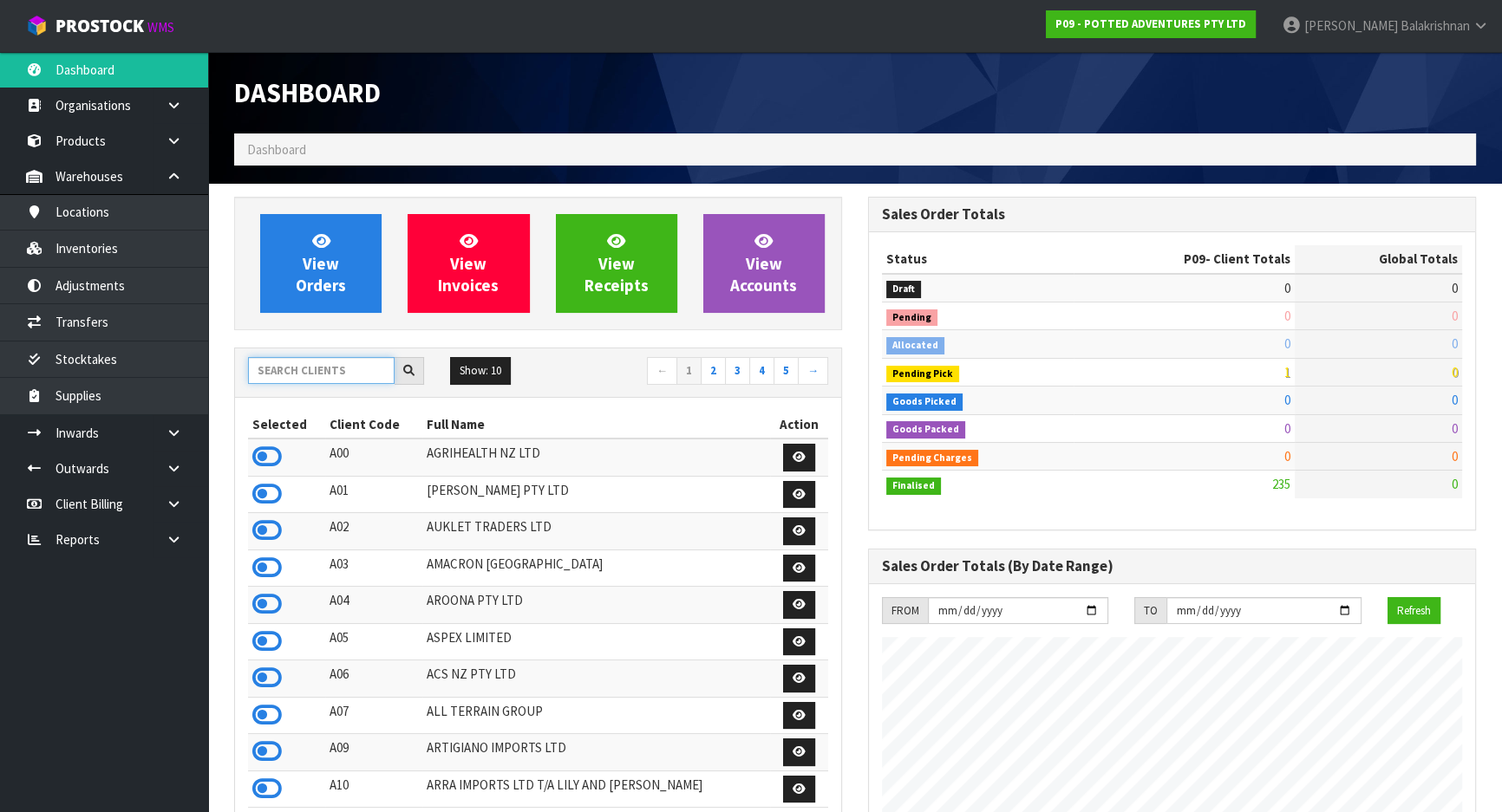
click at [319, 376] on input "text" at bounding box center [322, 371] width 147 height 27
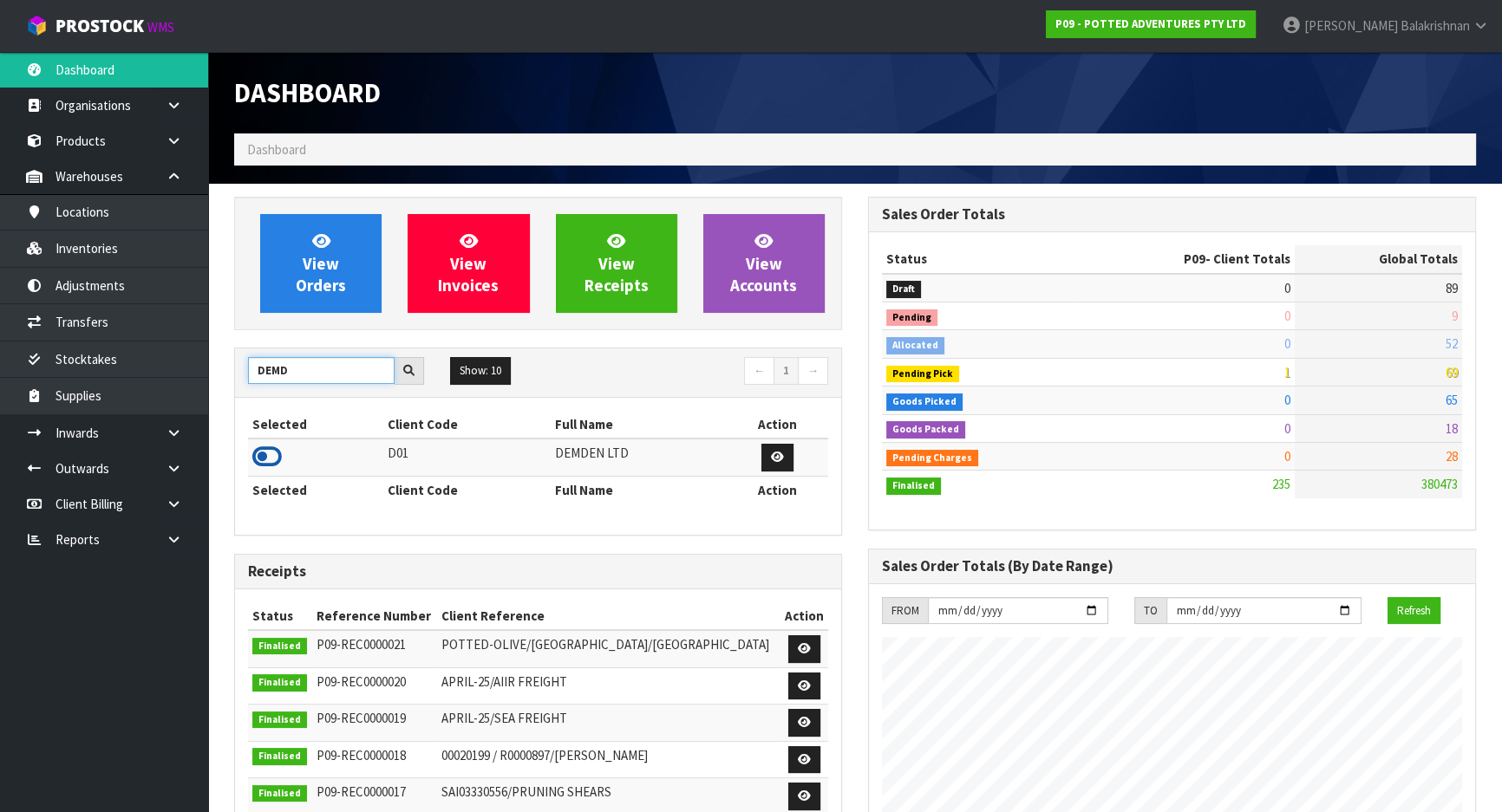
type input "DEMD"
click at [265, 457] on icon at bounding box center [267, 457] width 30 height 26
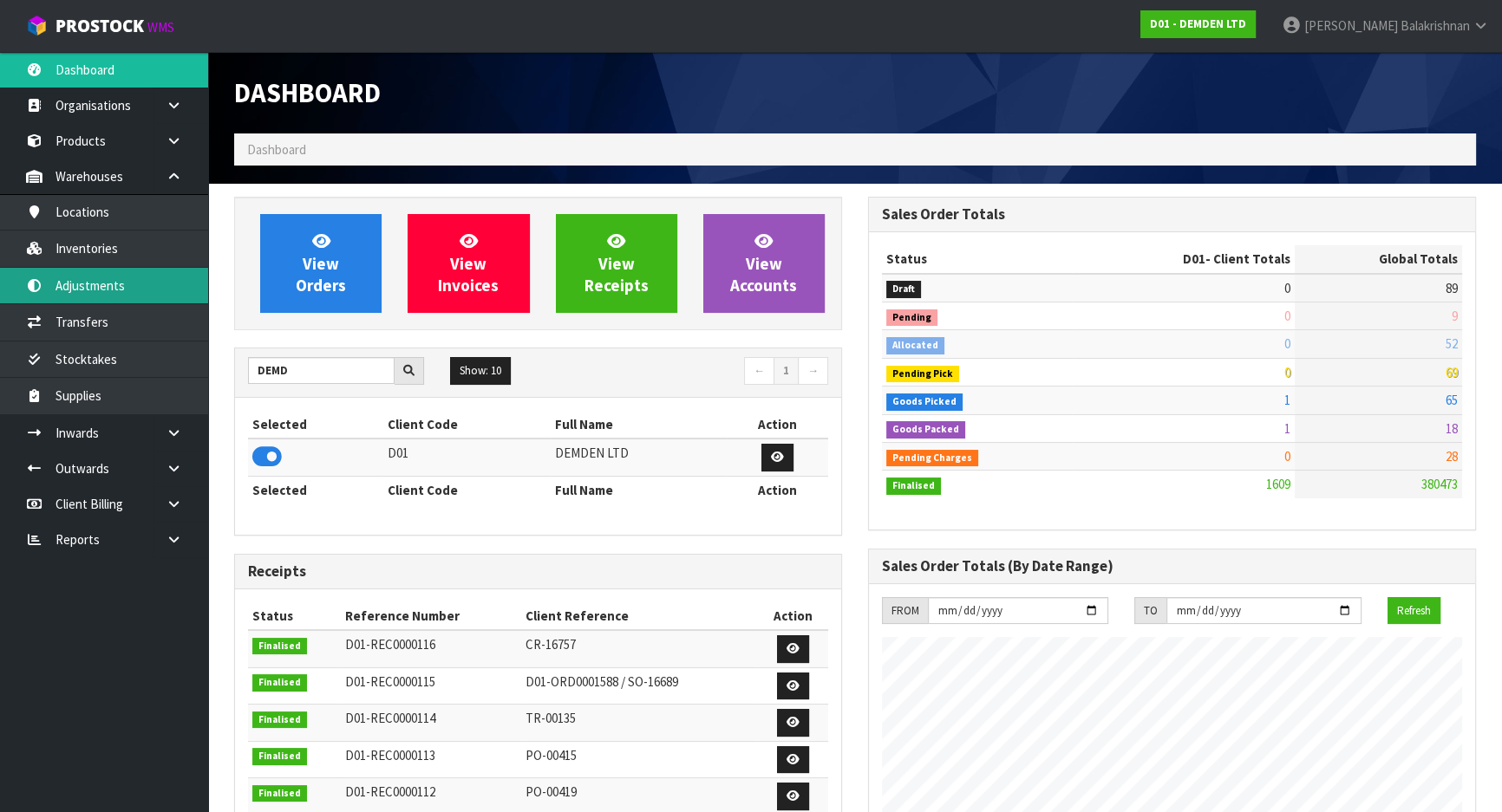
scroll to position [1170, 634]
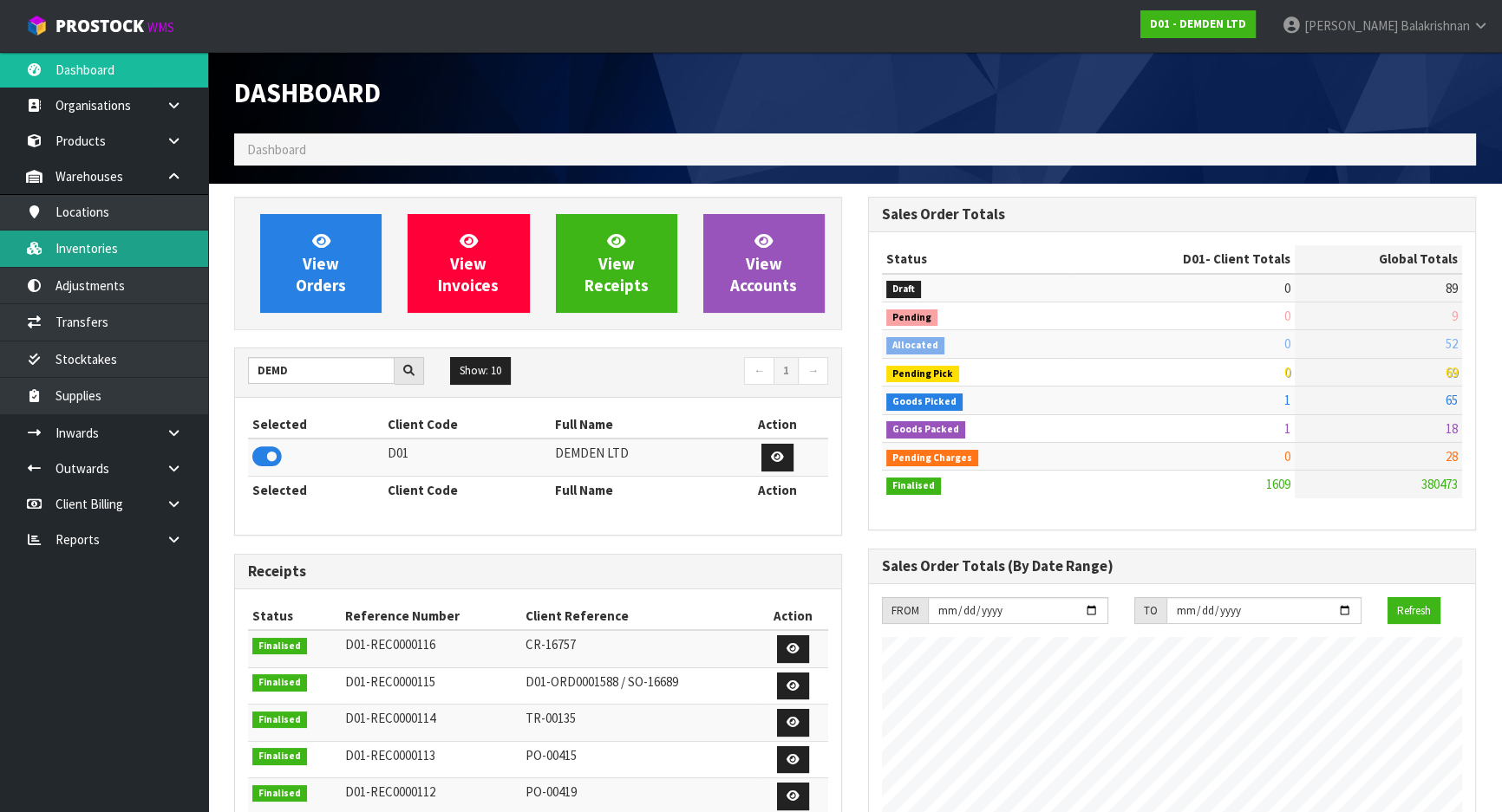
click at [120, 247] on link "Inventories" at bounding box center [104, 248] width 209 height 36
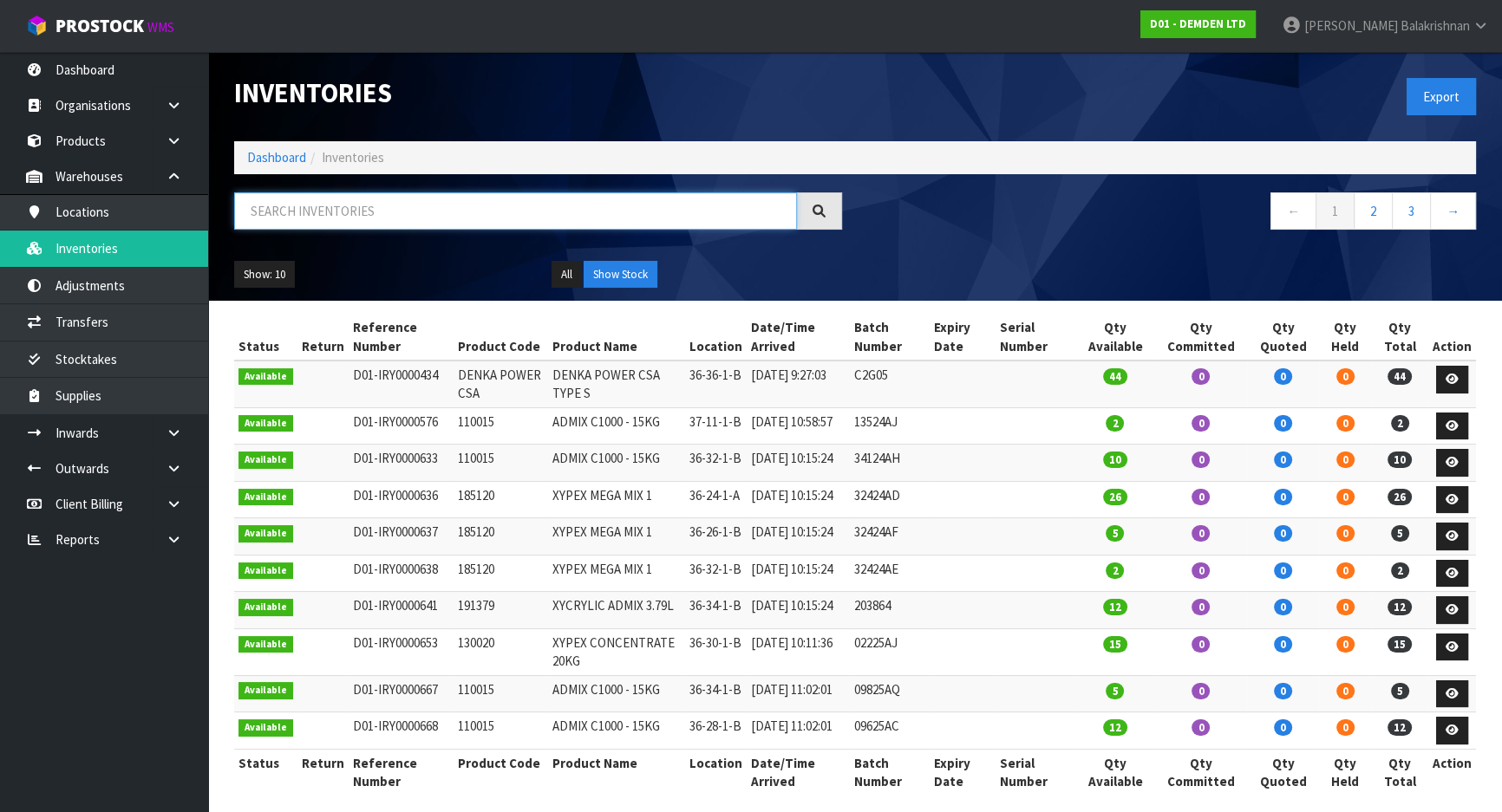
click at [396, 208] on input "text" at bounding box center [515, 210] width 563 height 38
paste input "160020"
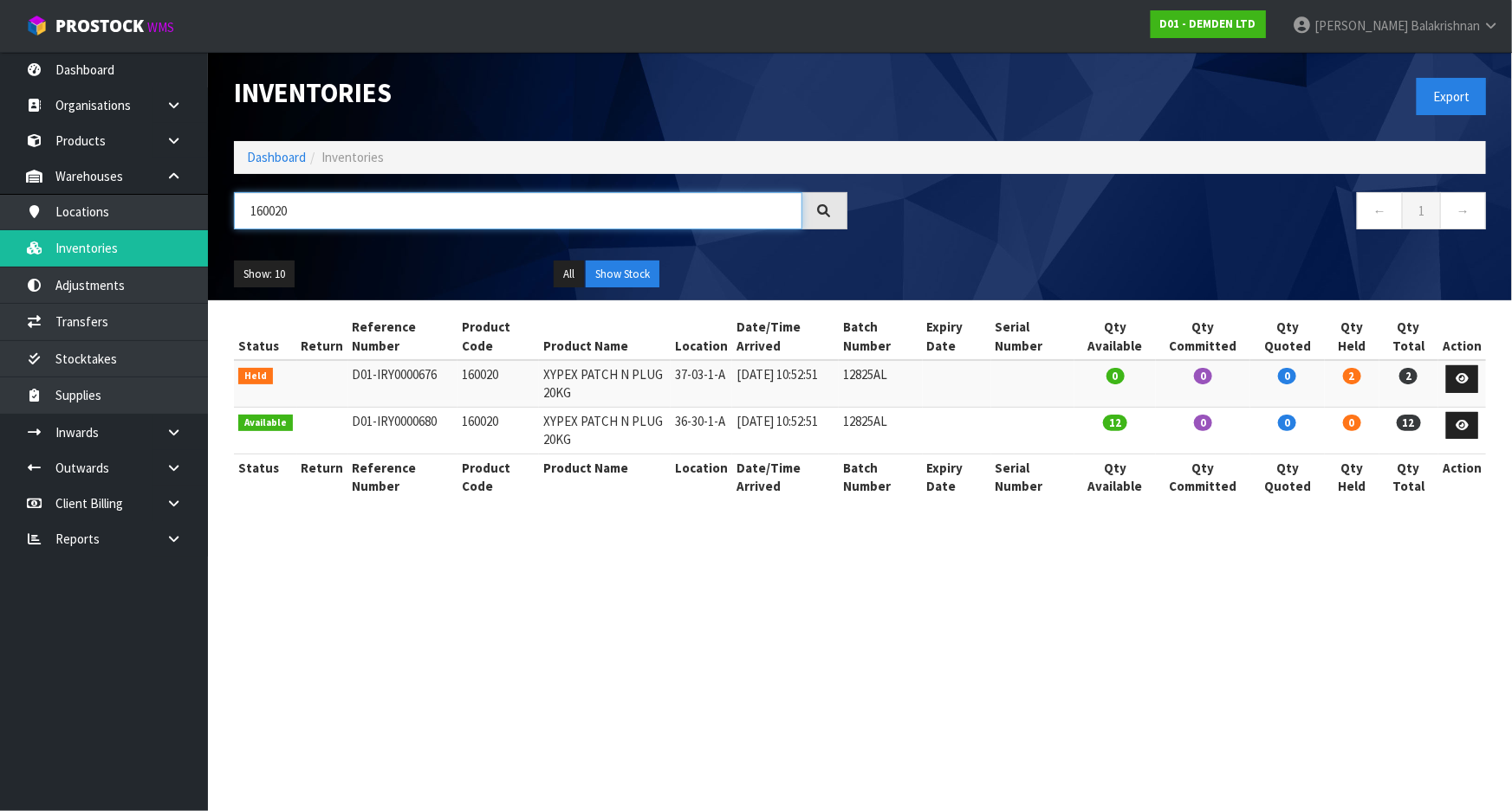
click at [404, 207] on input "160020" at bounding box center [517, 210] width 568 height 38
type input "1"
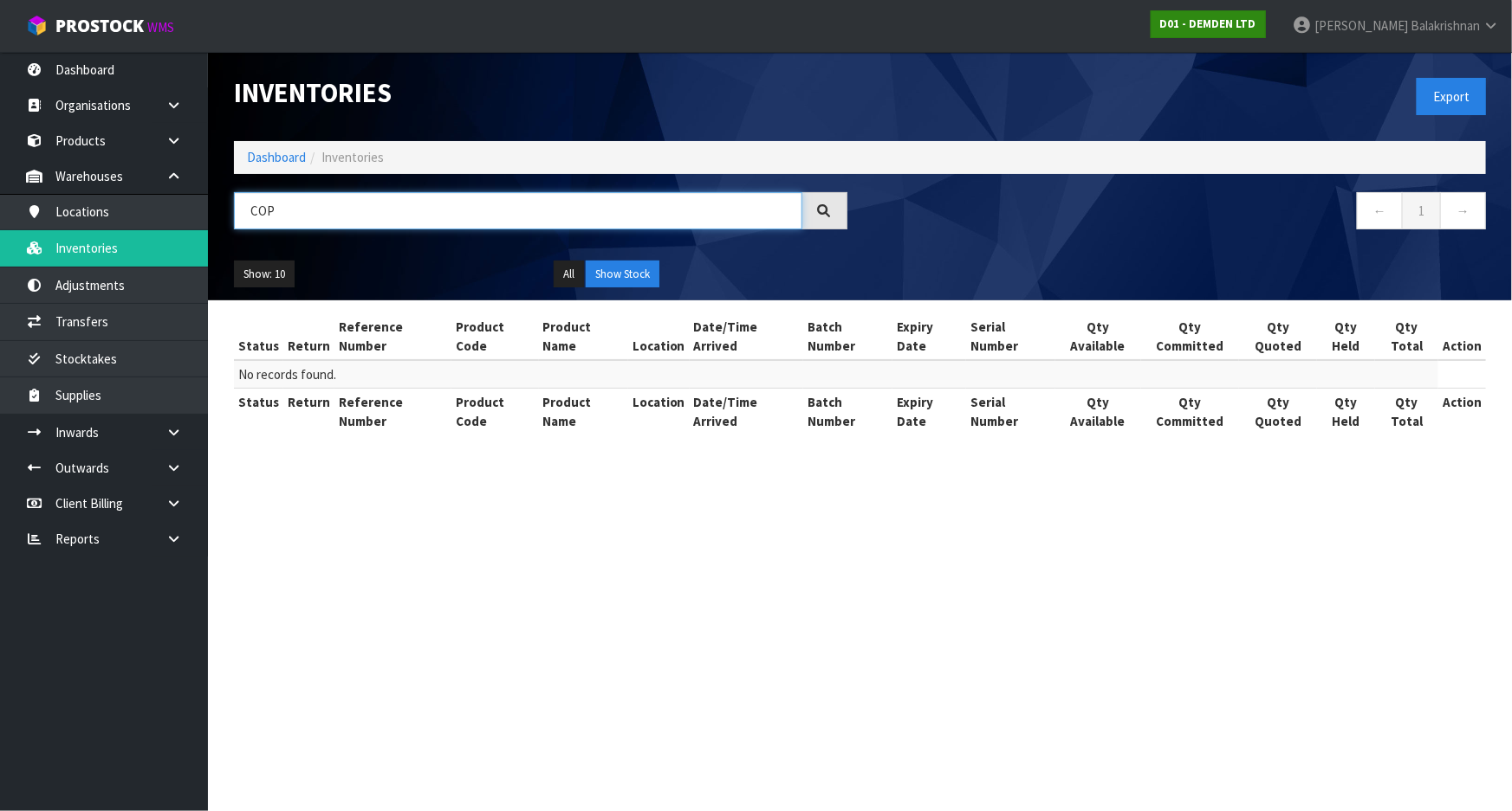
type input "COP"
click at [1256, 28] on strong "D01 - DEMDEN LTD" at bounding box center [1208, 23] width 96 height 14
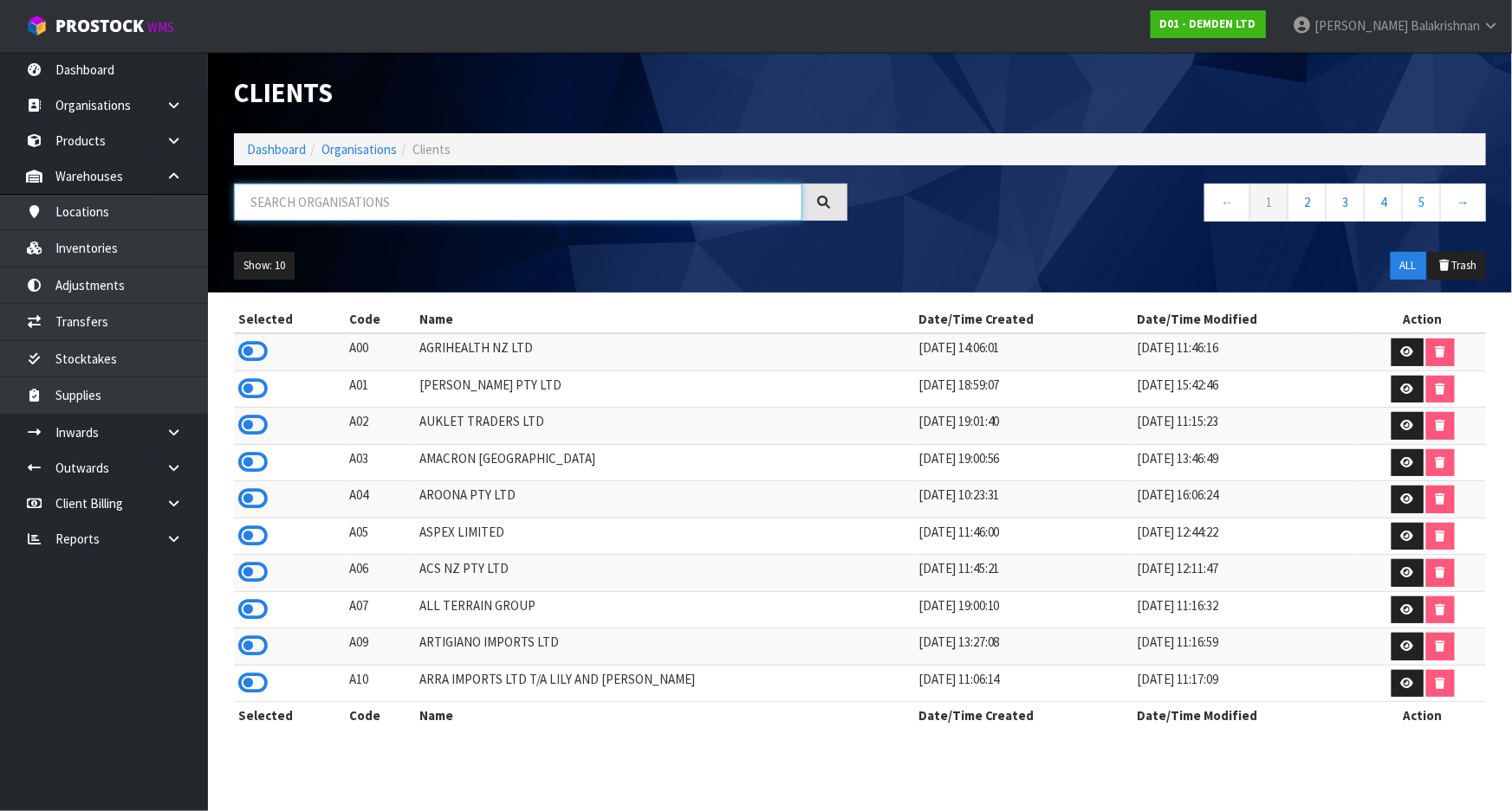
click at [370, 188] on input "text" at bounding box center [517, 202] width 568 height 38
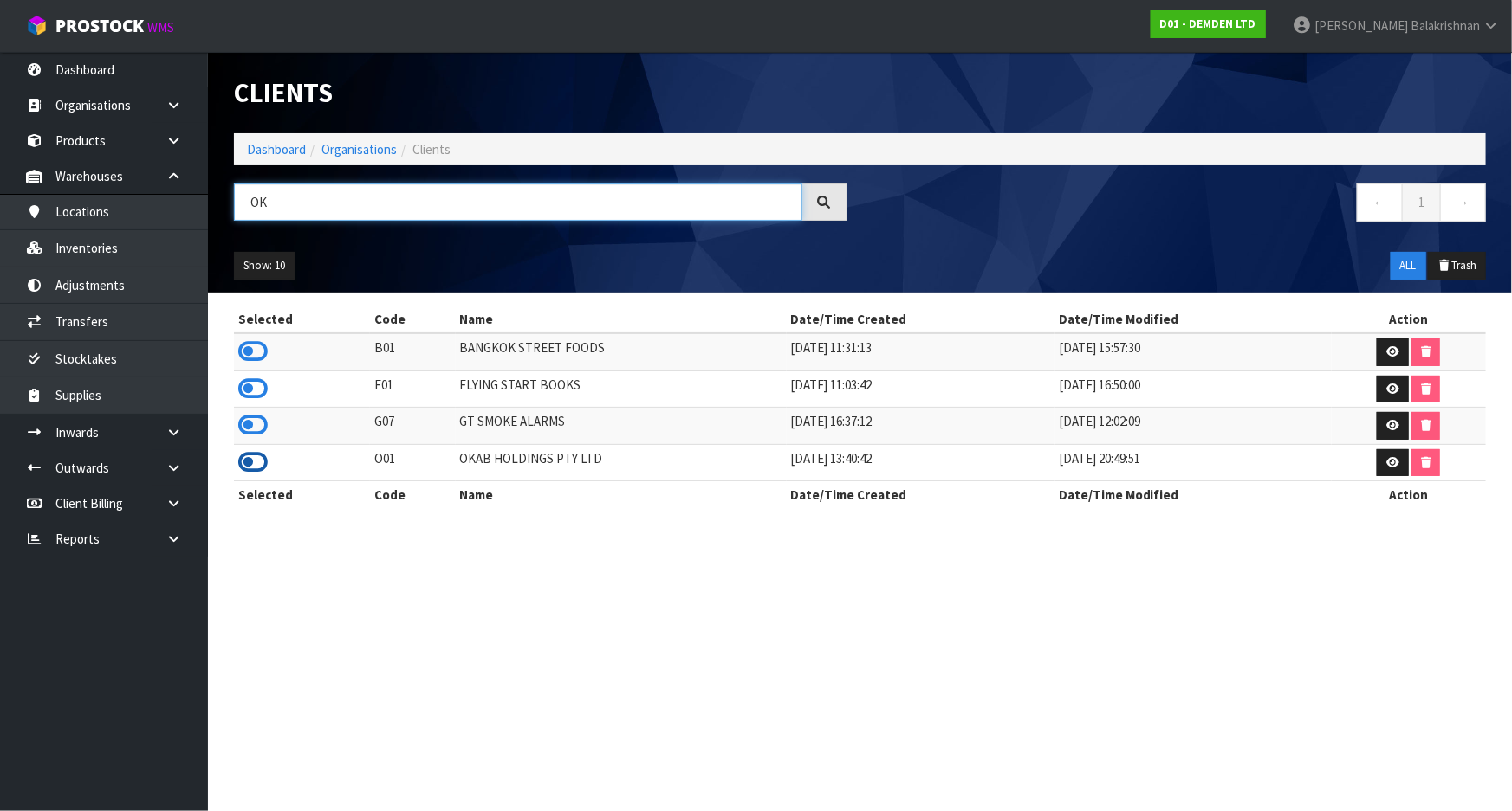
type input "OK"
click at [260, 459] on icon at bounding box center [253, 462] width 30 height 26
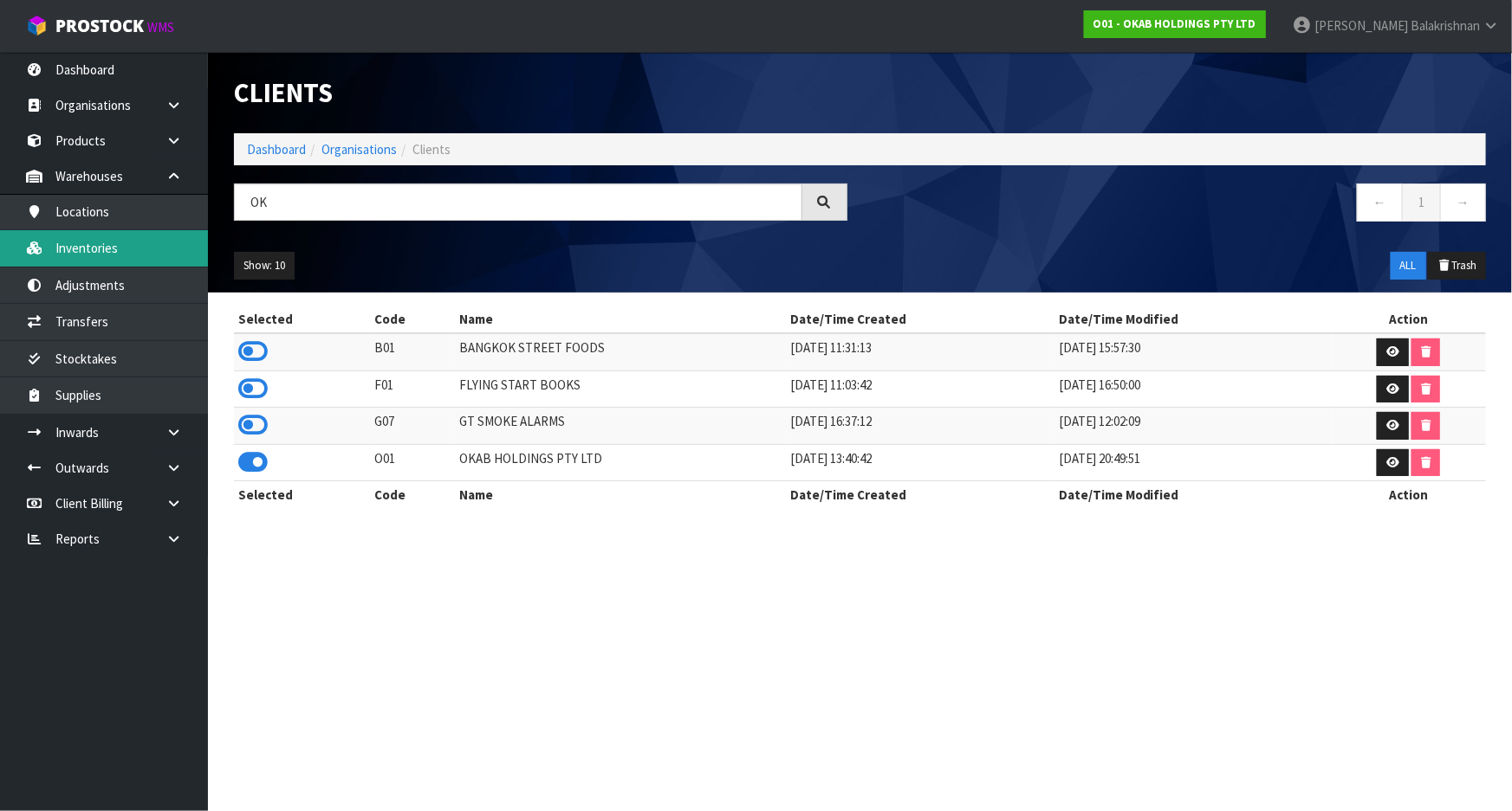
click at [80, 247] on link "Inventories" at bounding box center [104, 248] width 208 height 36
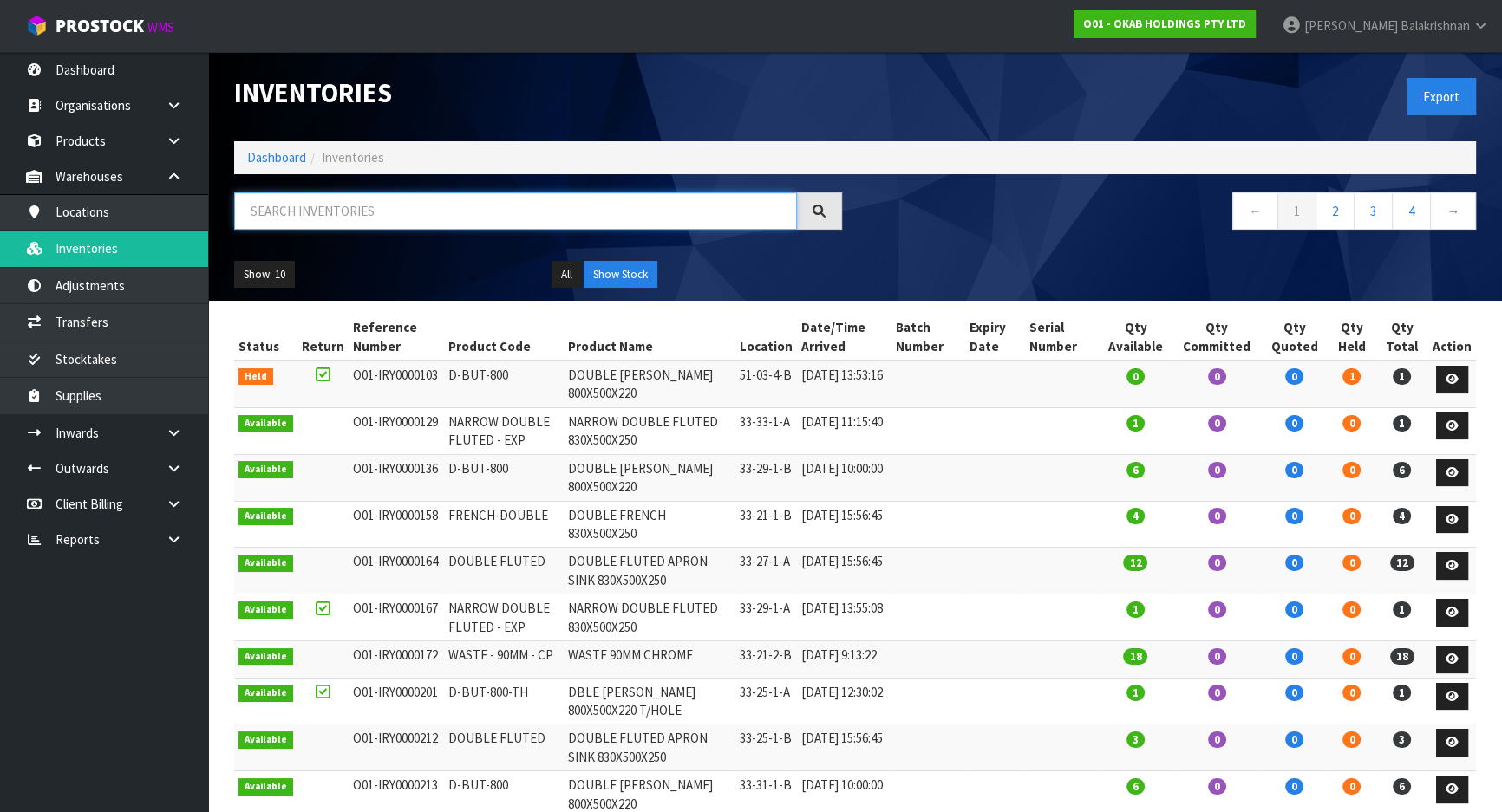
click at [311, 215] on input "text" at bounding box center [515, 210] width 563 height 38
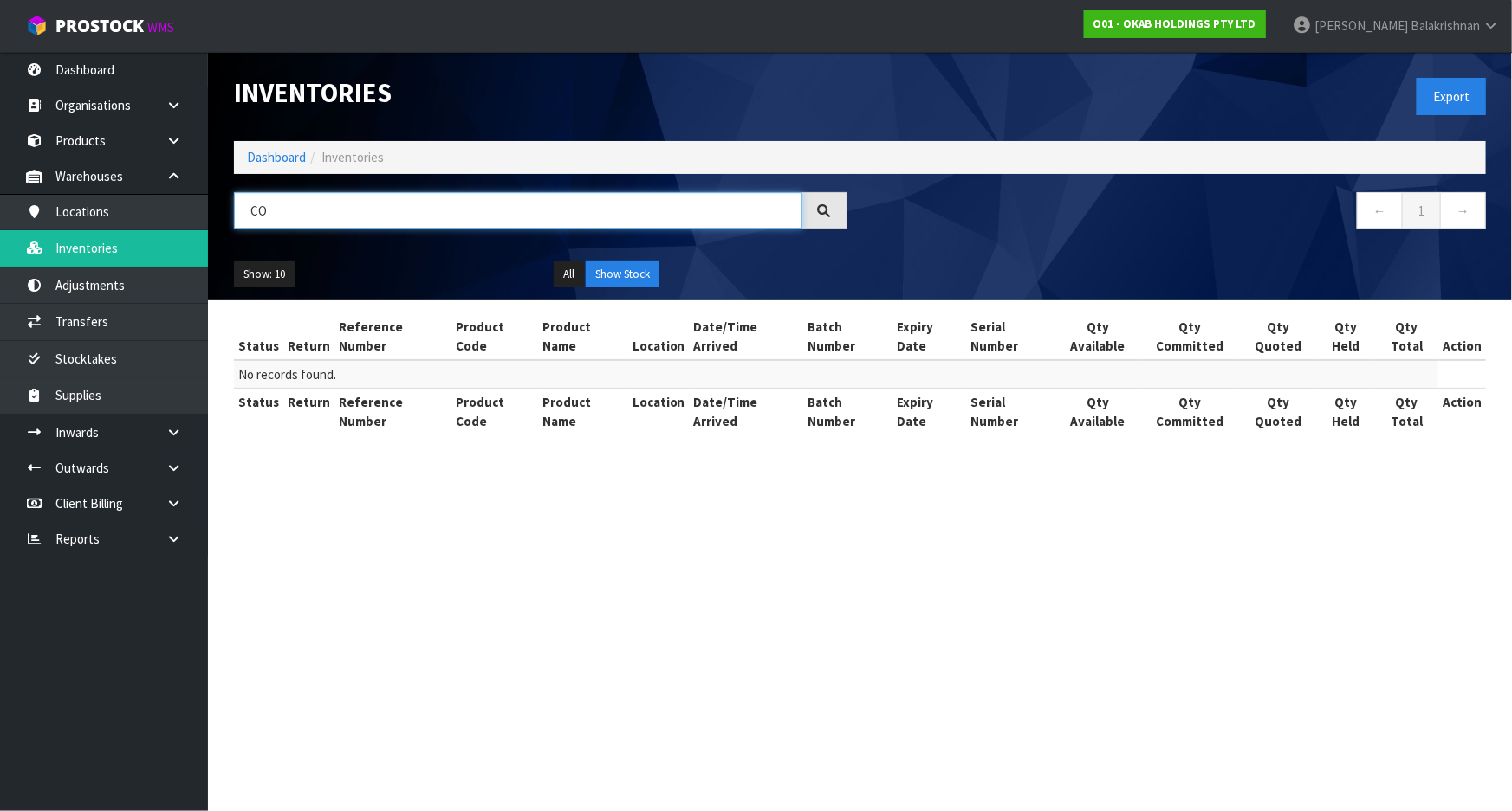
type input "C"
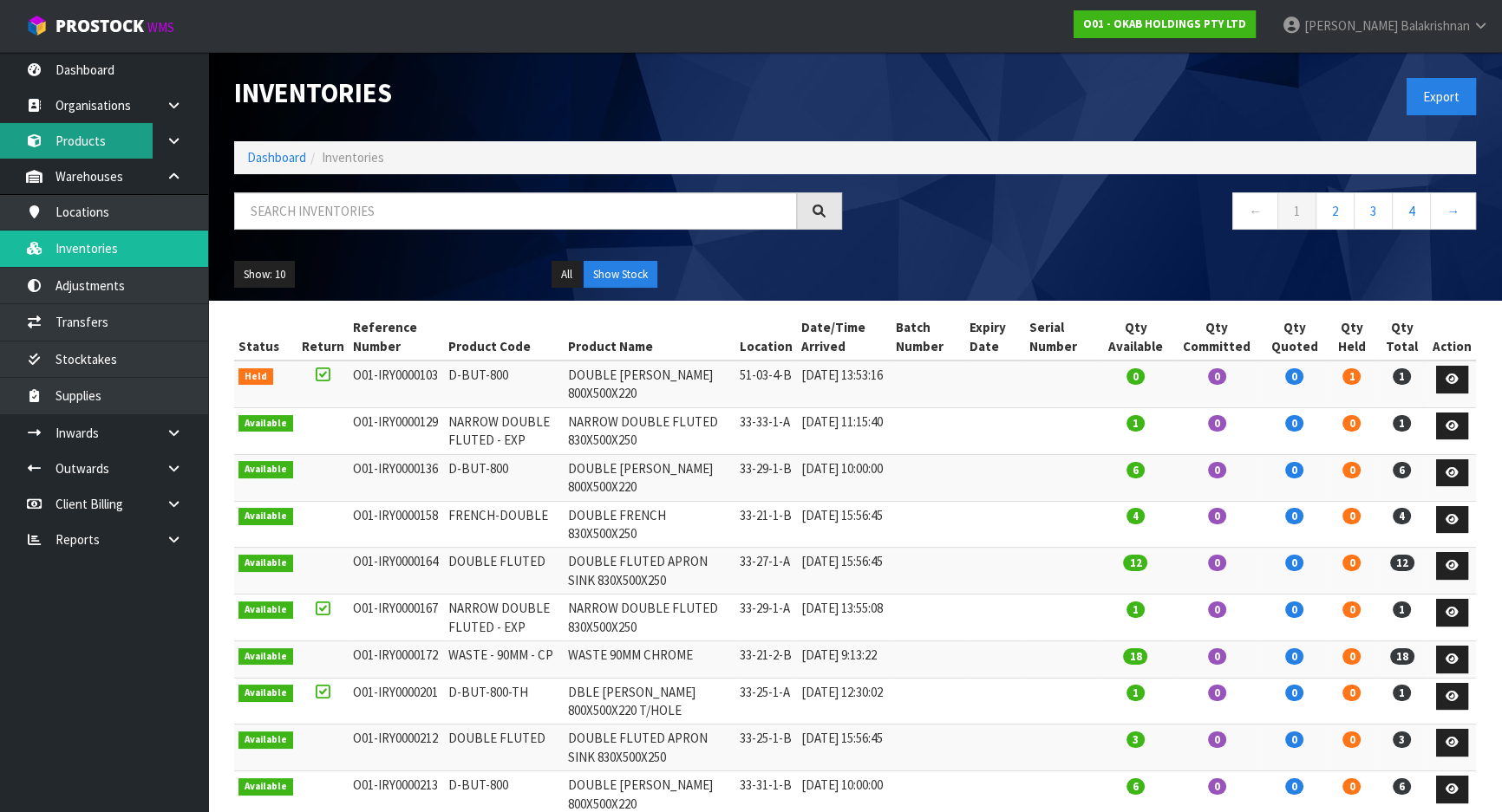
click at [64, 130] on link "Products" at bounding box center [104, 141] width 209 height 36
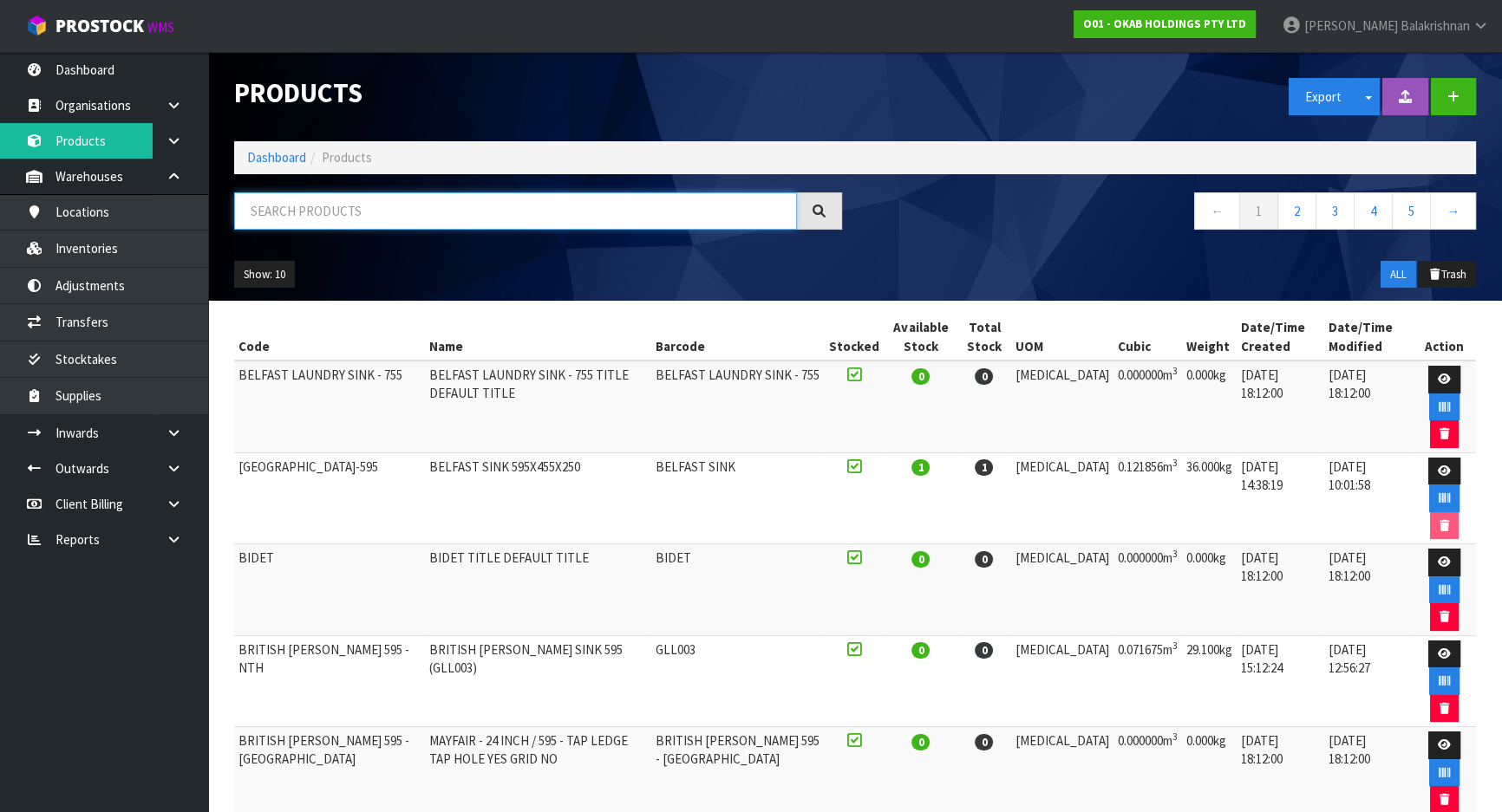
click at [269, 207] on input "text" at bounding box center [515, 210] width 563 height 38
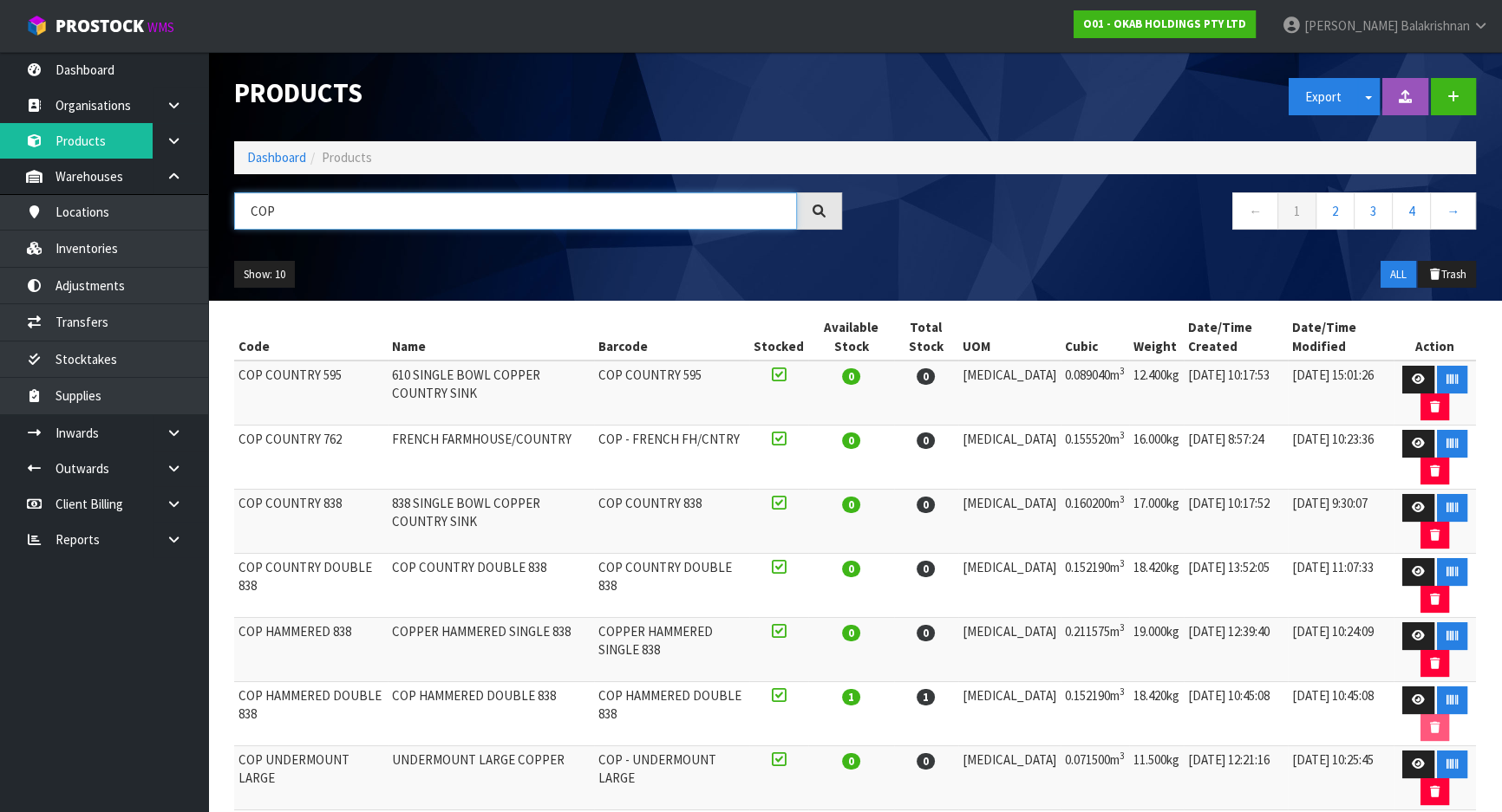
click at [293, 211] on input "COP" at bounding box center [515, 210] width 563 height 38
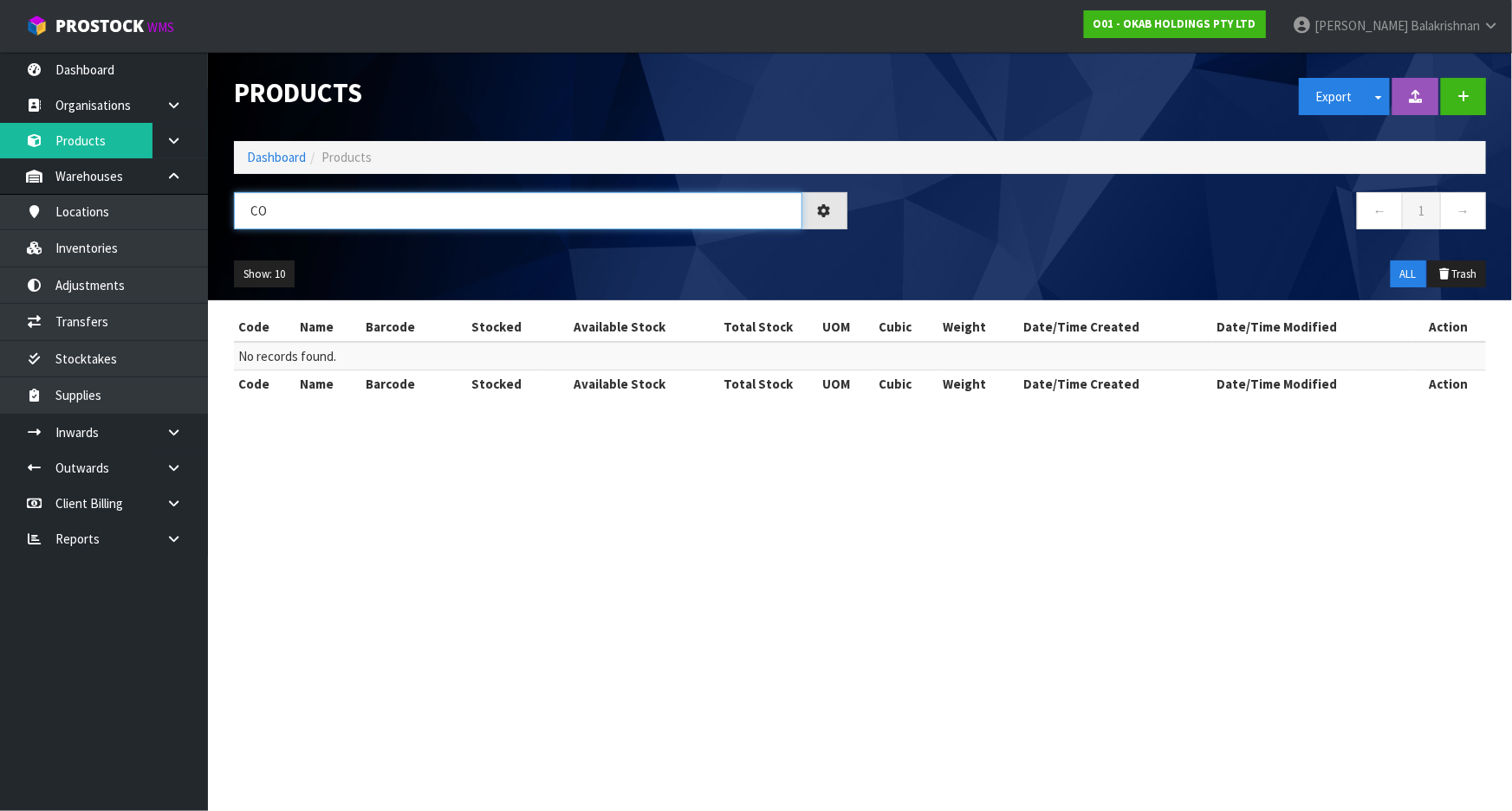
type input "C"
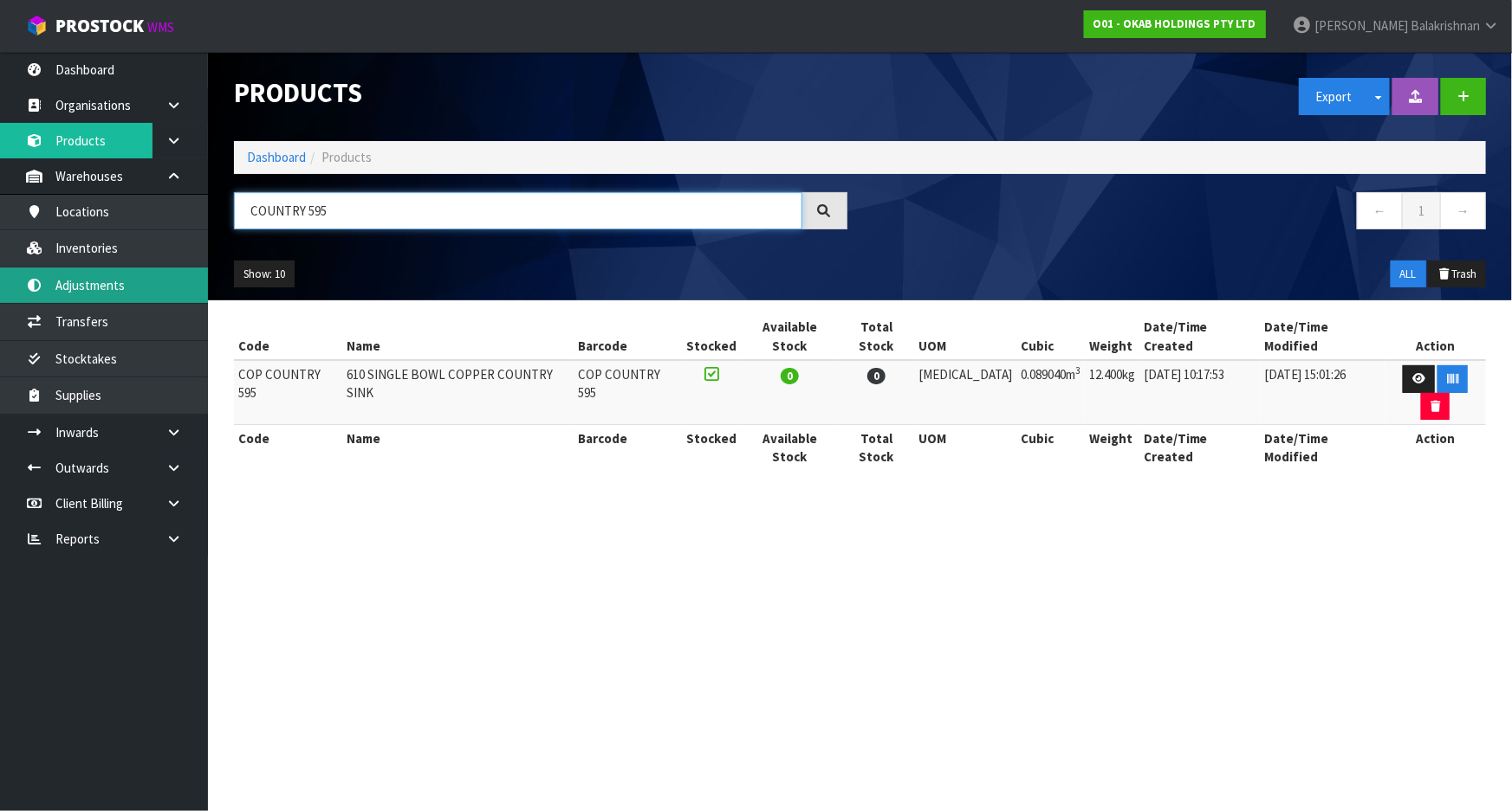
type input "COUNTRY 595"
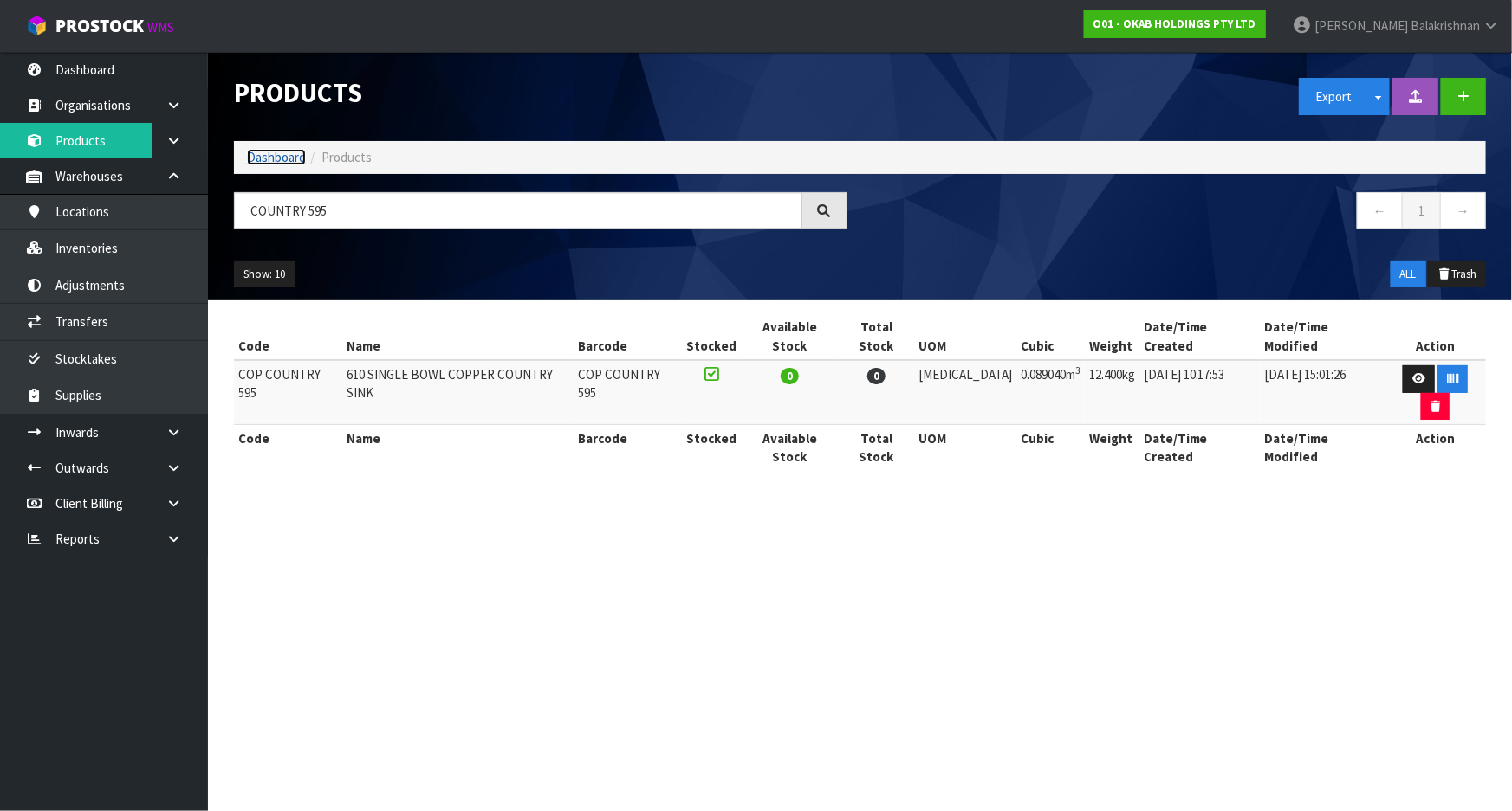
click at [273, 157] on link "Dashboard" at bounding box center [276, 156] width 59 height 16
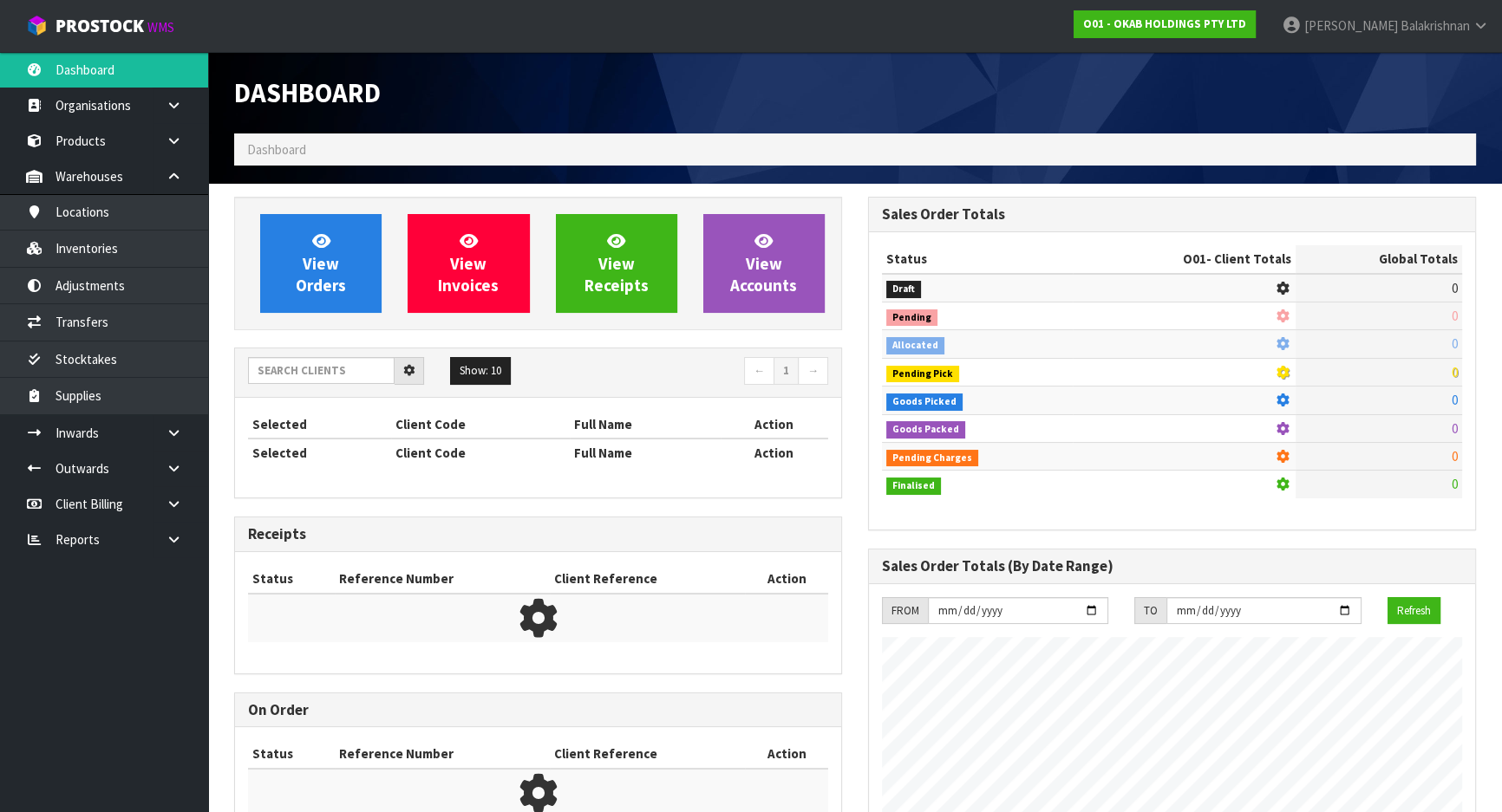
scroll to position [1079, 634]
click at [333, 368] on input "text" at bounding box center [322, 371] width 147 height 27
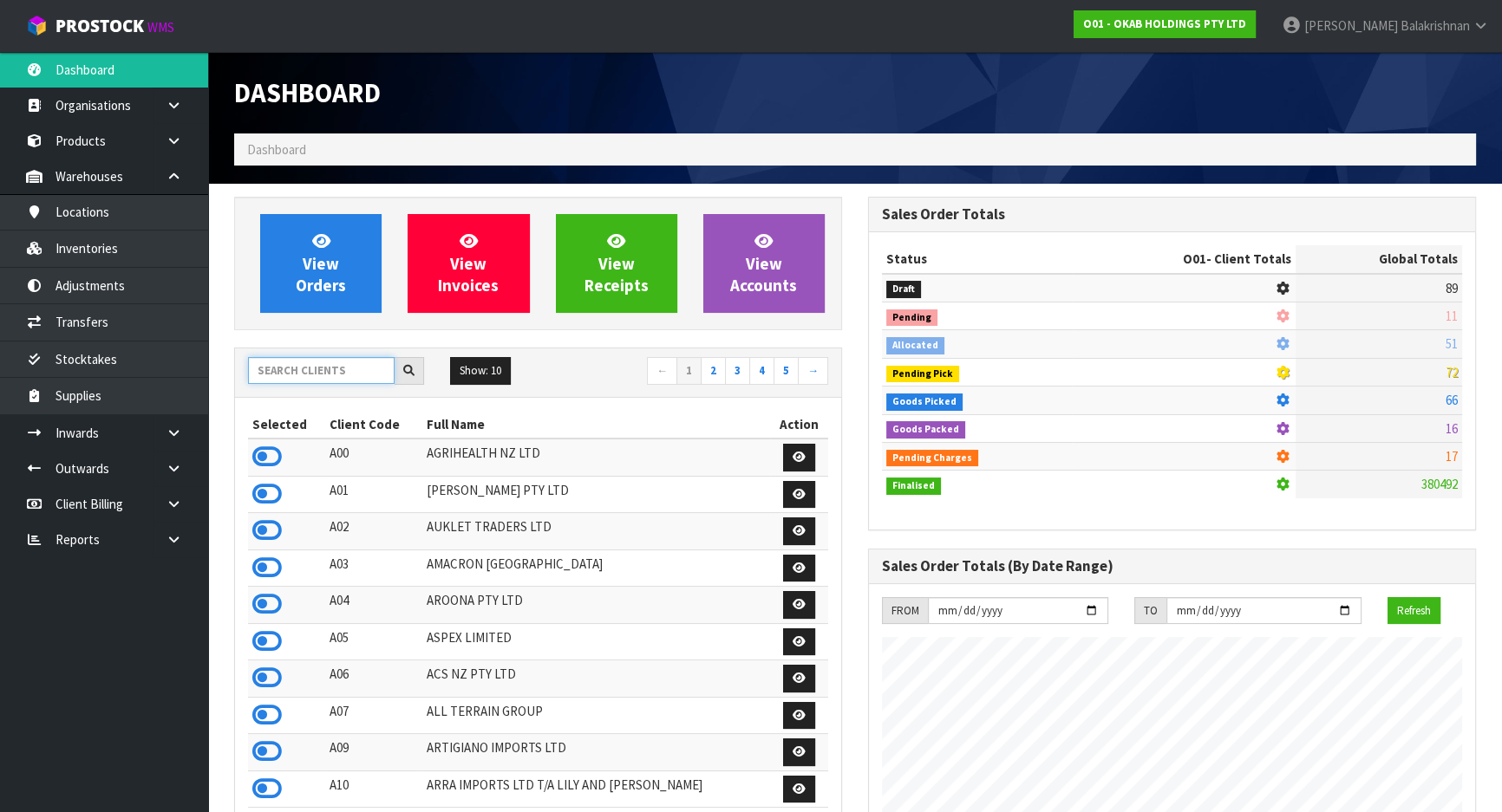
scroll to position [1124, 634]
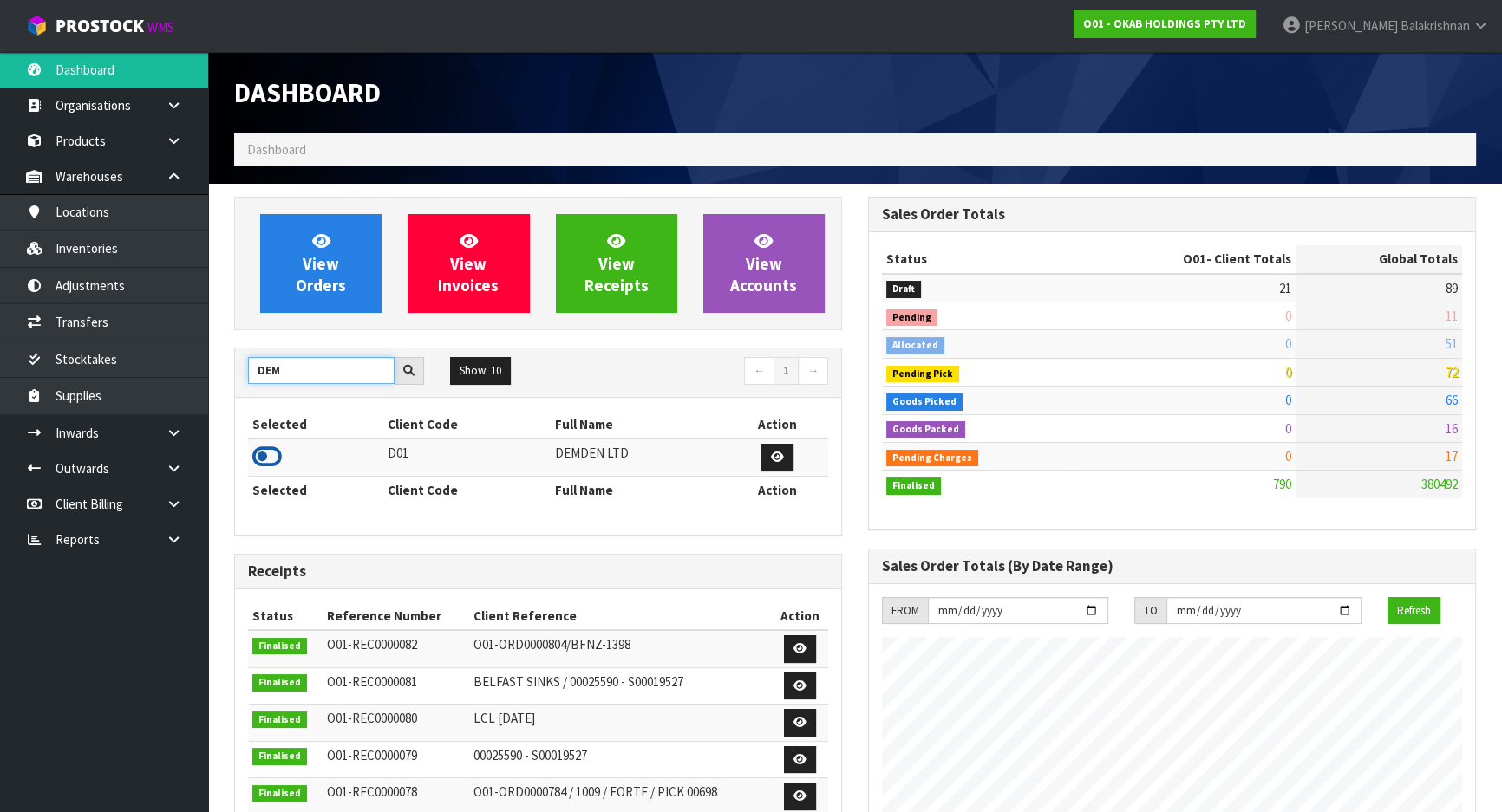
type input "DEM"
click at [270, 458] on icon at bounding box center [267, 457] width 30 height 26
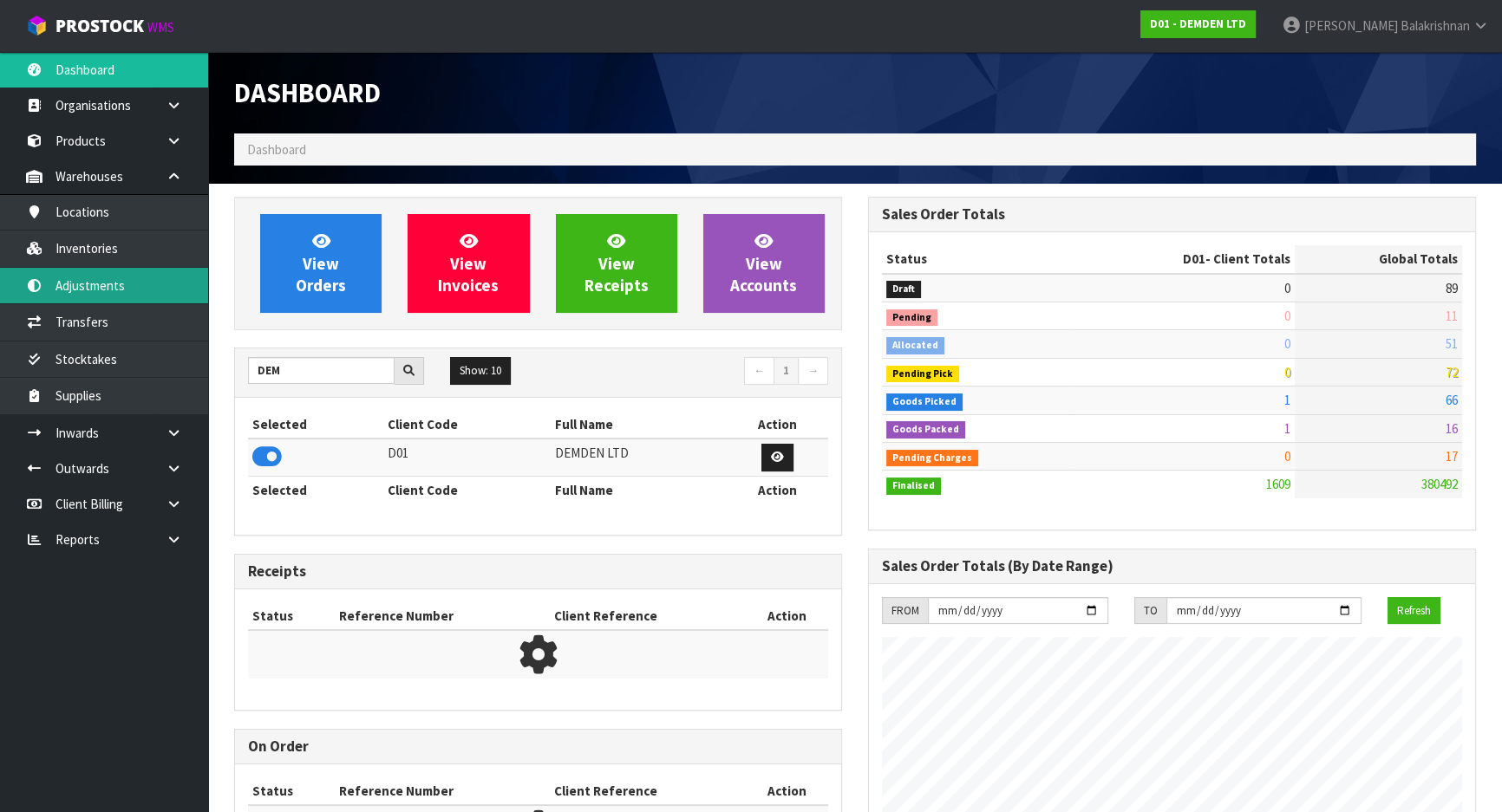
scroll to position [1170, 634]
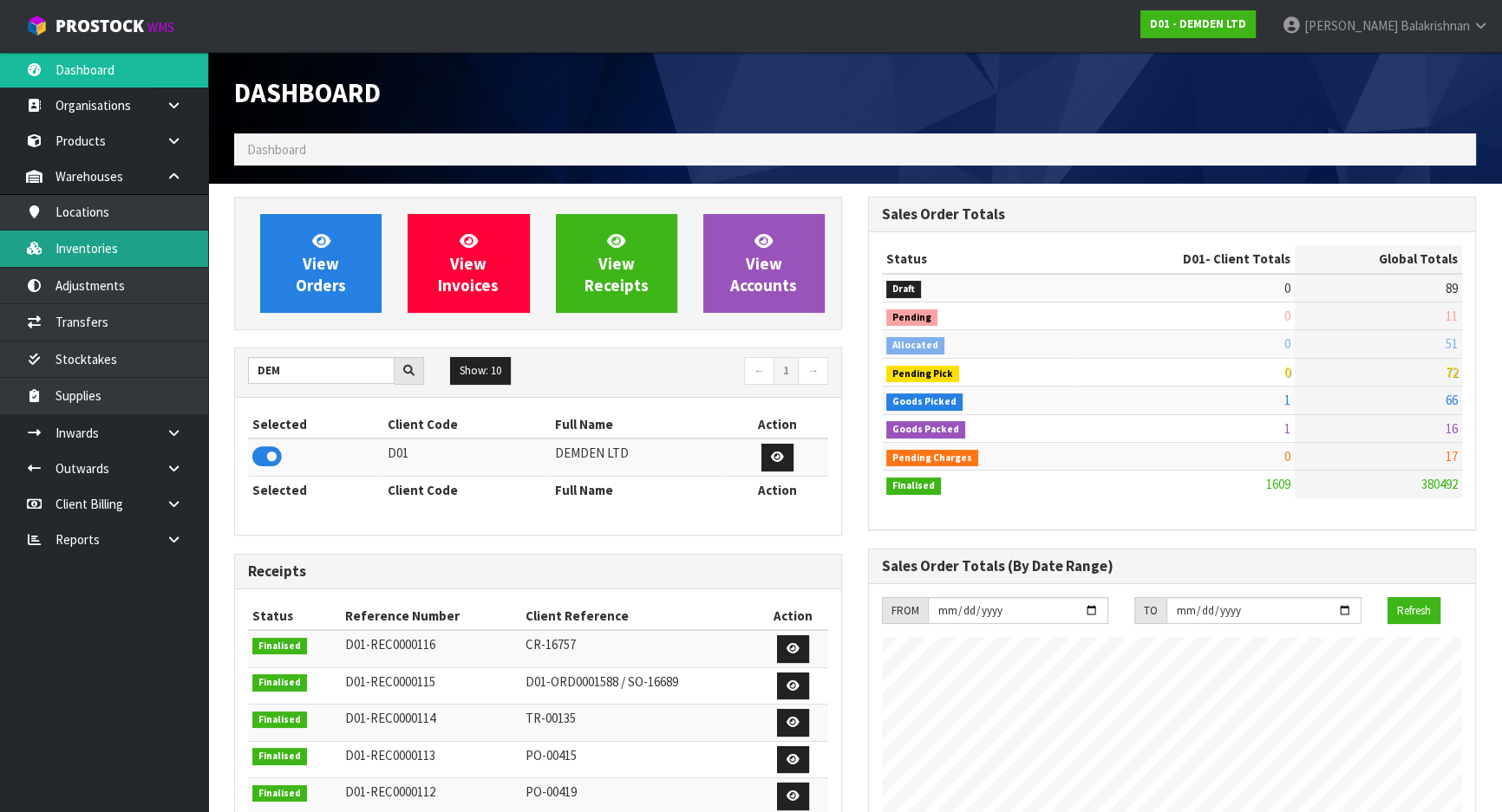
click at [137, 263] on link "Inventories" at bounding box center [104, 248] width 209 height 36
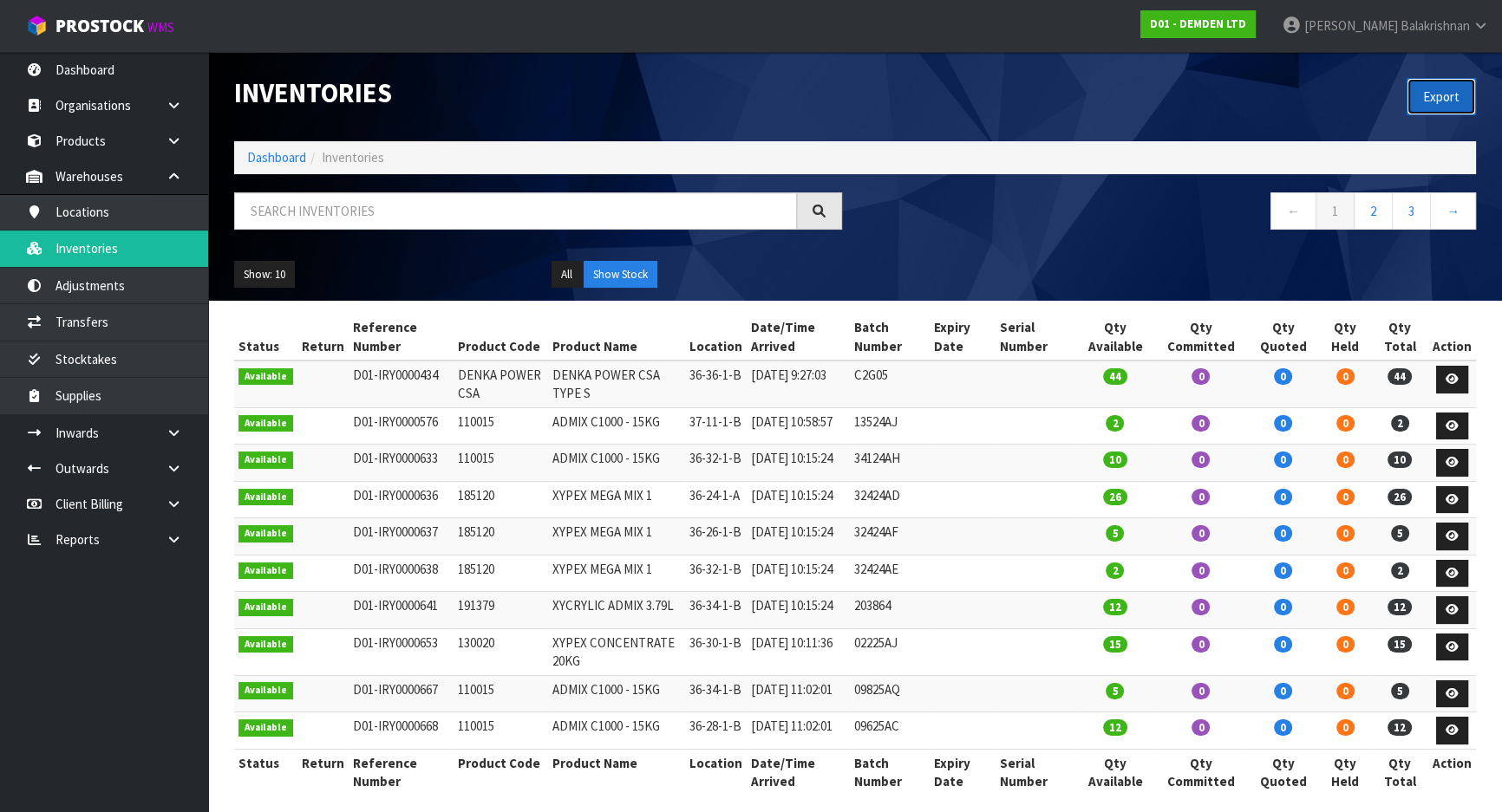
click at [1446, 93] on button "Export" at bounding box center [1442, 97] width 70 height 38
click at [426, 215] on input "text" at bounding box center [515, 210] width 563 height 38
paste input "37-11-1-B"
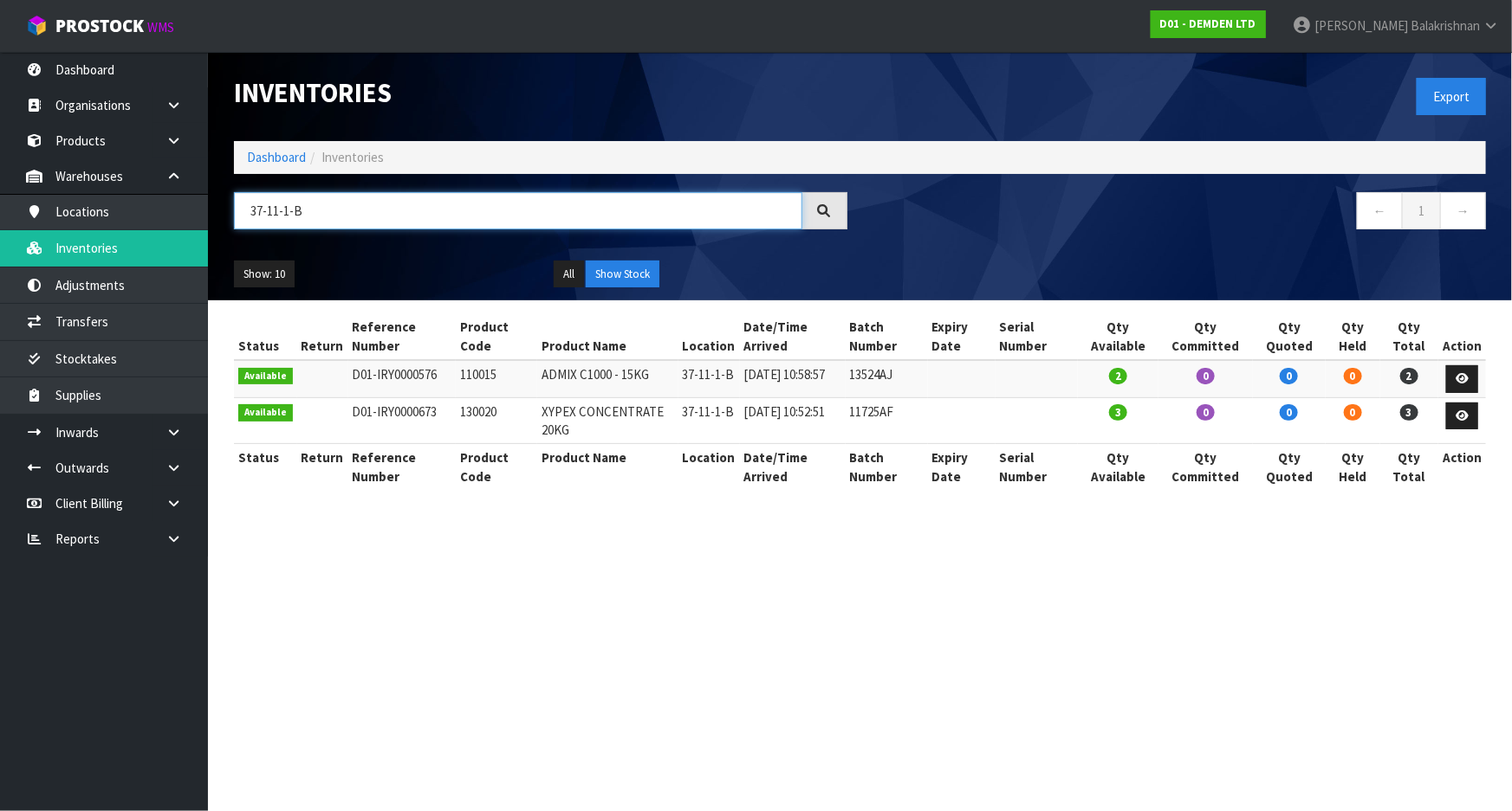
type input "37-11-1-B"
click at [300, 154] on link "Dashboard" at bounding box center [276, 156] width 59 height 16
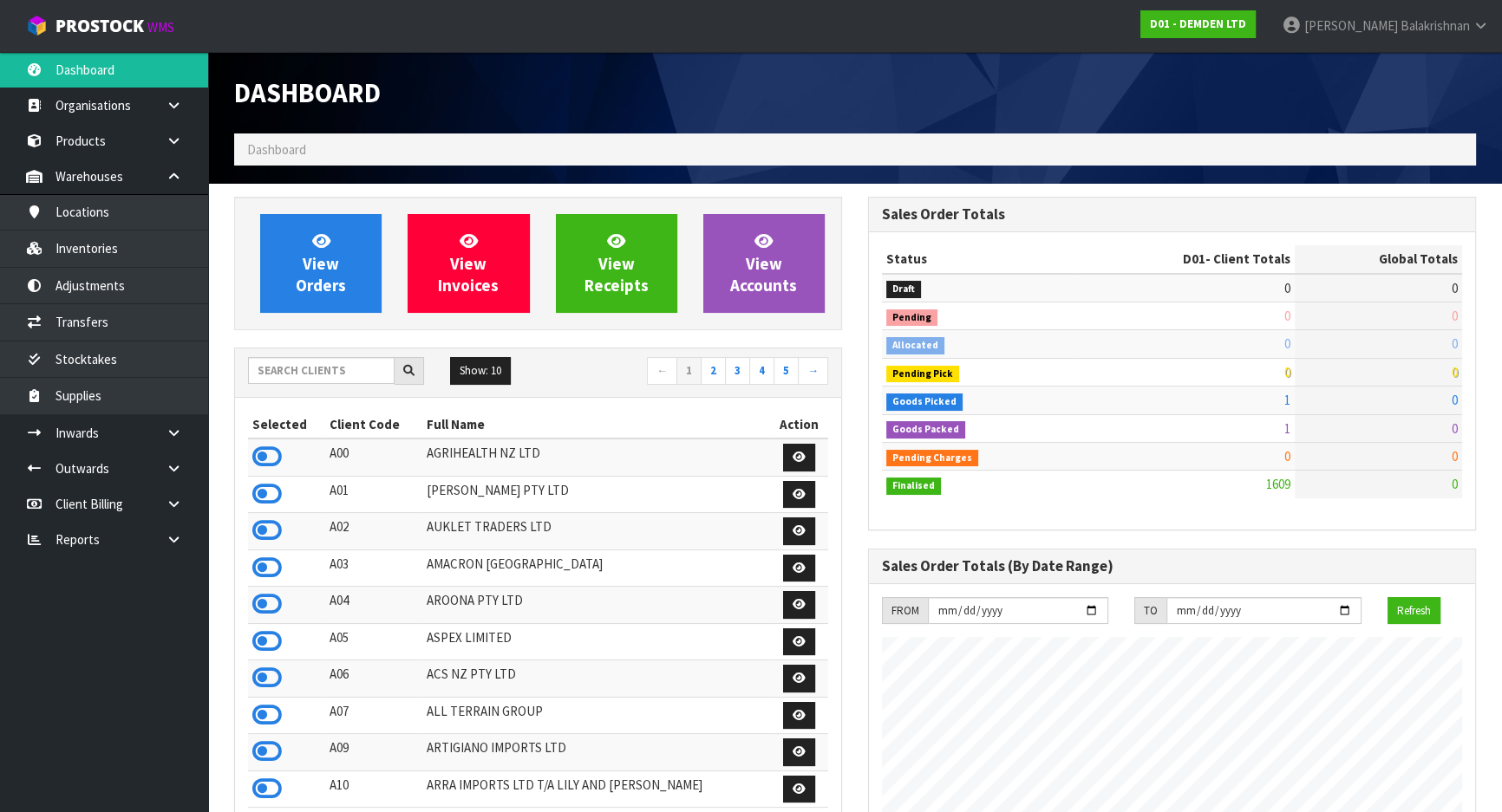
scroll to position [1170, 634]
click at [327, 368] on input "text" at bounding box center [322, 371] width 147 height 27
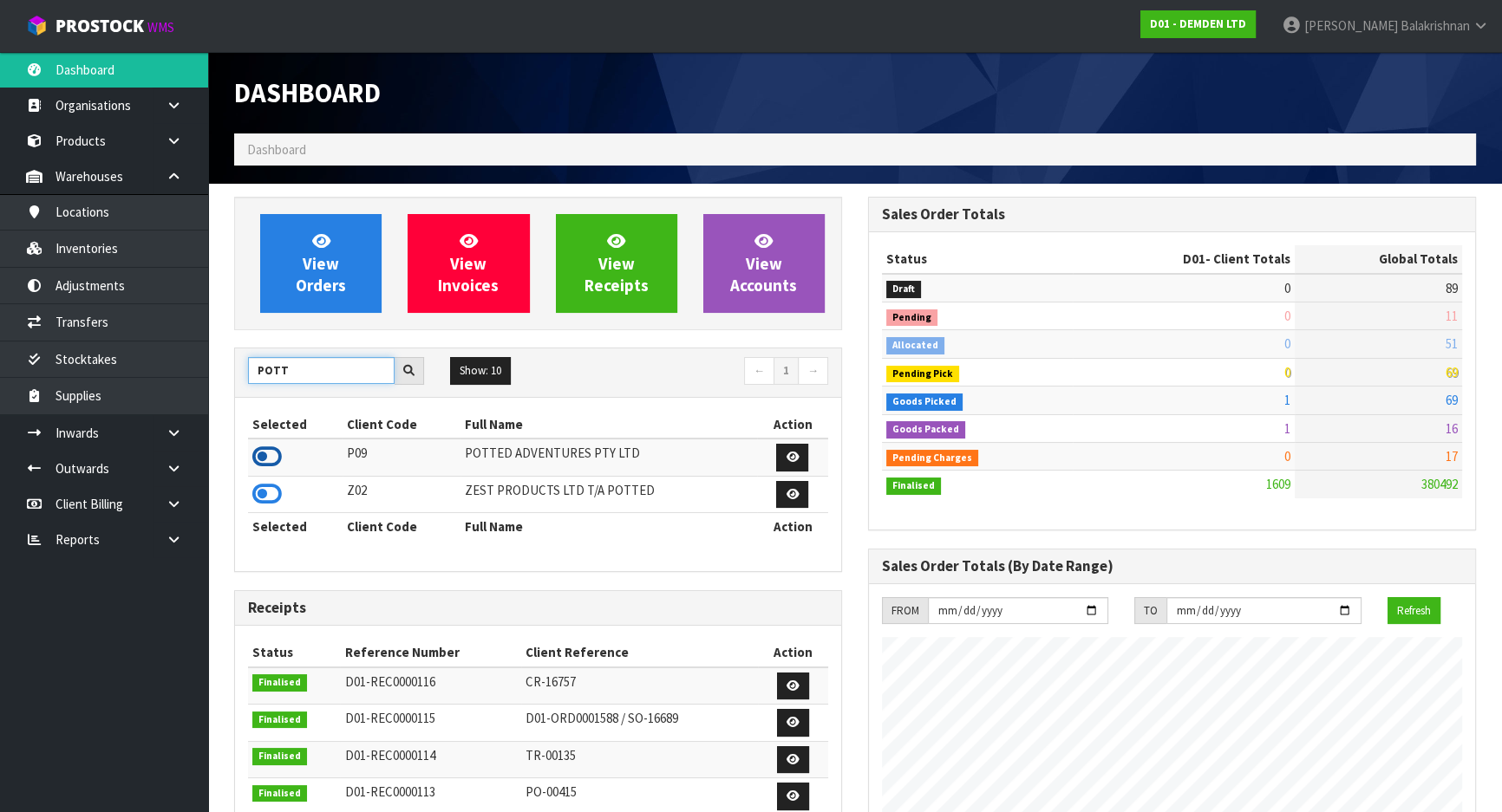
type input "POTT"
click at [280, 455] on icon at bounding box center [267, 457] width 30 height 26
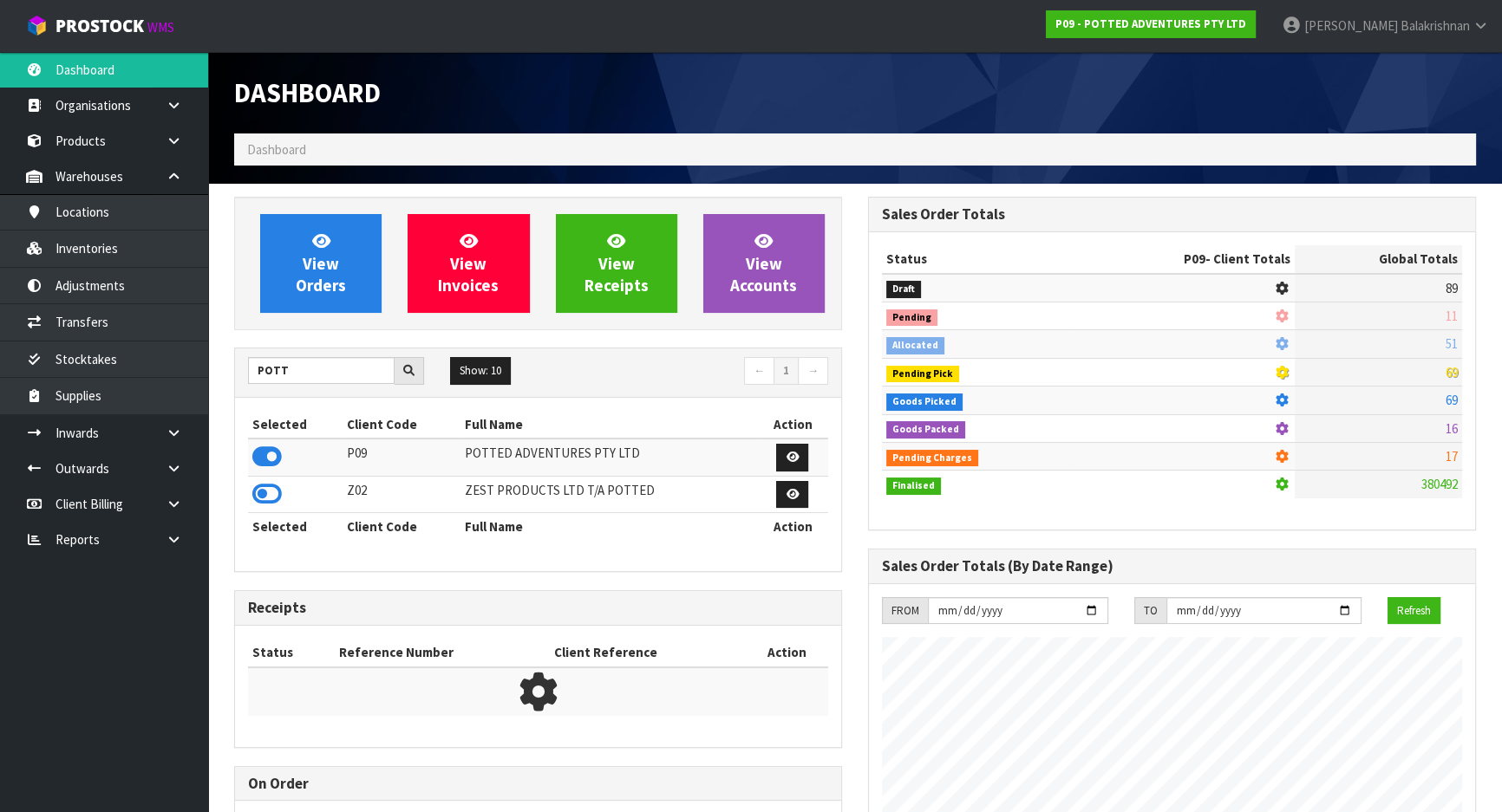
scroll to position [1311, 634]
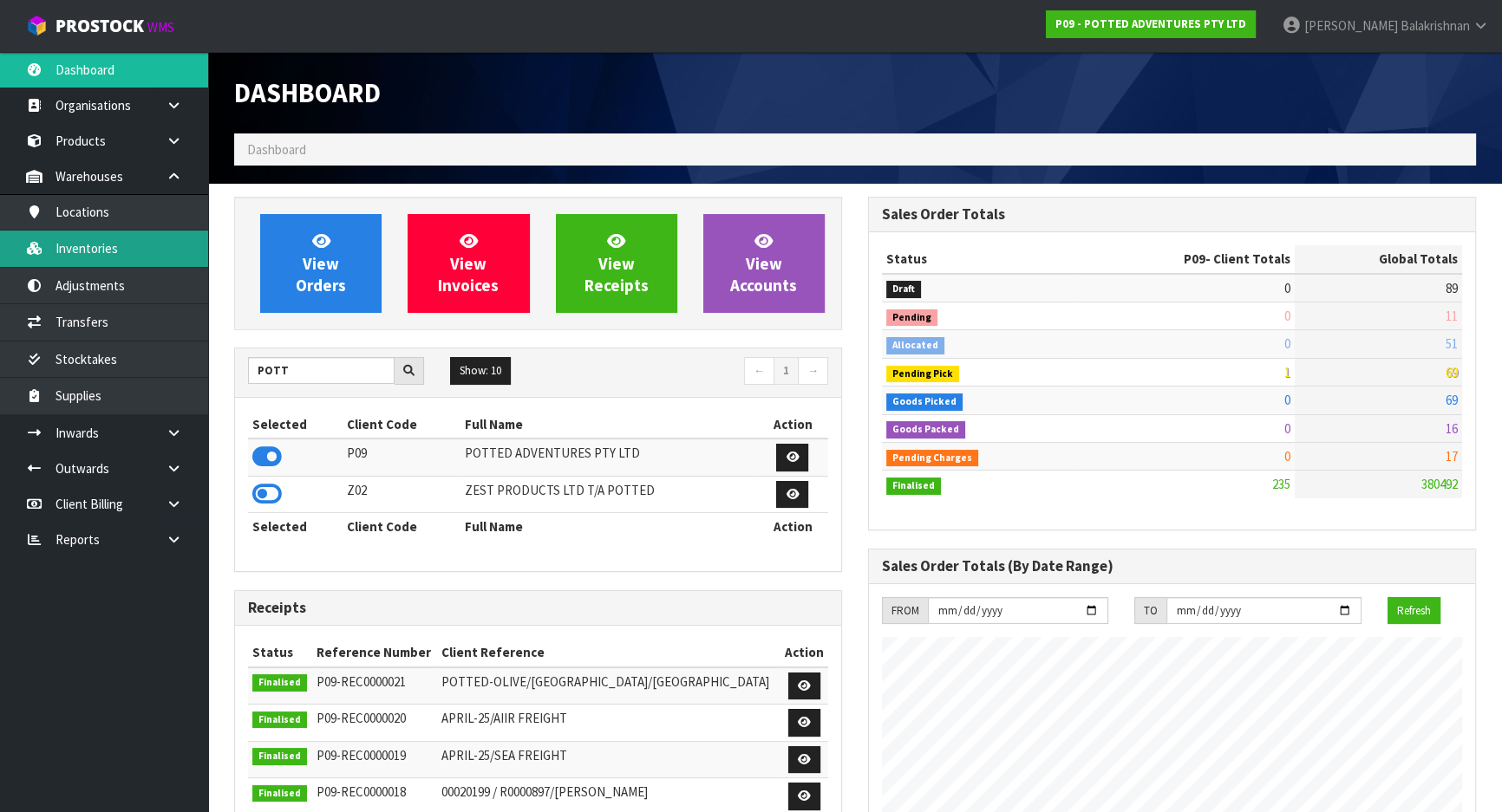
click at [62, 238] on link "Inventories" at bounding box center [104, 248] width 209 height 36
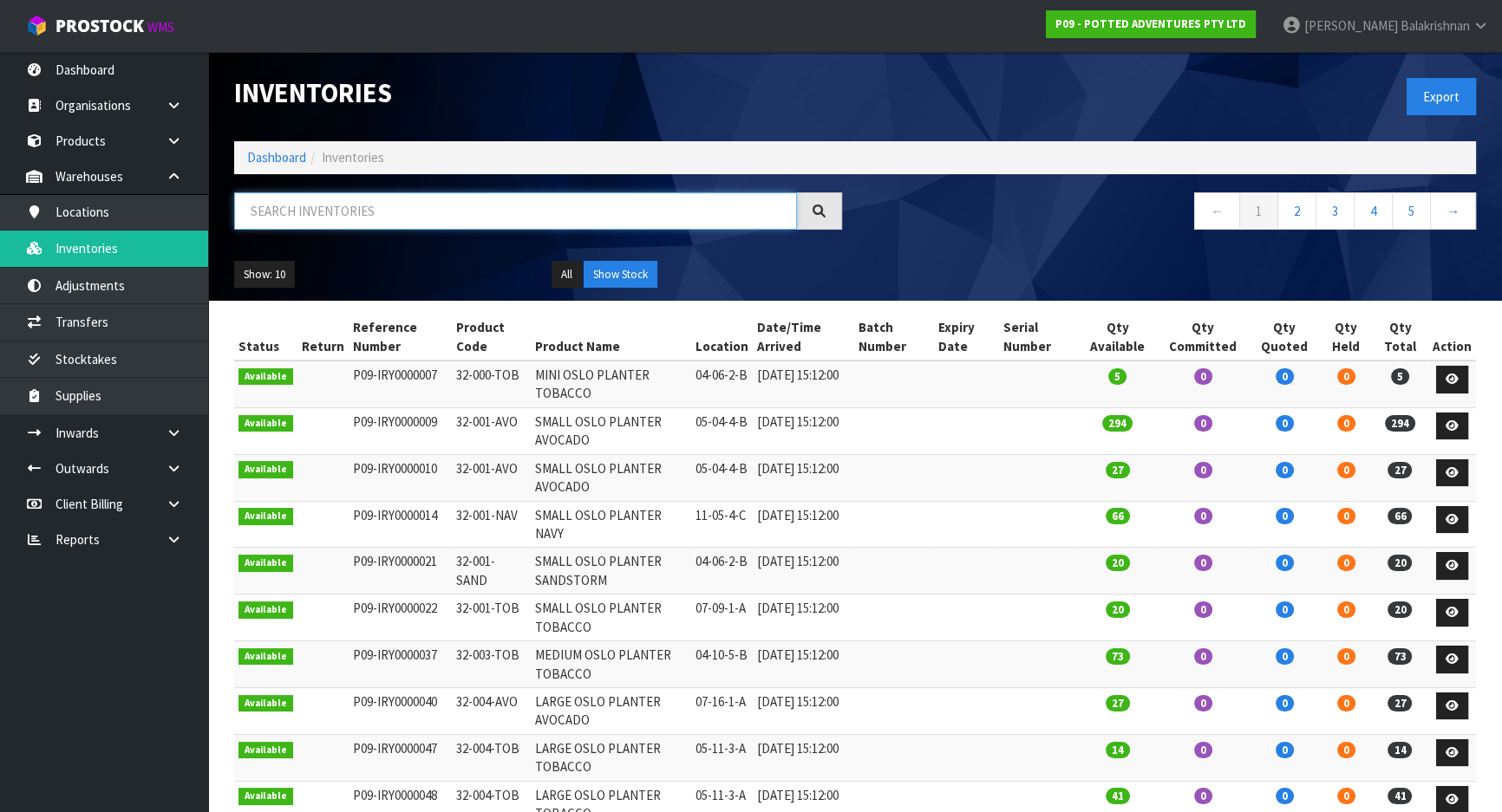
click at [428, 225] on input "text" at bounding box center [515, 210] width 563 height 38
paste input "32-004-CIN"
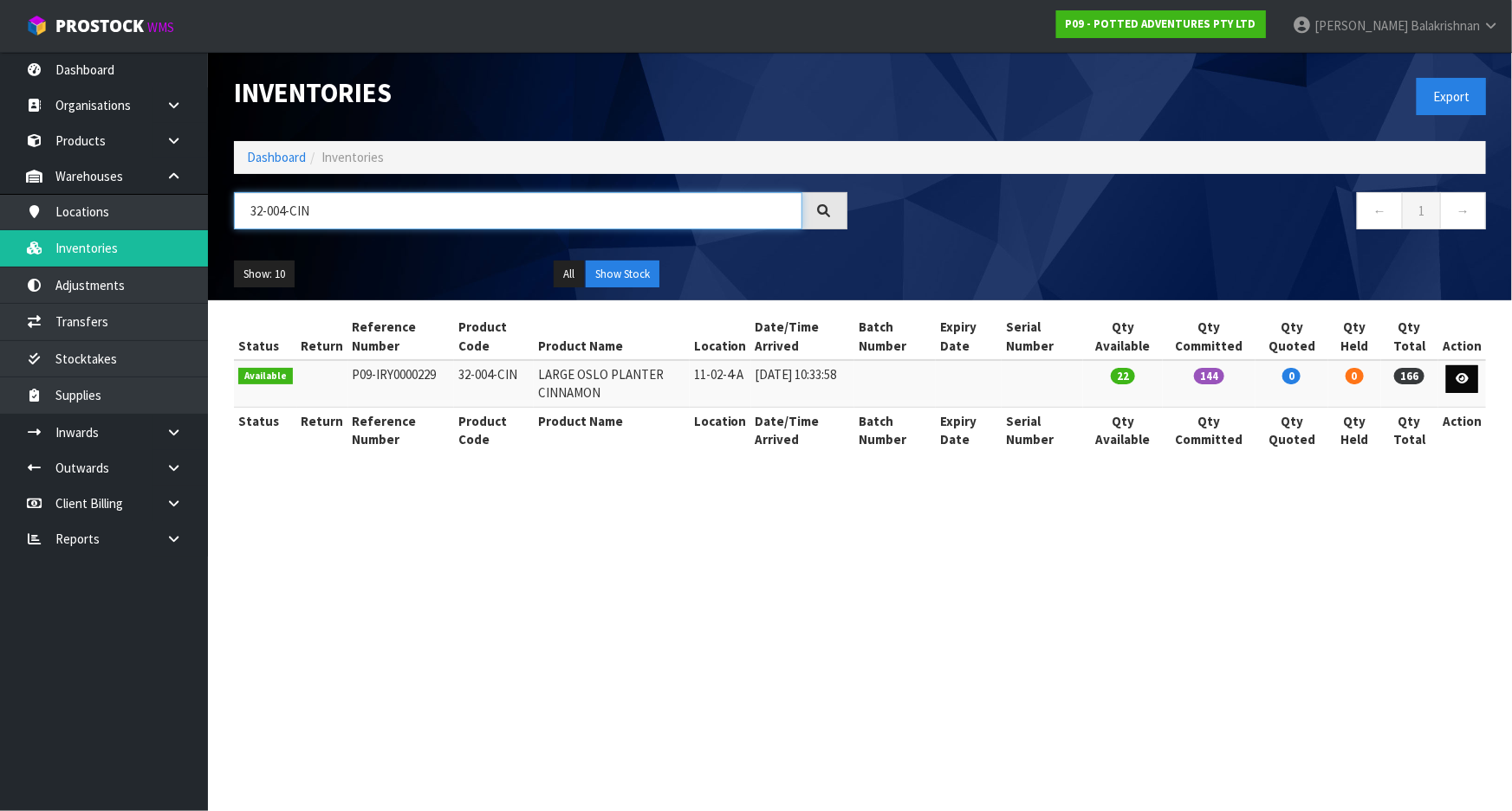
type input "32-004-CIN"
click at [1458, 385] on link at bounding box center [1462, 379] width 32 height 28
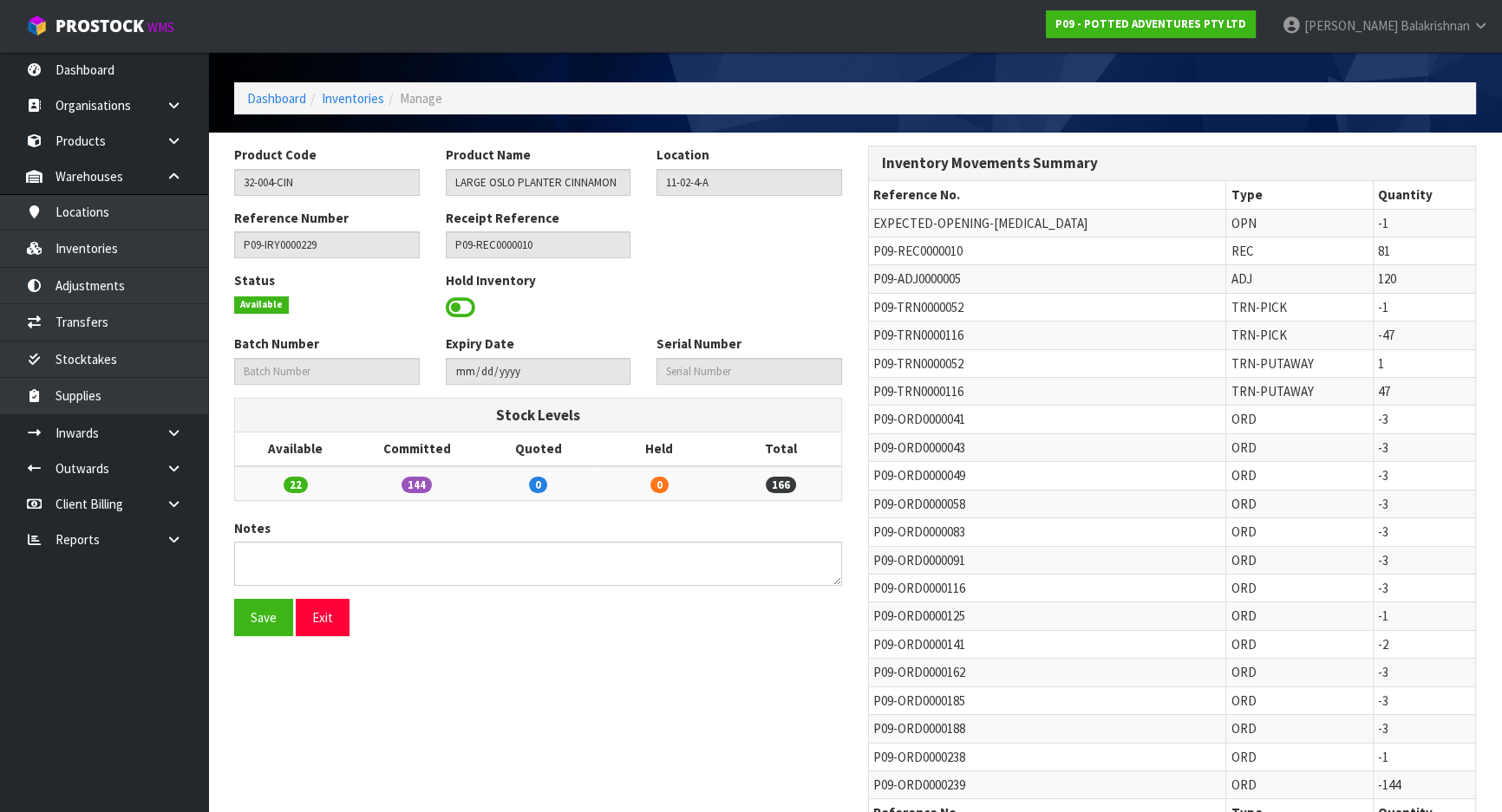
scroll to position [78, 0]
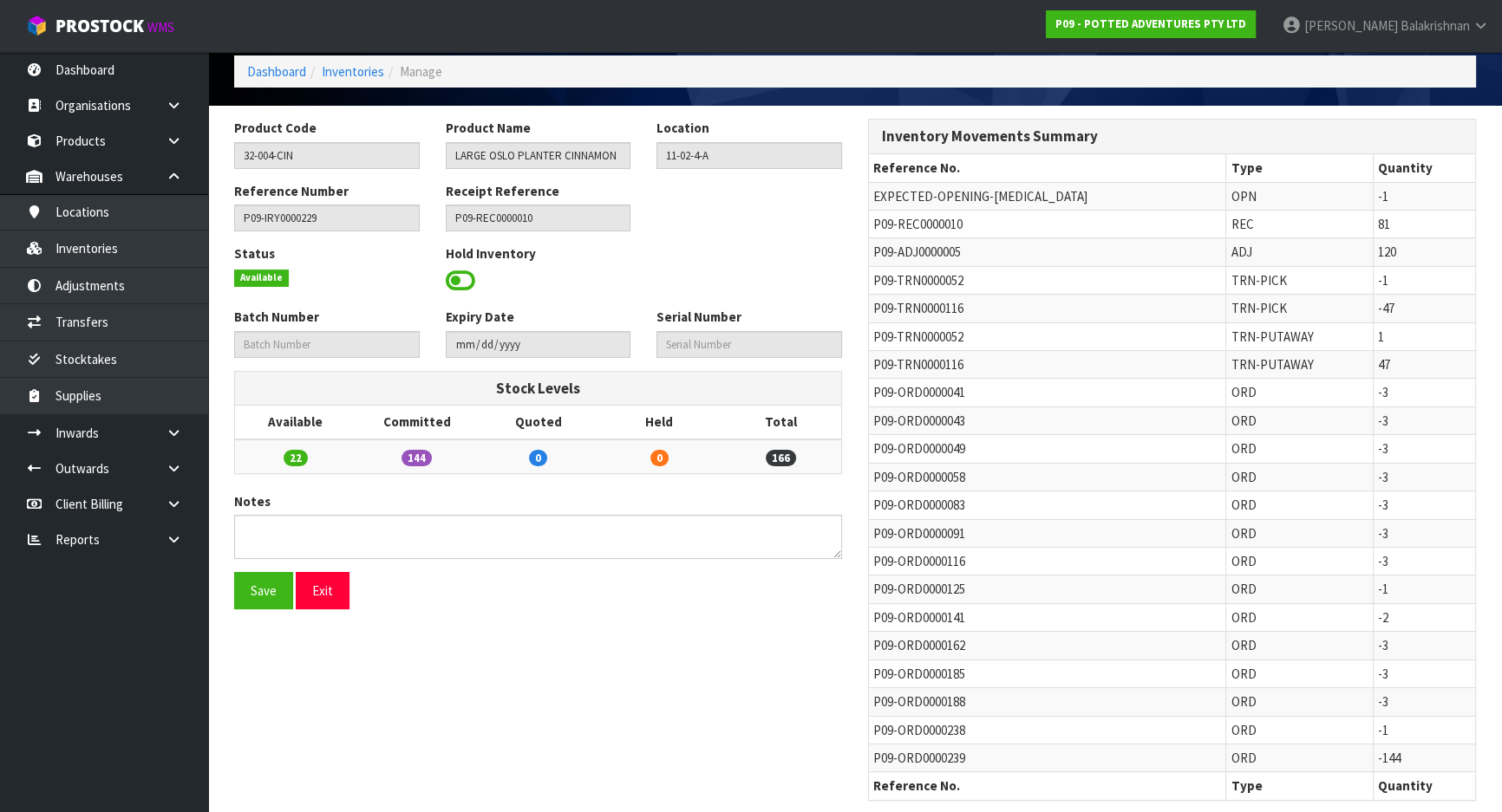
click at [889, 306] on span "P09-TRN0000116" at bounding box center [918, 308] width 90 height 16
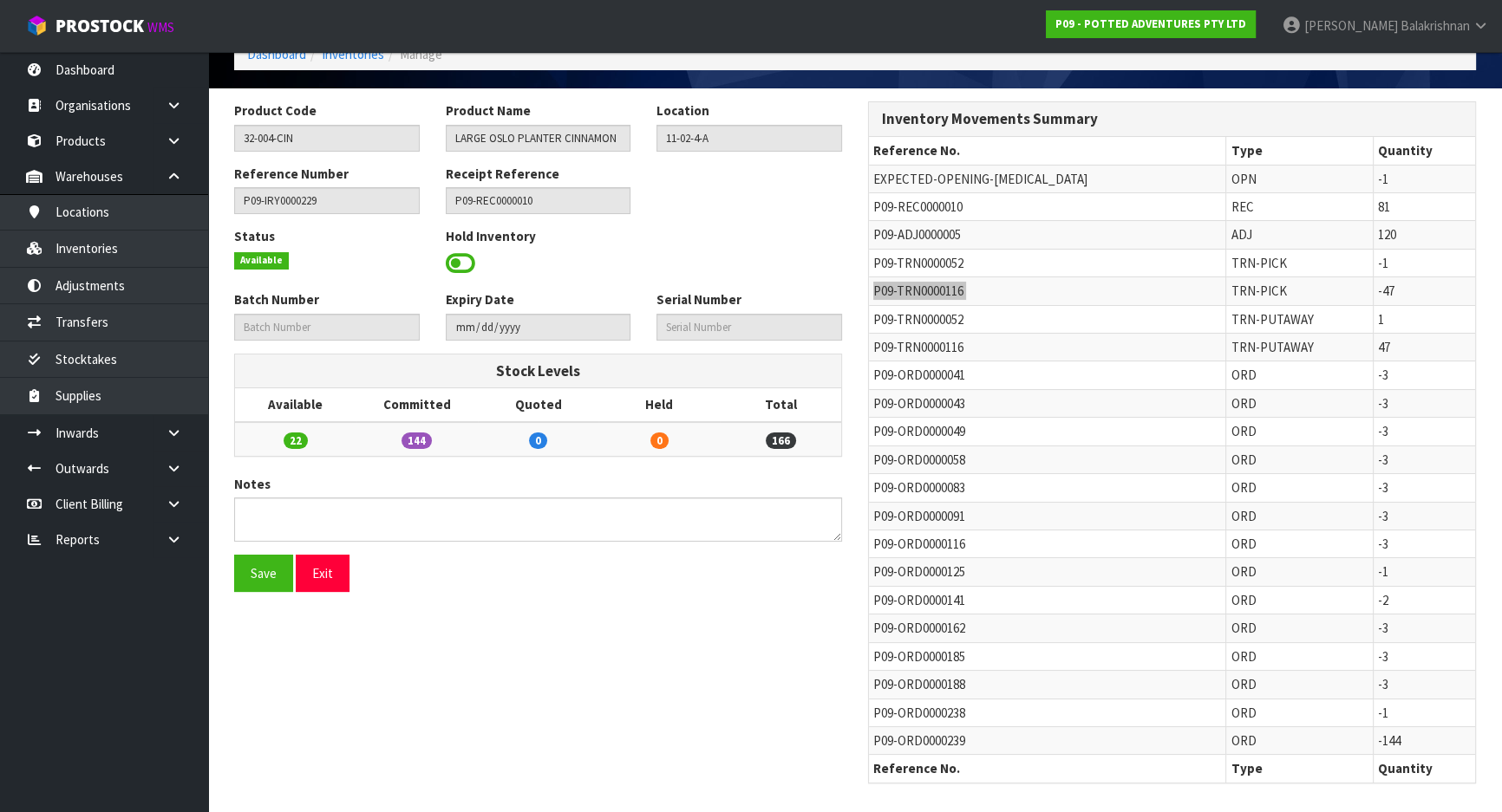
scroll to position [0, 0]
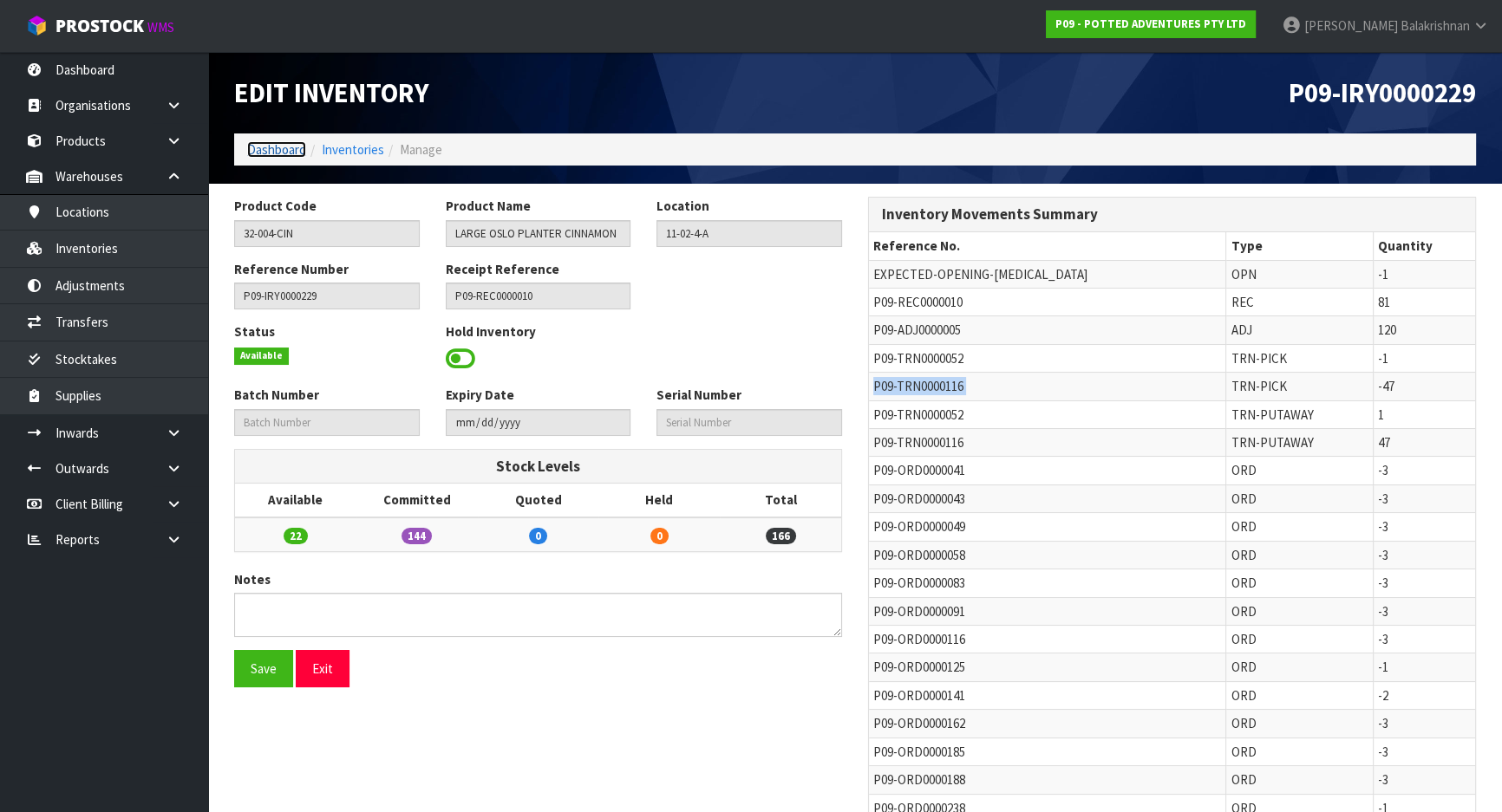
click at [275, 143] on link "Dashboard" at bounding box center [276, 149] width 59 height 16
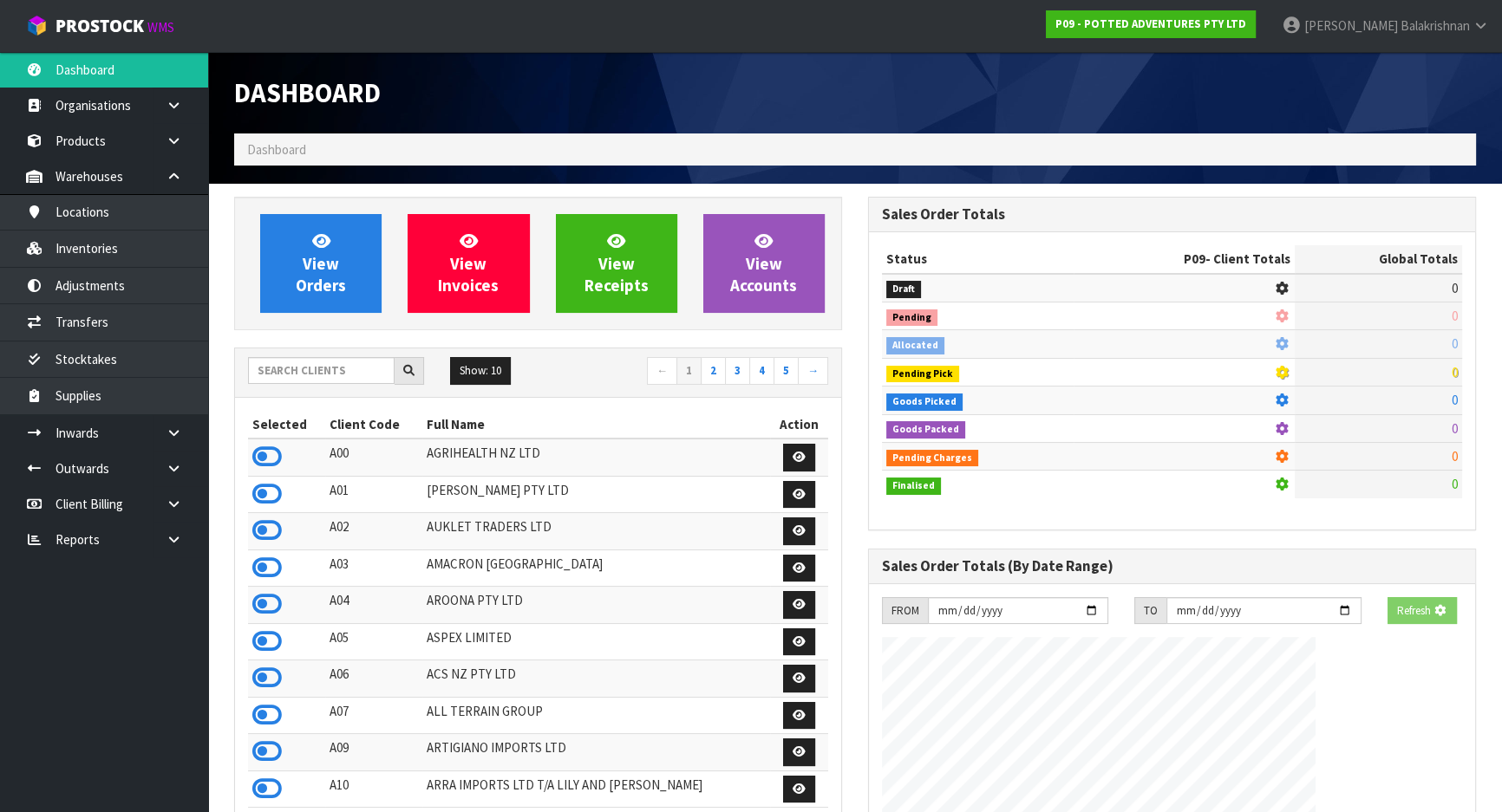
click at [327, 353] on div "Show: 10 5 10 25 50 ← 1 2 3 4 5 →" at bounding box center [538, 373] width 607 height 48
click at [320, 371] on input "text" at bounding box center [322, 371] width 147 height 27
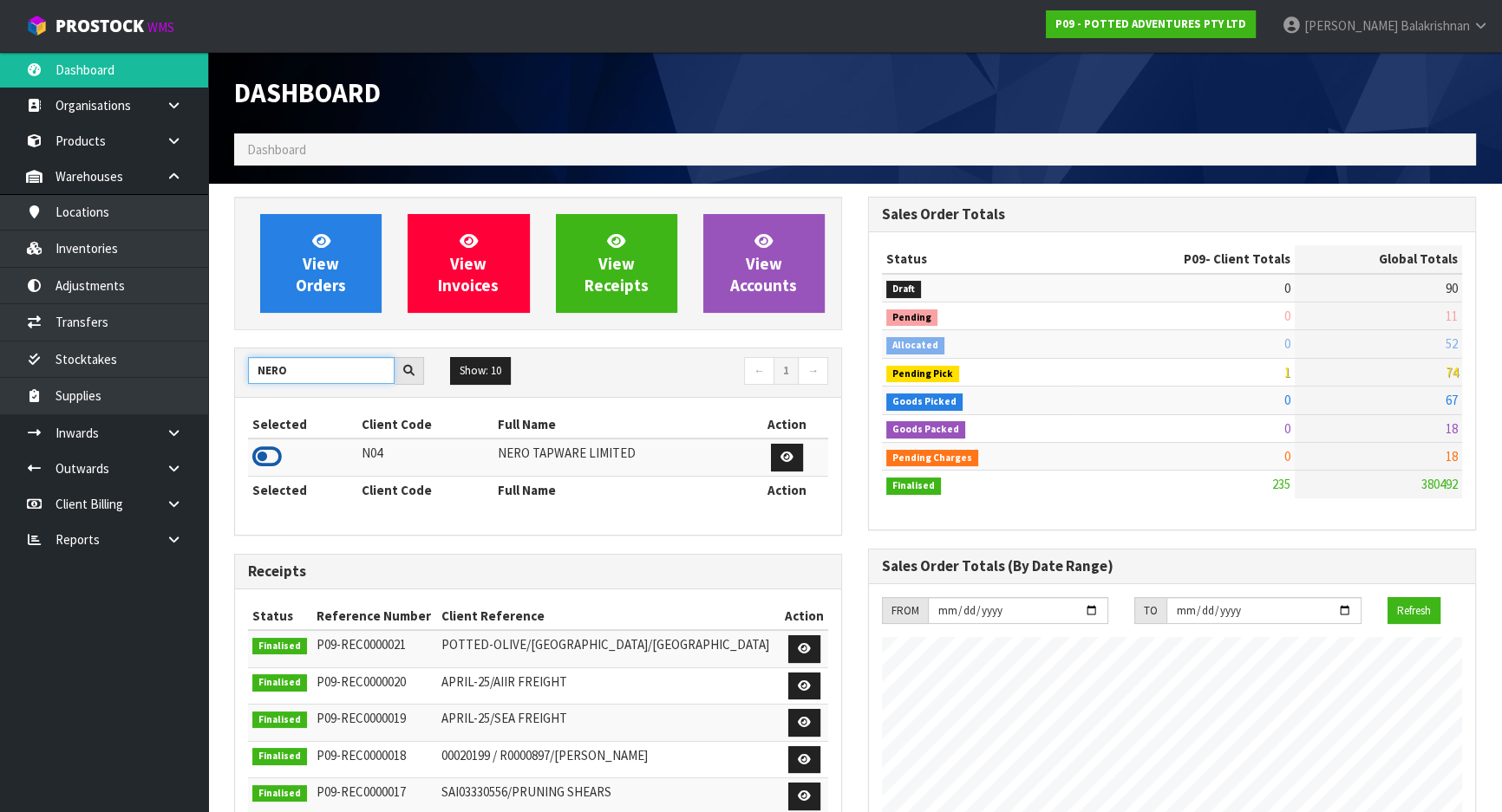
type input "NERO"
click at [269, 458] on icon at bounding box center [267, 457] width 30 height 26
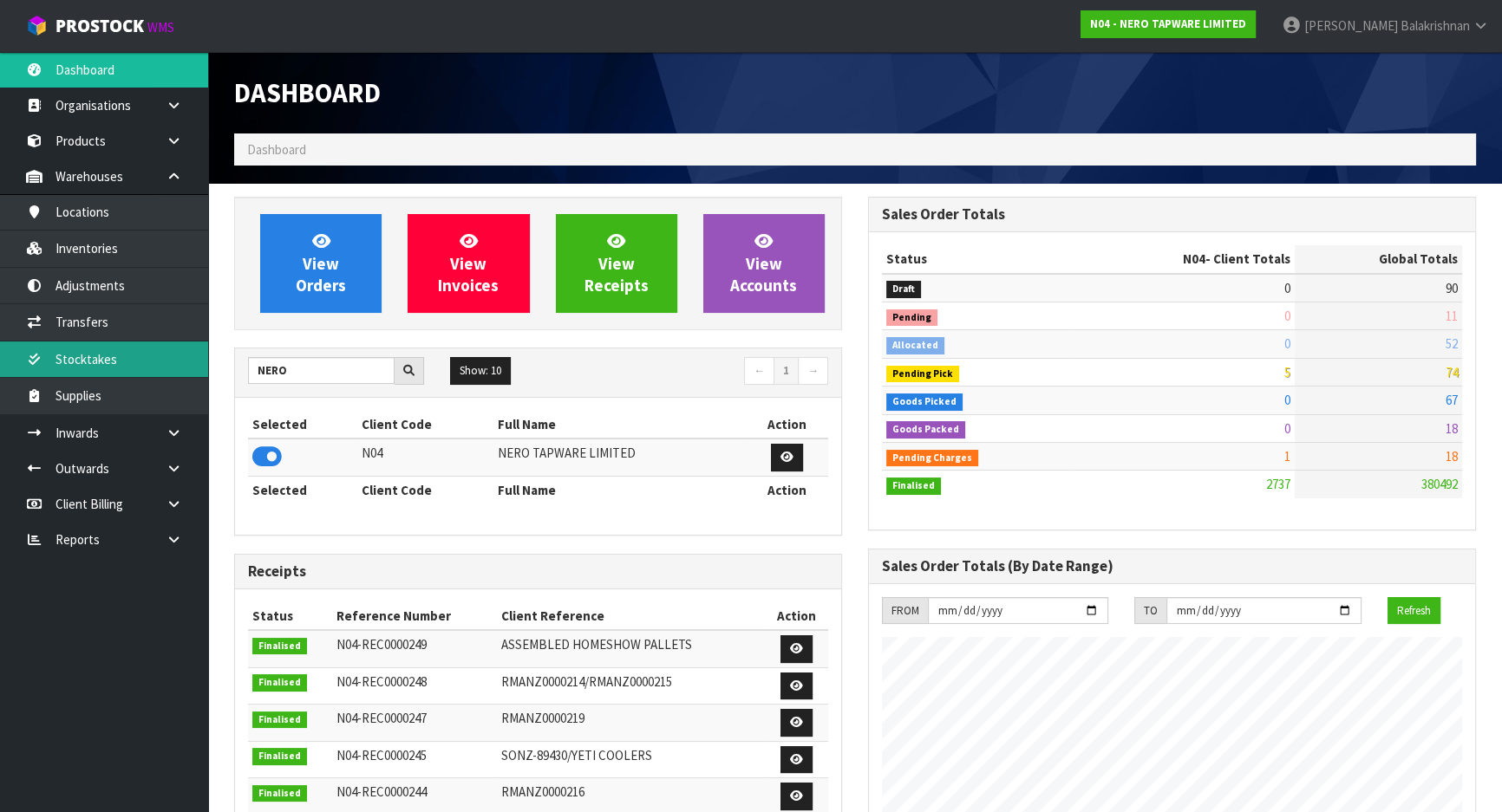
scroll to position [1348, 634]
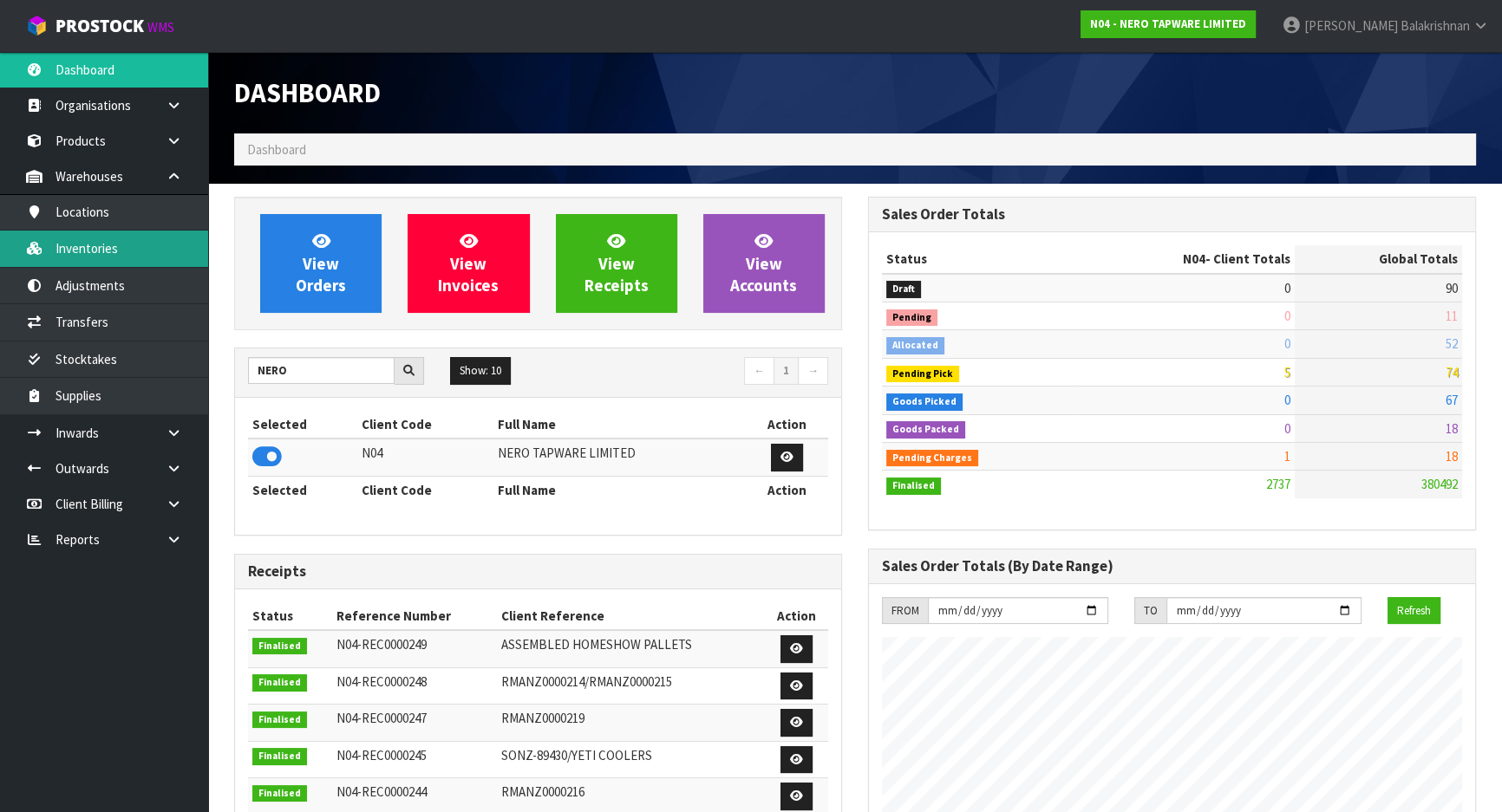
click at [89, 255] on link "Inventories" at bounding box center [104, 248] width 209 height 36
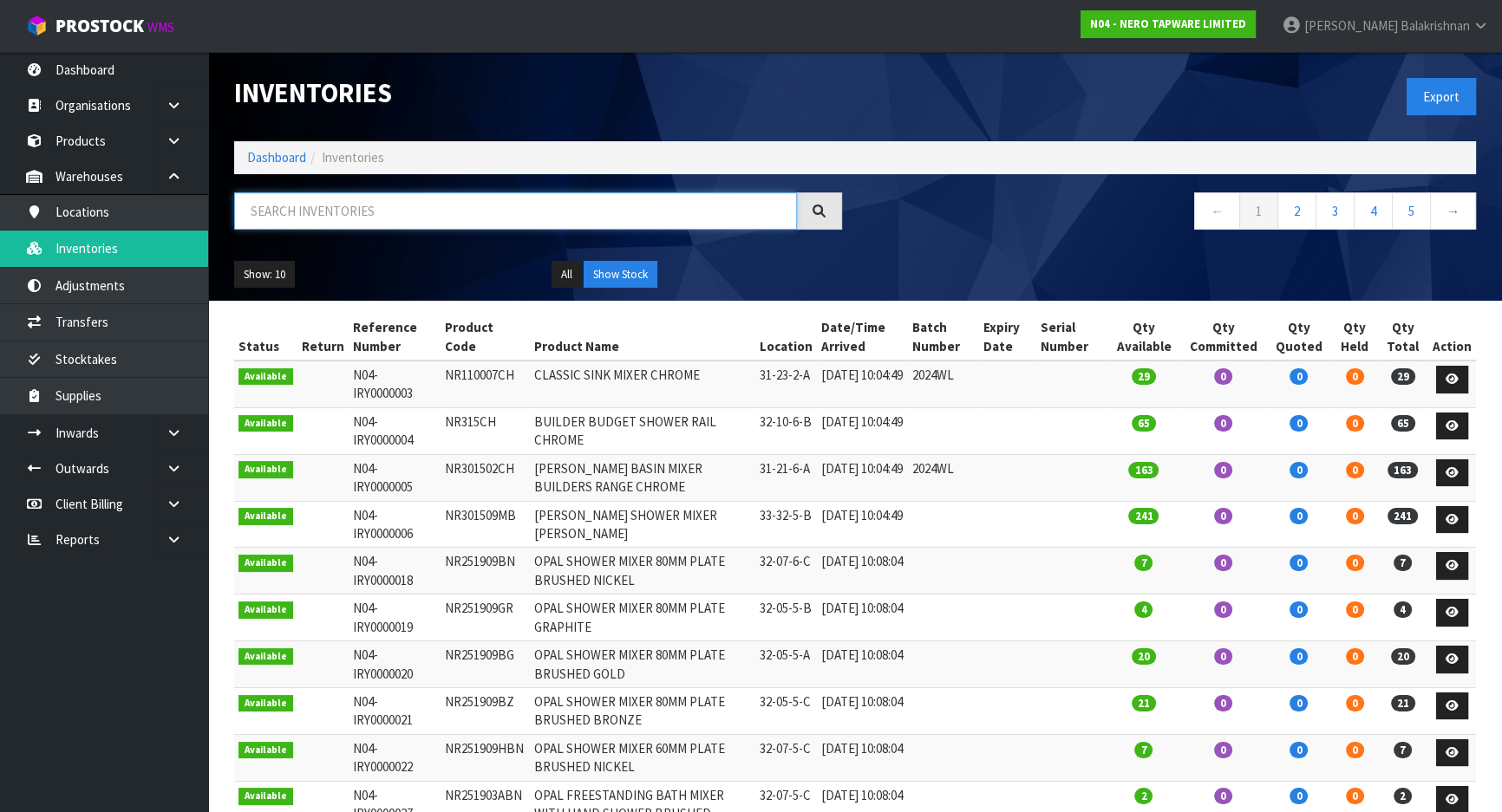
click at [372, 227] on input "text" at bounding box center [515, 210] width 563 height 38
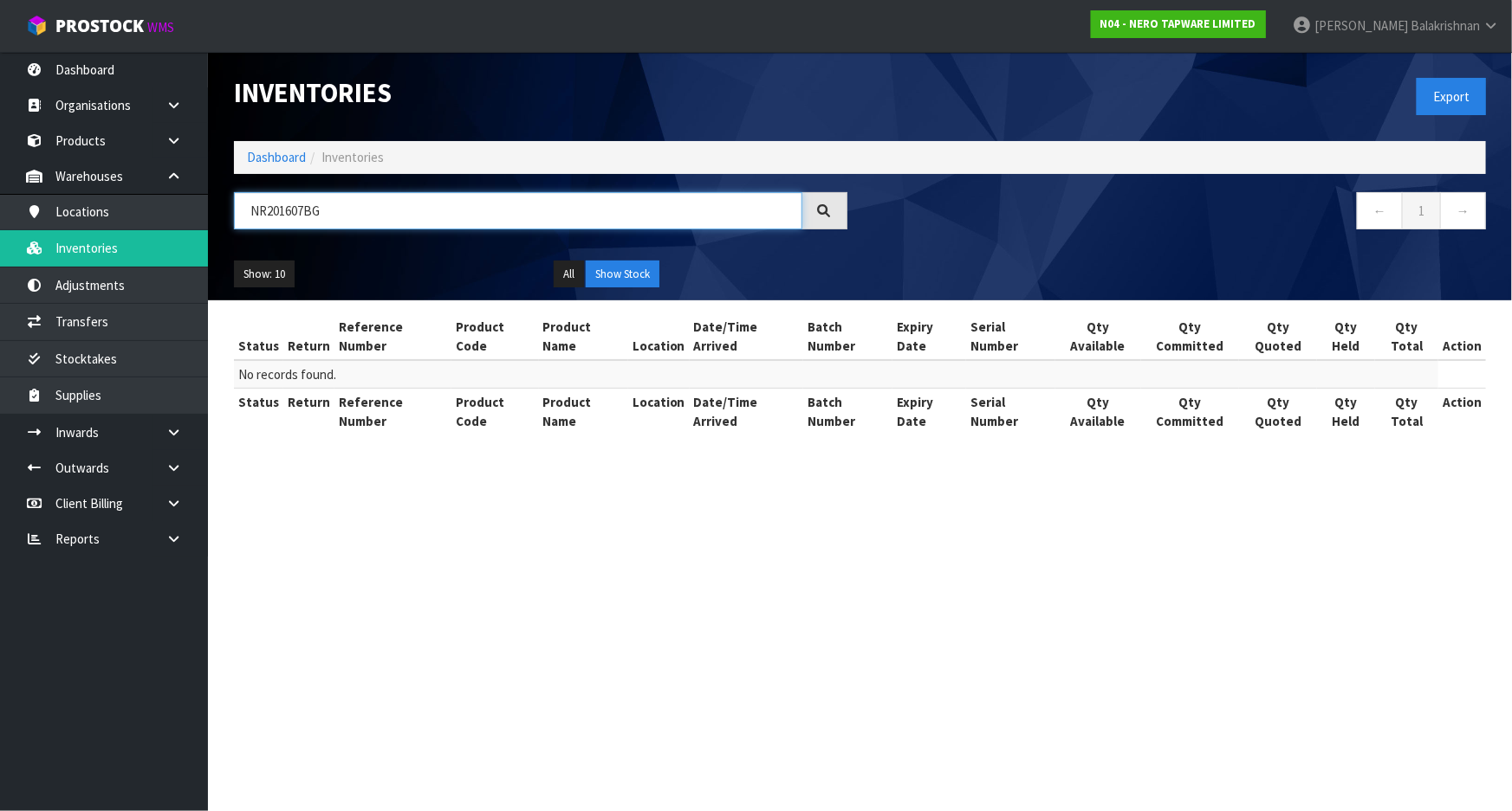
click at [303, 214] on input "NR201607BG" at bounding box center [517, 210] width 568 height 38
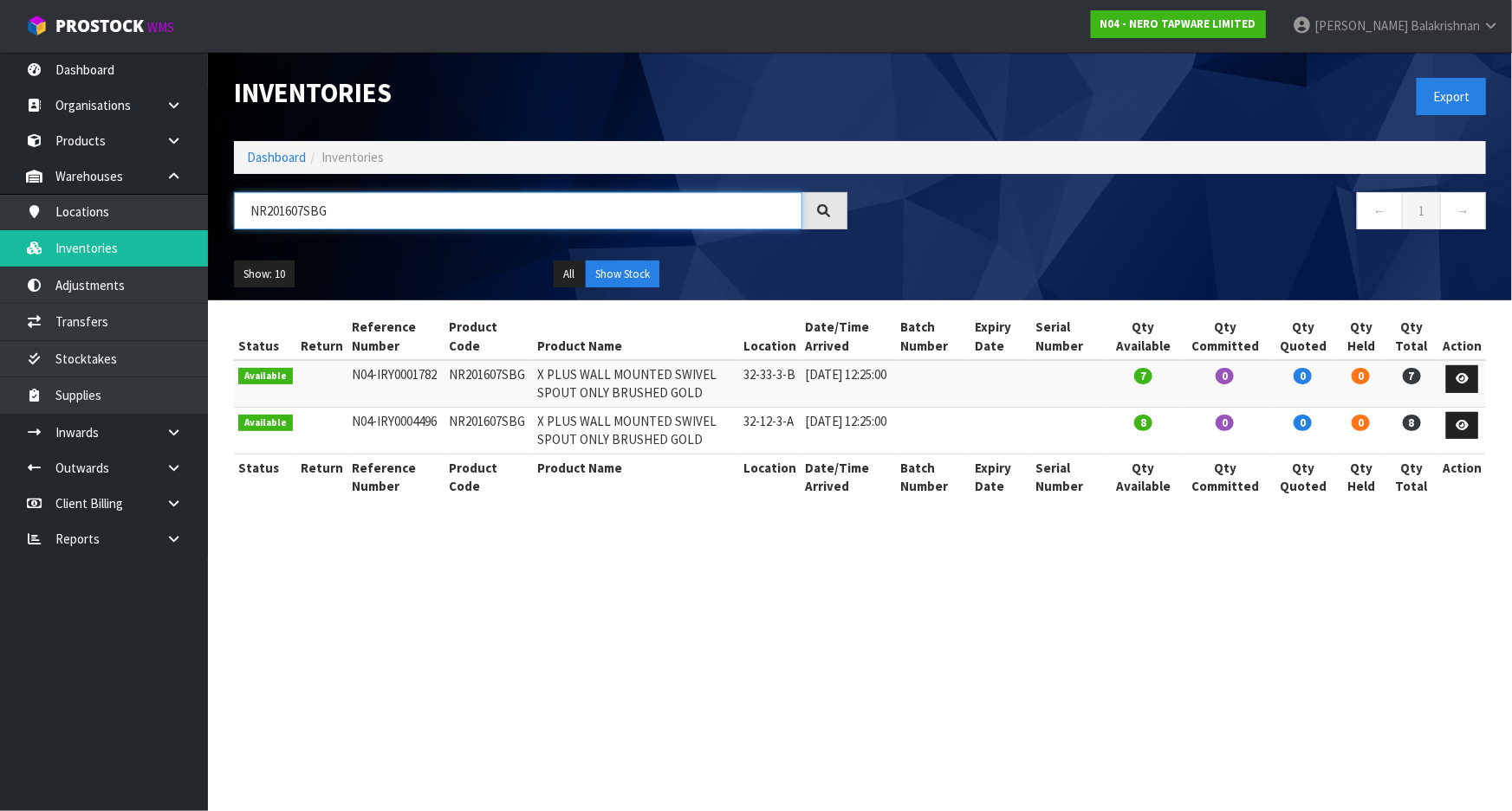
type input "NR201607SBG"
click at [280, 161] on link "Dashboard" at bounding box center [276, 156] width 59 height 16
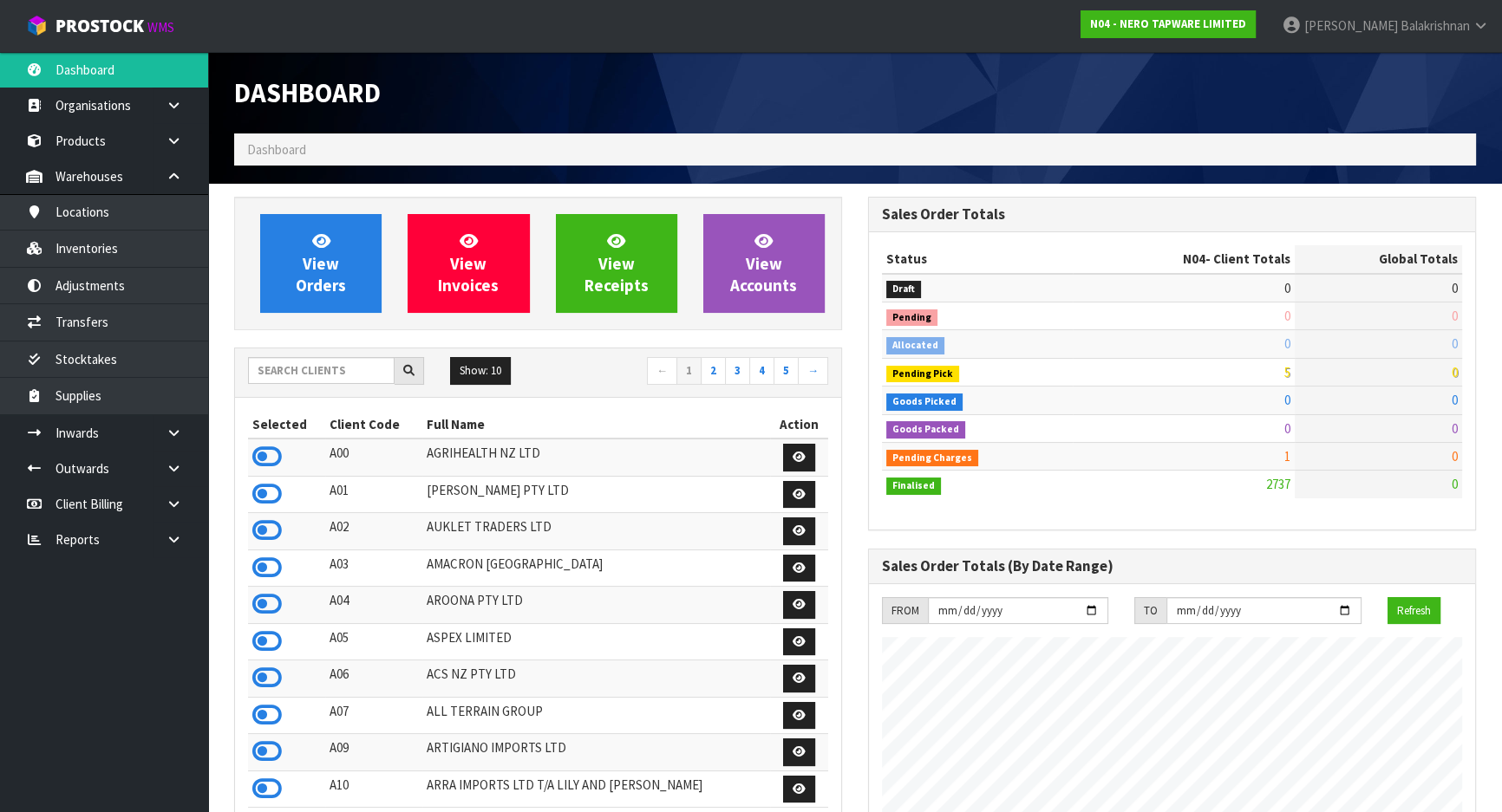
scroll to position [1366, 634]
click at [288, 365] on input "text" at bounding box center [322, 371] width 147 height 27
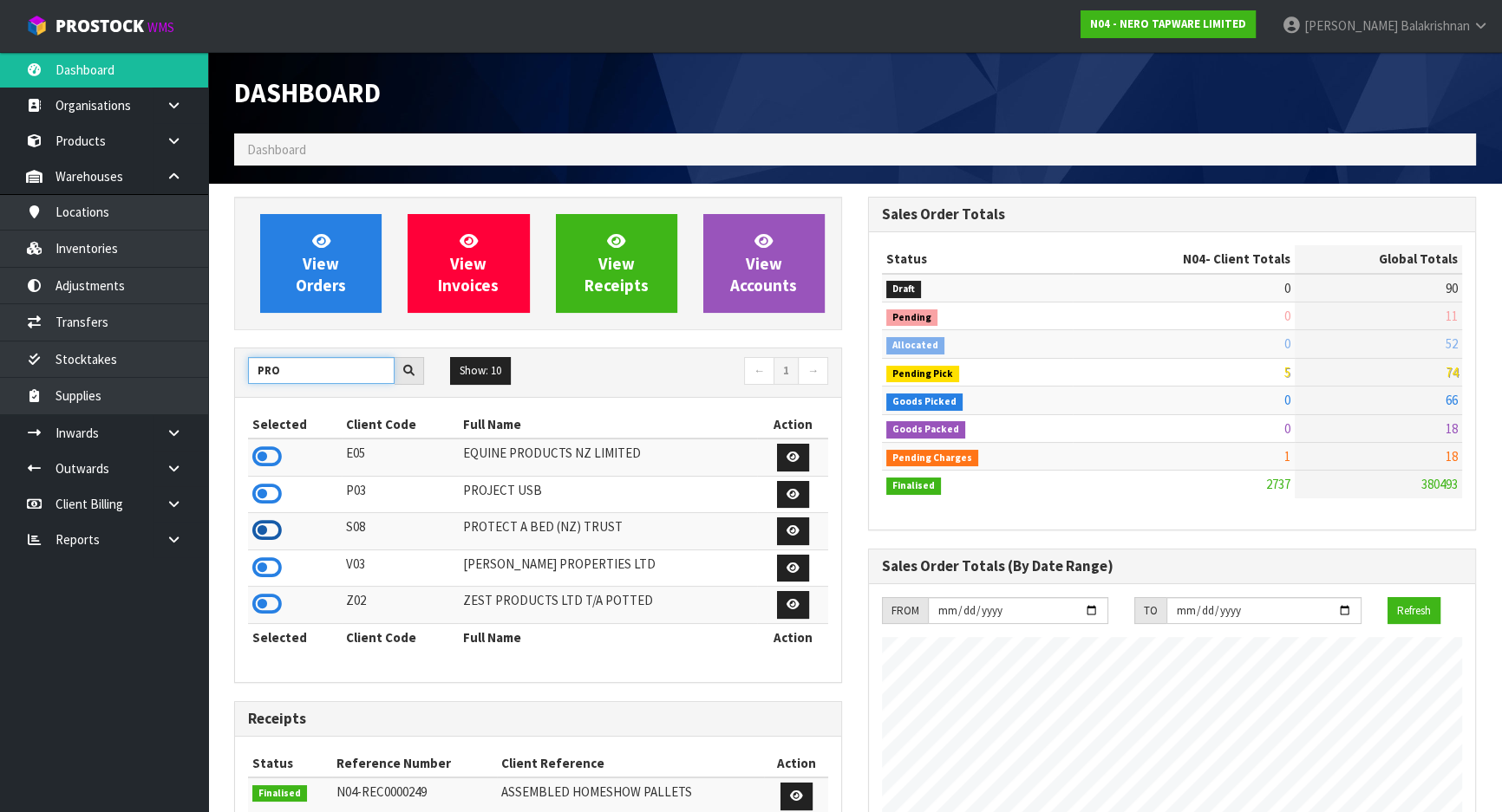
type input "PRO"
click at [271, 529] on icon at bounding box center [267, 530] width 30 height 26
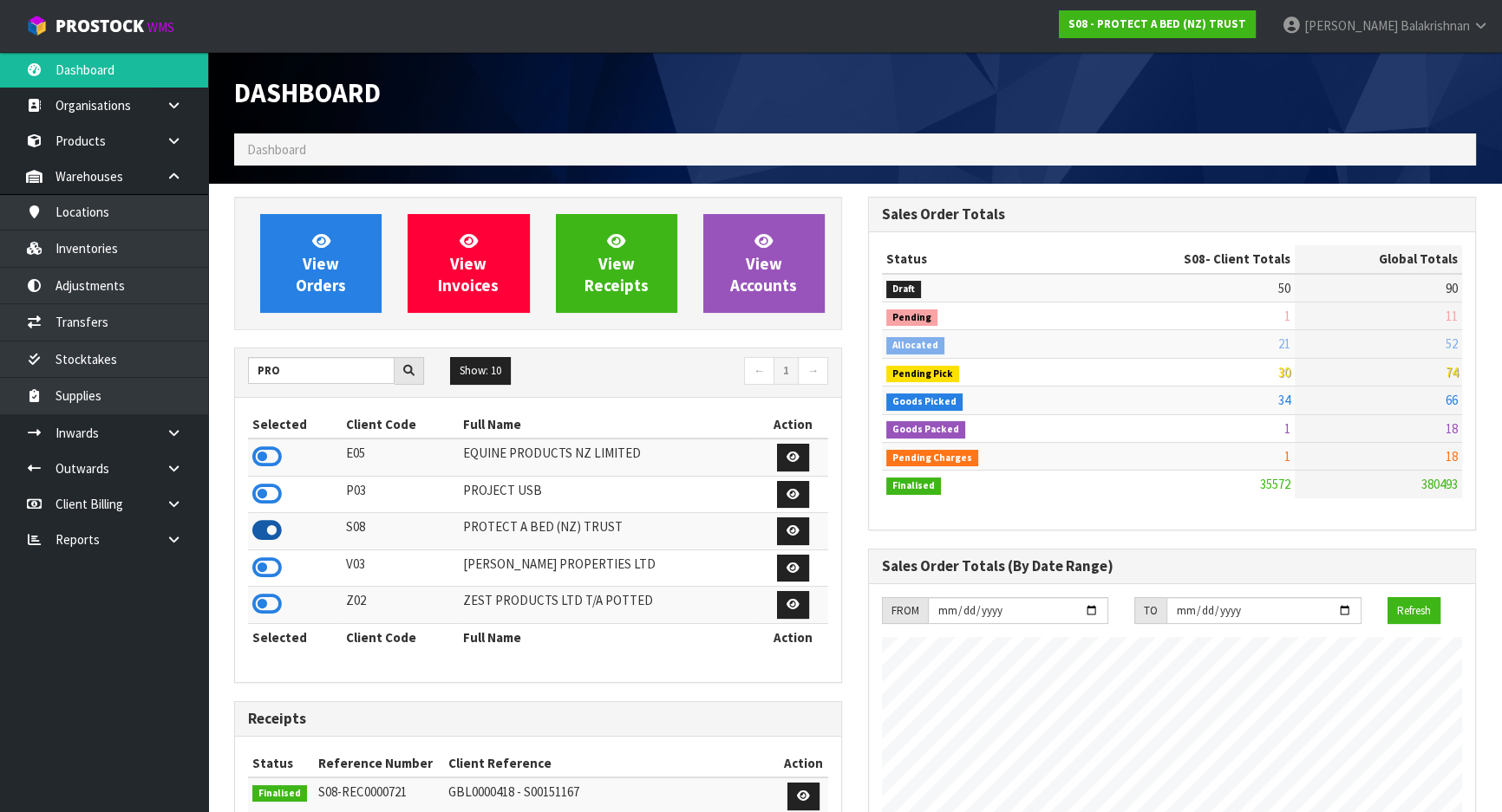
scroll to position [1311, 634]
click at [117, 260] on link "Inventories" at bounding box center [104, 248] width 209 height 36
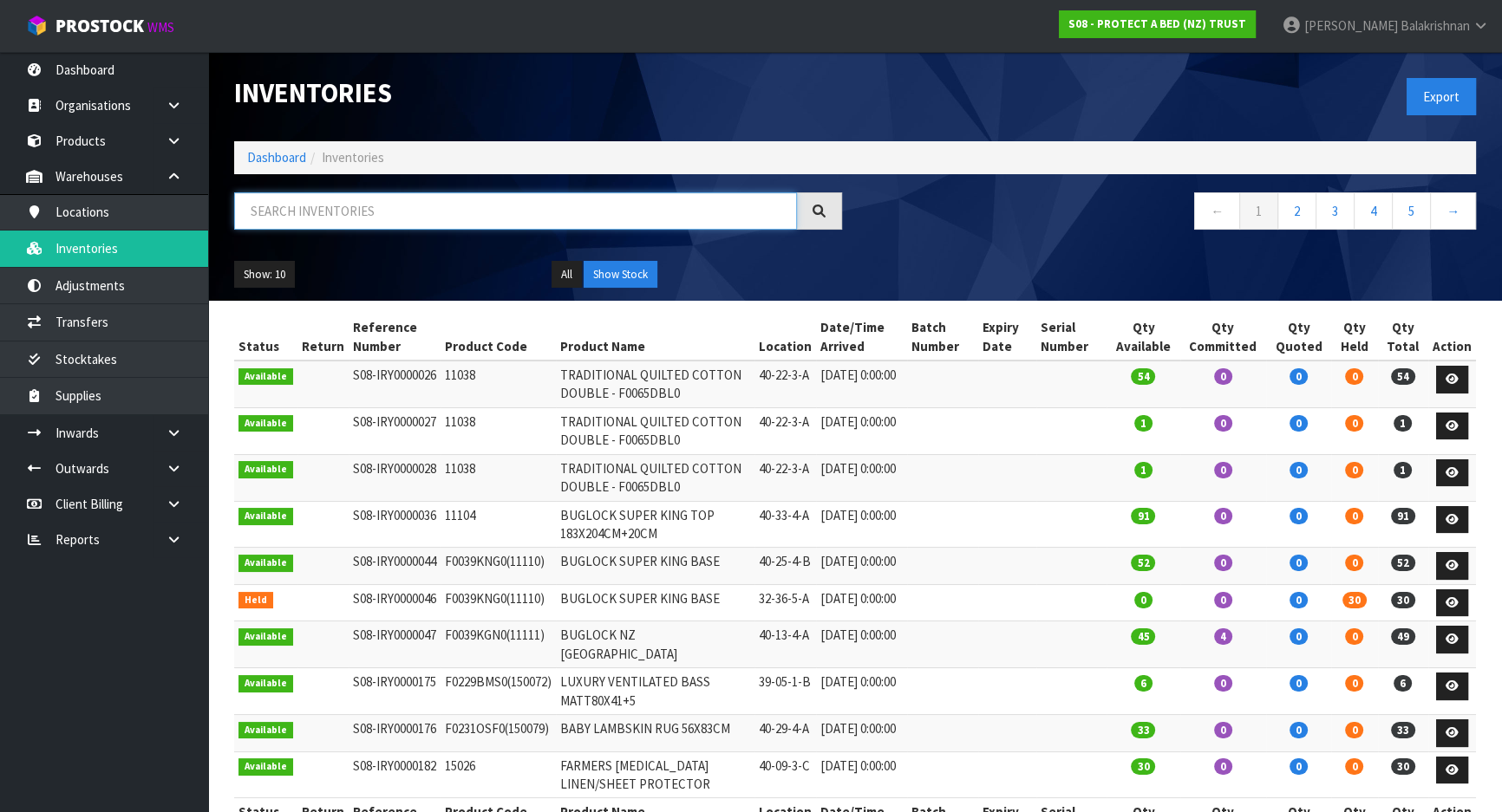
click at [365, 197] on input "text" at bounding box center [515, 210] width 563 height 38
paste input "F0091KGN0"
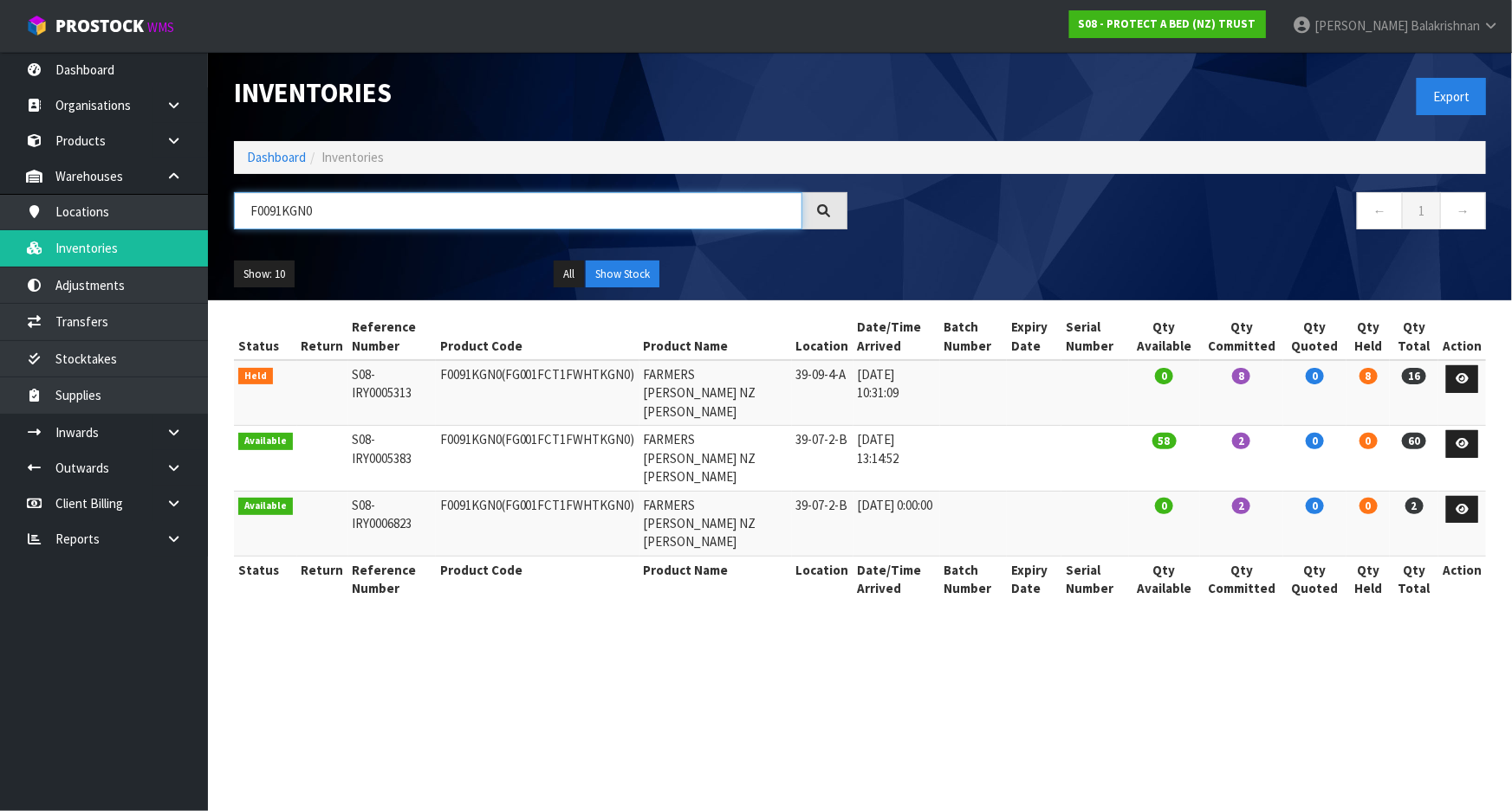
type input "F0091KGN0"
click at [249, 153] on link "Dashboard" at bounding box center [276, 156] width 59 height 16
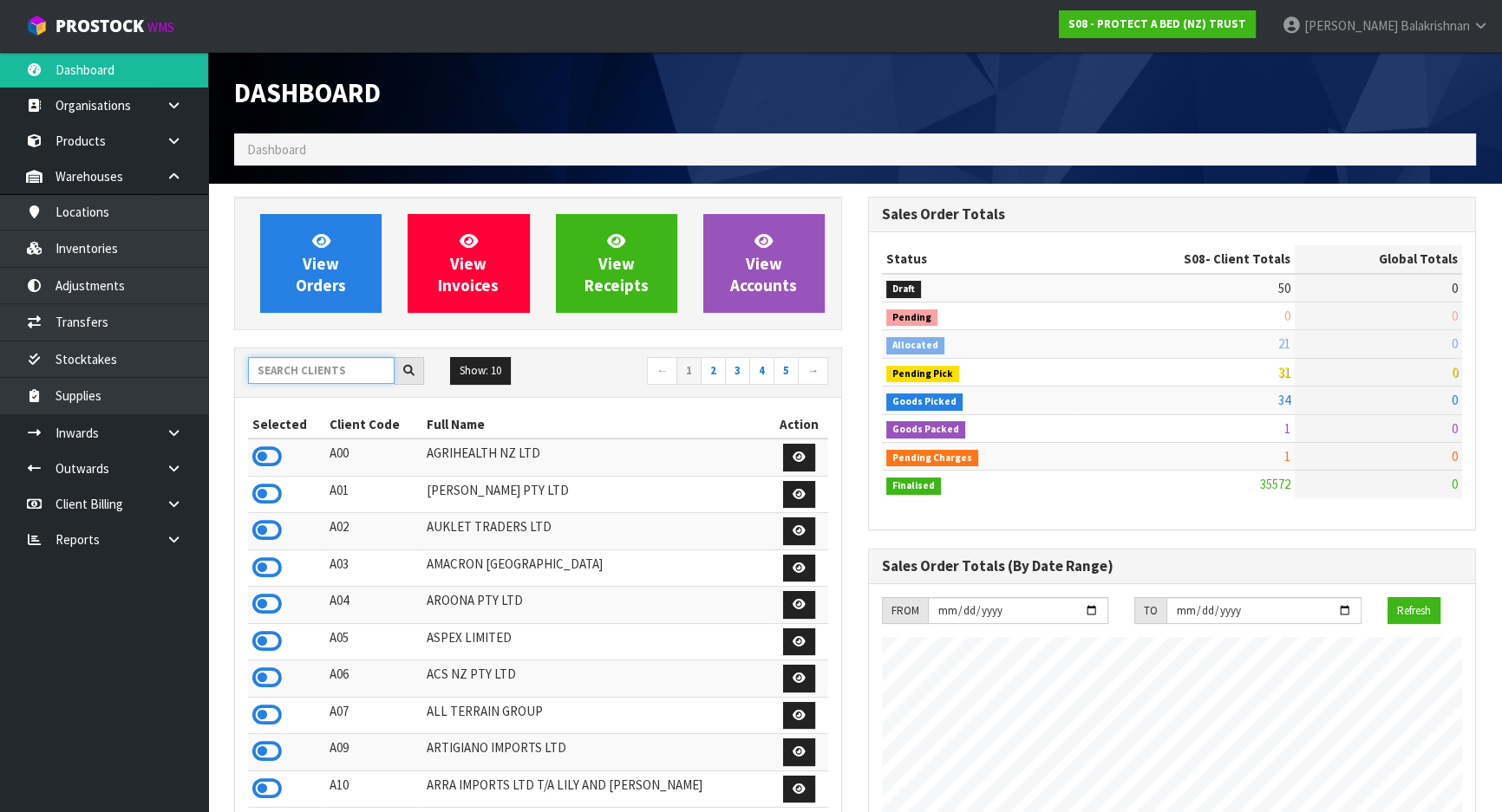
scroll to position [1079, 634]
click at [311, 361] on input "text" at bounding box center [322, 371] width 147 height 27
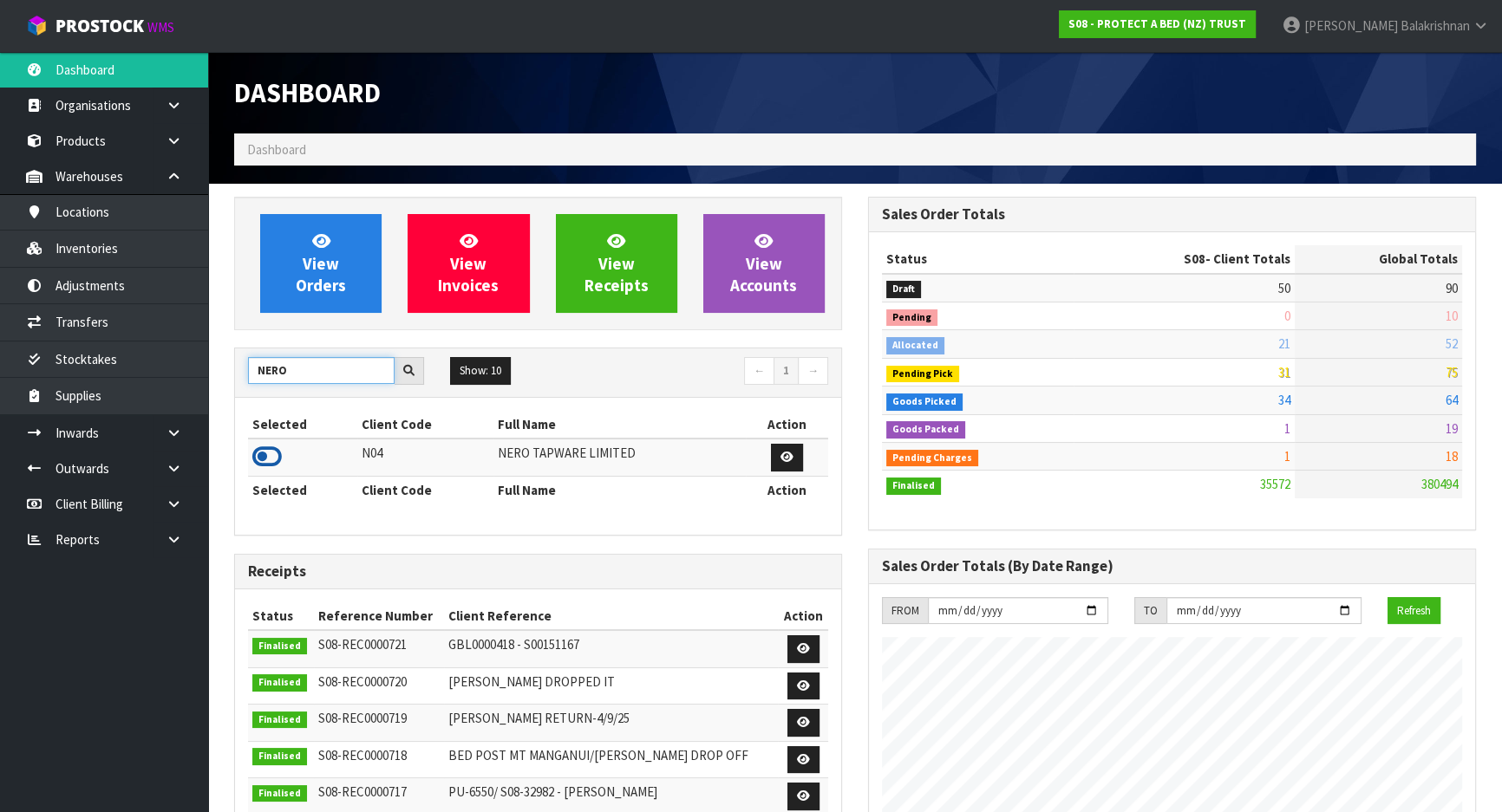
type input "NERO"
click at [265, 451] on icon at bounding box center [267, 457] width 30 height 26
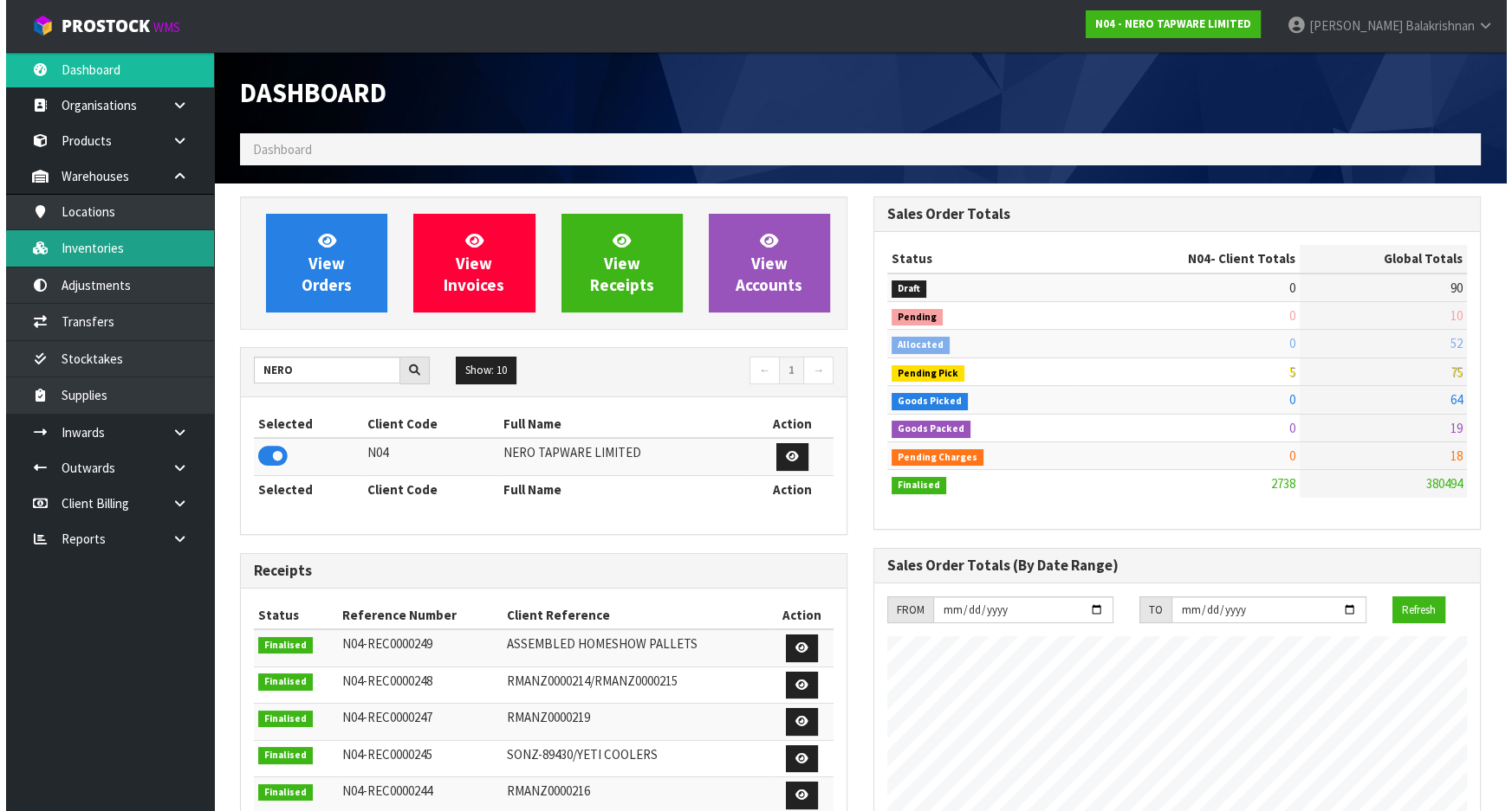
scroll to position [1365, 633]
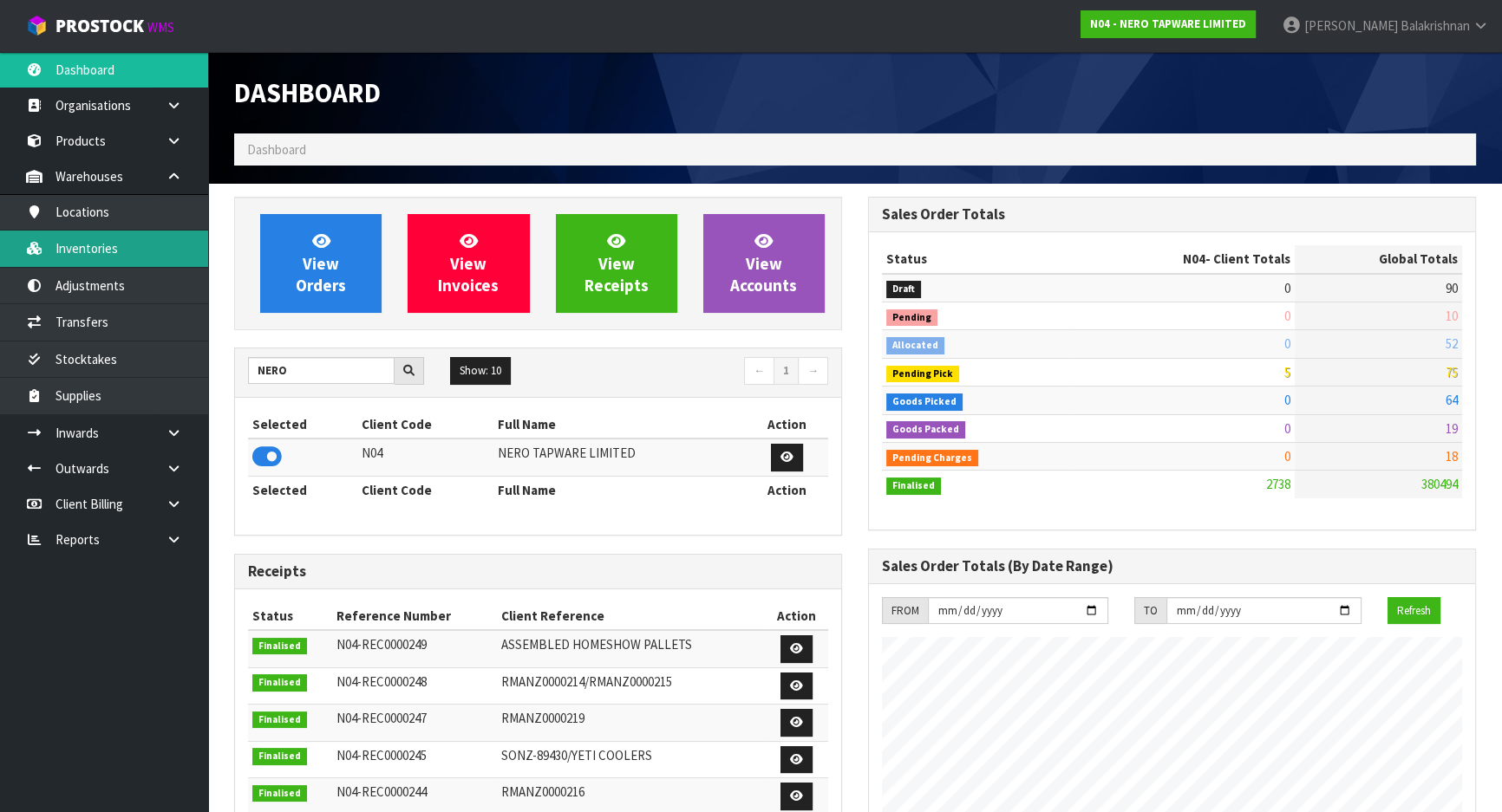
click at [78, 249] on link "Inventories" at bounding box center [104, 248] width 209 height 36
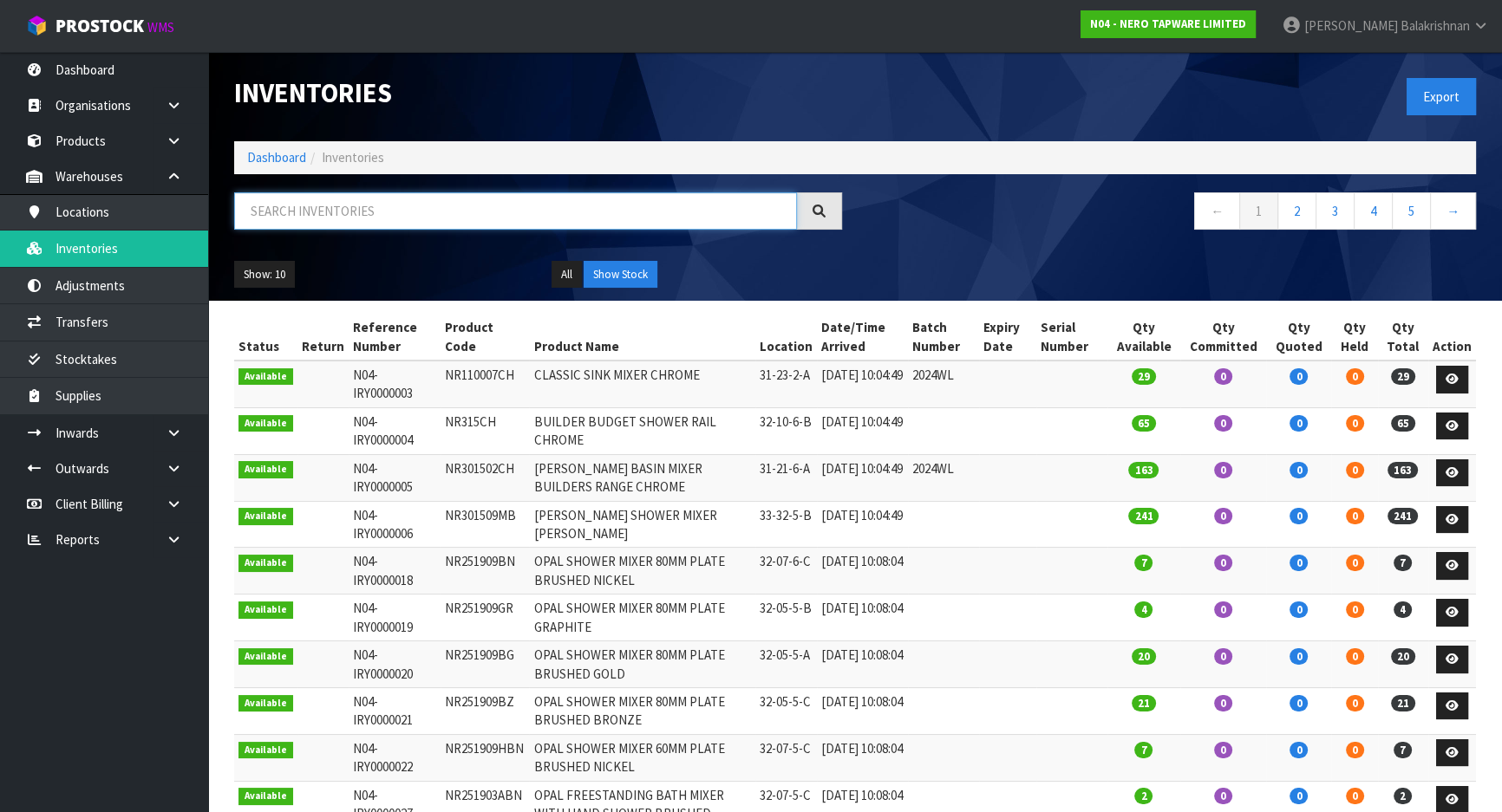
click at [309, 205] on input "text" at bounding box center [515, 210] width 563 height 38
paste input "MKPBOWLS27"
type input "MKPBOWLS27"
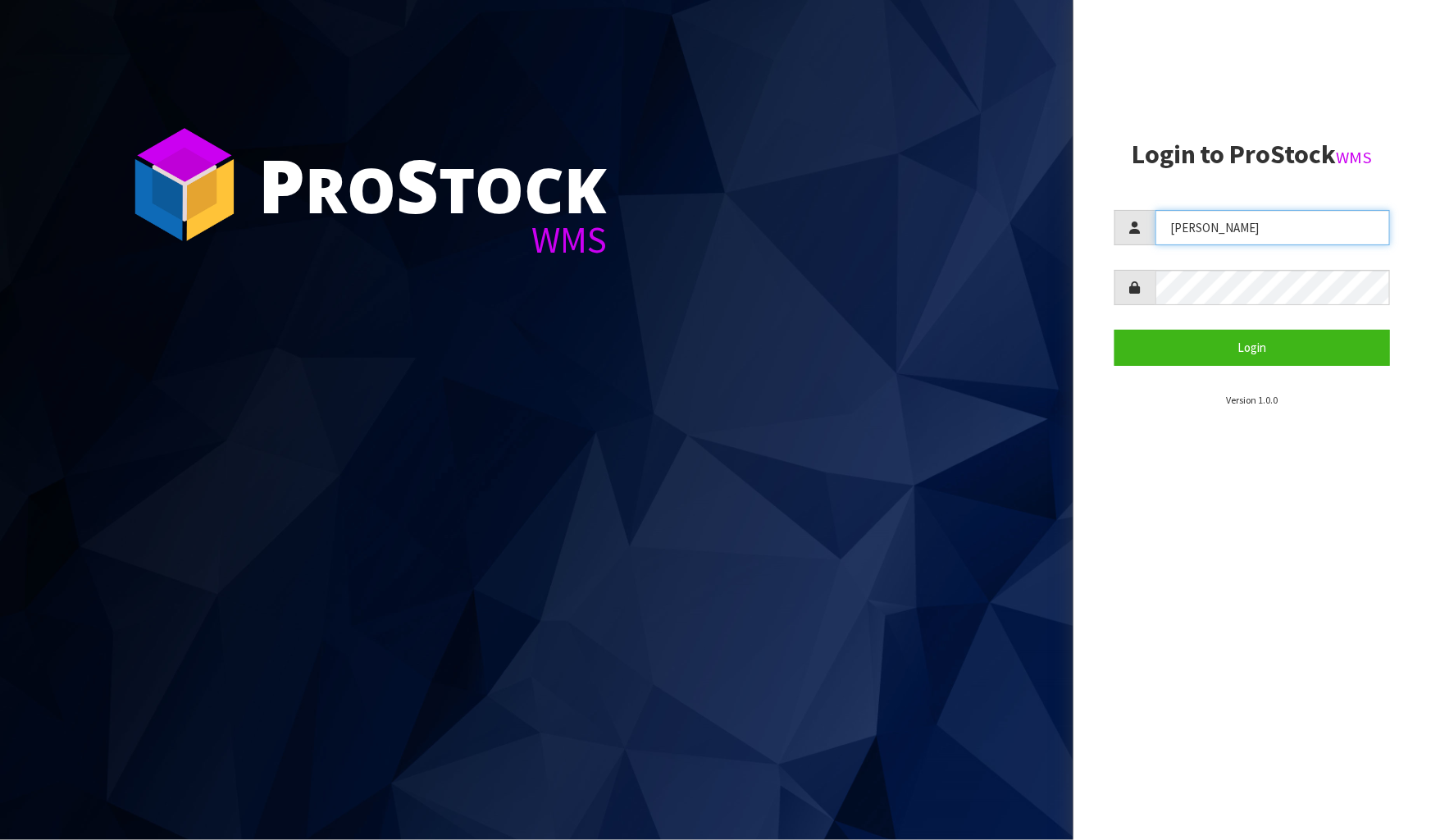
click at [1290, 217] on input "[PERSON_NAME]" at bounding box center [1272, 227] width 235 height 36
type input "Talia"
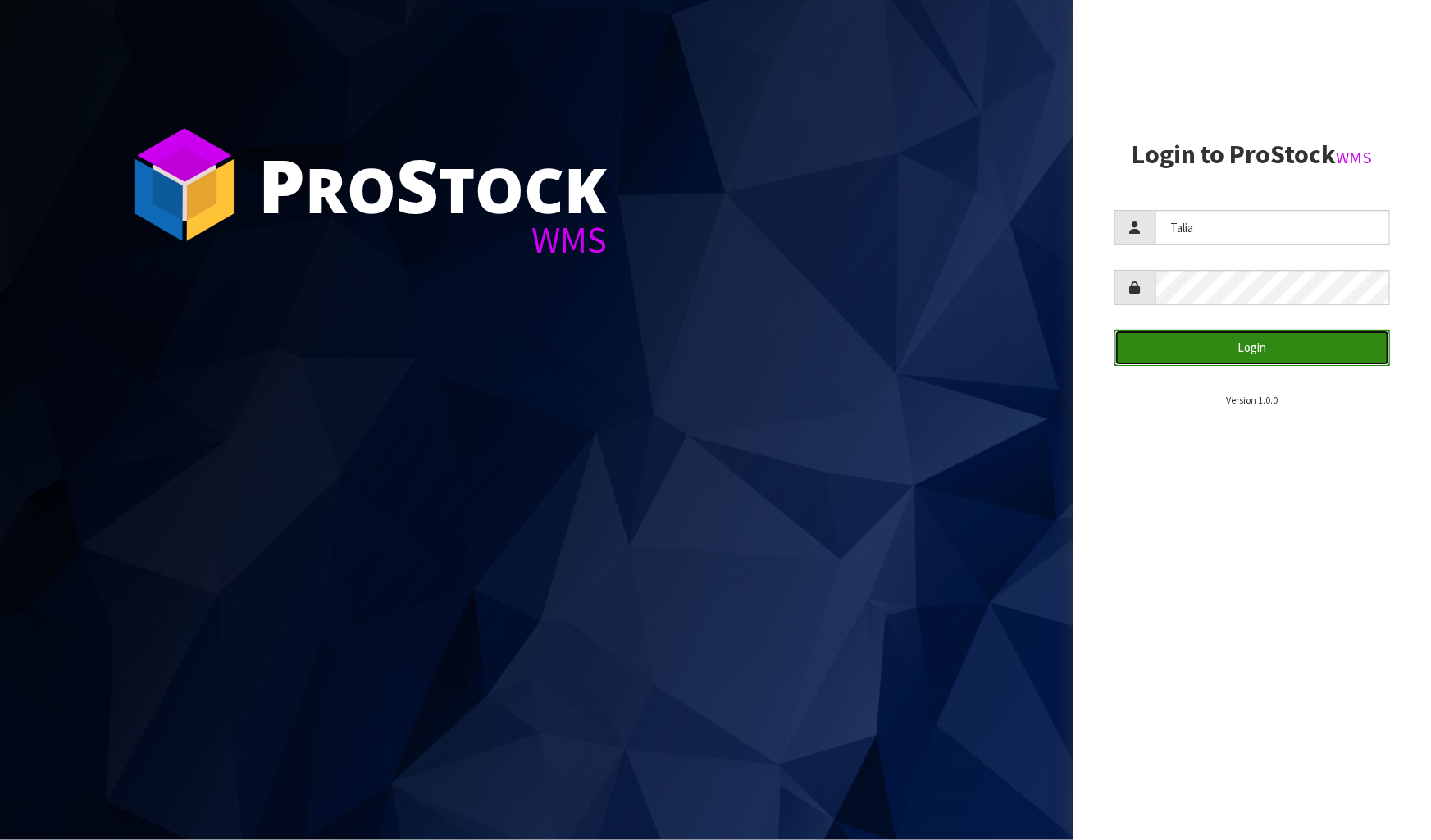
click at [1238, 358] on button "Login" at bounding box center [1252, 347] width 276 height 36
